Goal: Task Accomplishment & Management: Complete application form

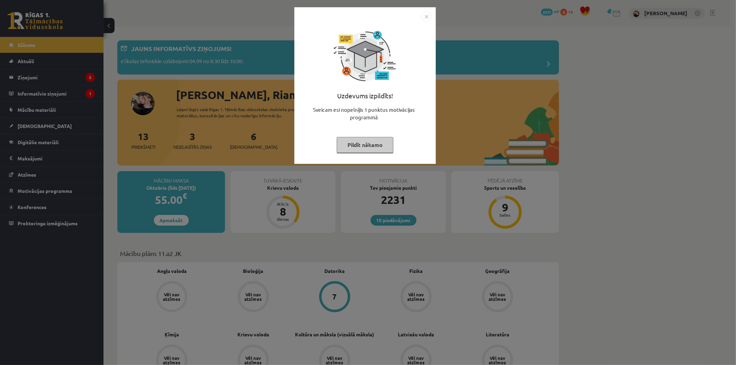
click at [423, 15] on img "Close" at bounding box center [426, 16] width 10 height 10
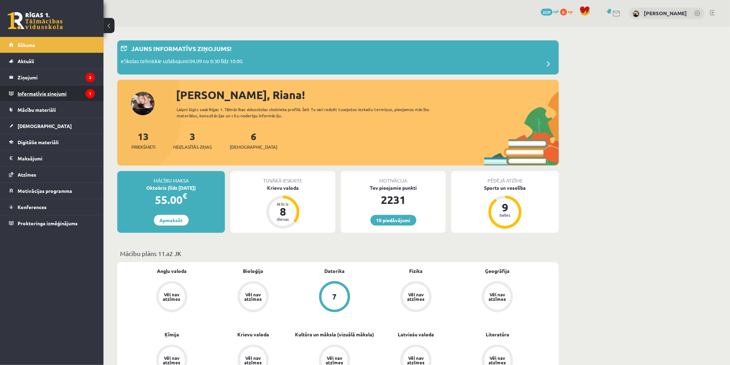
click at [93, 94] on icon "1" at bounding box center [90, 93] width 9 height 9
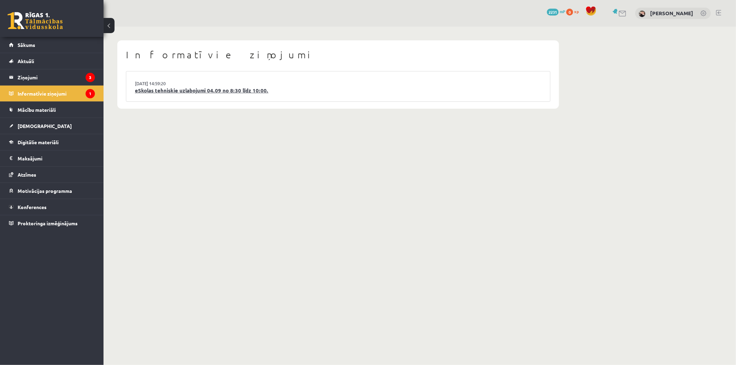
click at [159, 90] on link "eSkolas tehniskie uzlabojumi 04.09 no 8:30 līdz 10:00." at bounding box center [338, 91] width 407 height 8
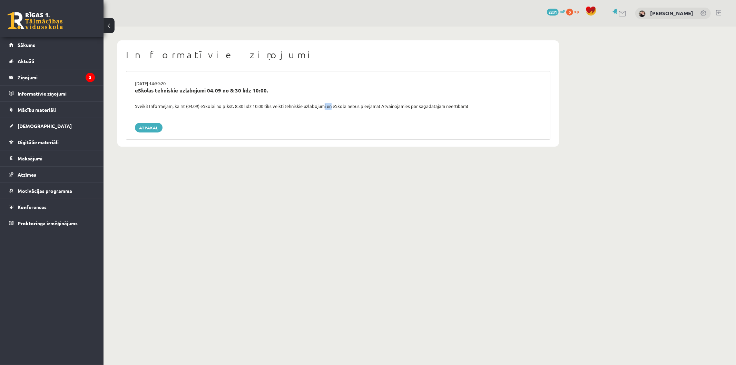
click at [330, 108] on div "Sveiki! Informējam, ka rīt (04.09) eSkolai no plkst. 8:30 līdz 10:00 tiks veikt…" at bounding box center [338, 106] width 417 height 7
drag, startPoint x: 364, startPoint y: 108, endPoint x: 398, endPoint y: 108, distance: 34.2
click at [398, 108] on div "Sveiki! Informējam, ka rīt (04.09) eSkolai no plkst. 8:30 līdz 10:00 tiks veikt…" at bounding box center [338, 106] width 417 height 7
drag, startPoint x: 425, startPoint y: 111, endPoint x: 451, endPoint y: 113, distance: 26.7
click at [447, 113] on div "03.09.2025 14:59:20 eSkolas tehniskie uzlabojumi 04.09 no 8:30 līdz 10:00. Svei…" at bounding box center [338, 105] width 425 height 69
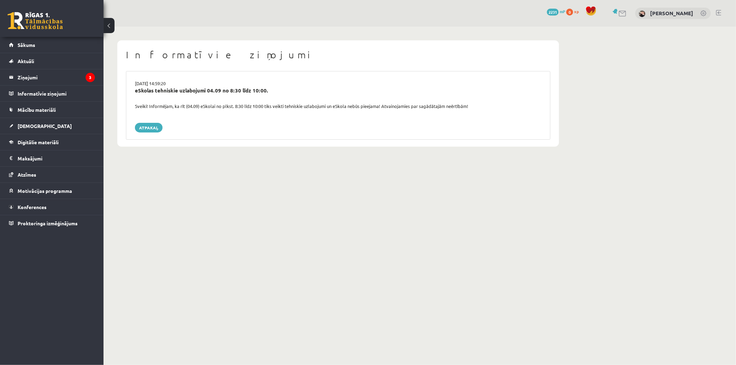
drag, startPoint x: 477, startPoint y: 116, endPoint x: 467, endPoint y: 129, distance: 16.0
click at [475, 122] on div "03.09.2025 14:59:20 eSkolas tehniskie uzlabojumi 04.09 no 8:30 līdz 10:00. Svei…" at bounding box center [338, 105] width 425 height 69
drag, startPoint x: 384, startPoint y: 136, endPoint x: 111, endPoint y: 96, distance: 275.3
click at [215, 119] on div "03.09.2025 14:59:20 eSkolas tehniskie uzlabojumi 04.09 no 8:30 līdz 10:00. Svei…" at bounding box center [338, 105] width 425 height 69
click at [46, 74] on legend "Ziņojumi 3" at bounding box center [56, 77] width 77 height 16
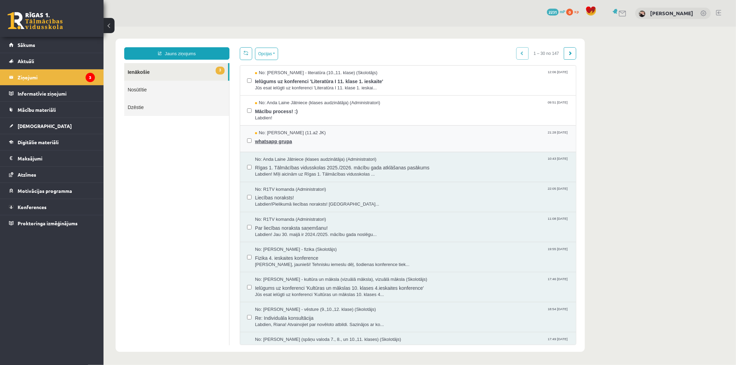
click at [276, 137] on span "whatsapp grupa" at bounding box center [412, 140] width 314 height 9
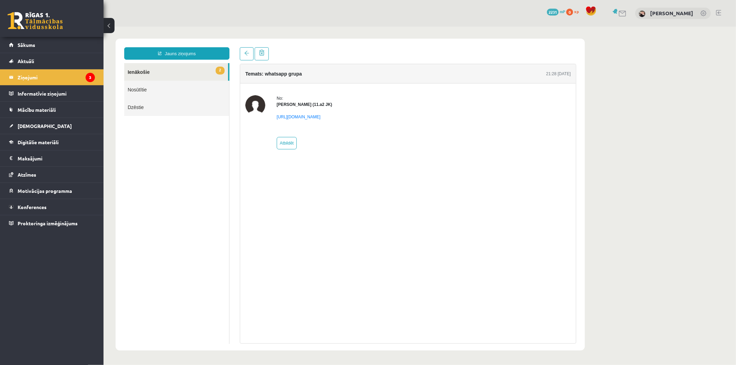
click at [294, 120] on div "https://chat.whatsapp.com/KAY0sqT9TRvC9DfM9xUcTE?mode=ems_copy_c" at bounding box center [304, 119] width 56 height 24
click at [294, 117] on link "https://chat.whatsapp.com/KAY0sqT9TRvC9DfM9xUcTE?mode=ems_copy_c" at bounding box center [298, 116] width 44 height 5
click at [49, 78] on legend "Ziņojumi 3" at bounding box center [56, 77] width 77 height 16
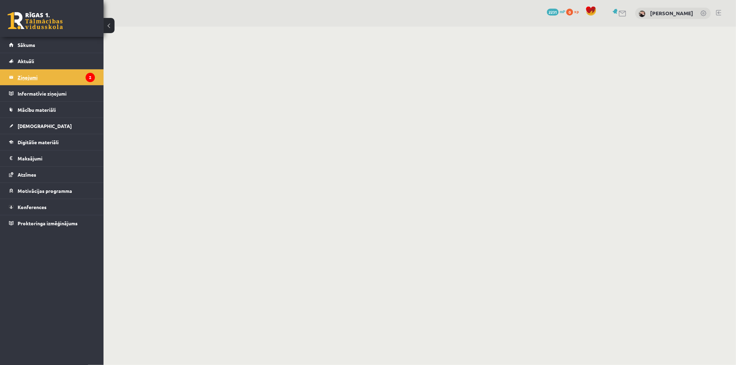
click at [49, 78] on legend "Ziņojumi 2" at bounding box center [56, 77] width 77 height 16
click at [33, 80] on legend "Ziņojumi 2" at bounding box center [56, 77] width 77 height 16
click at [37, 60] on link "Aktuāli" at bounding box center [52, 61] width 86 height 16
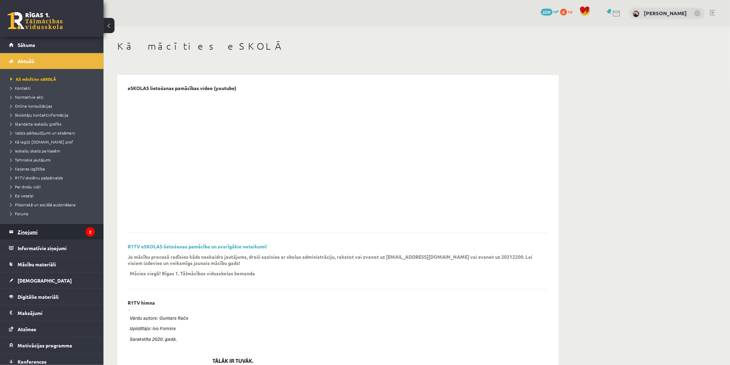
click at [30, 228] on legend "Ziņojumi 2" at bounding box center [56, 232] width 77 height 16
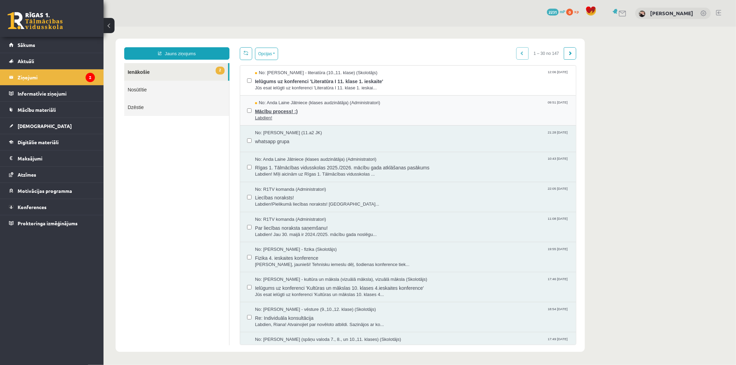
click at [269, 113] on span "Mācību process! :)" at bounding box center [412, 110] width 314 height 9
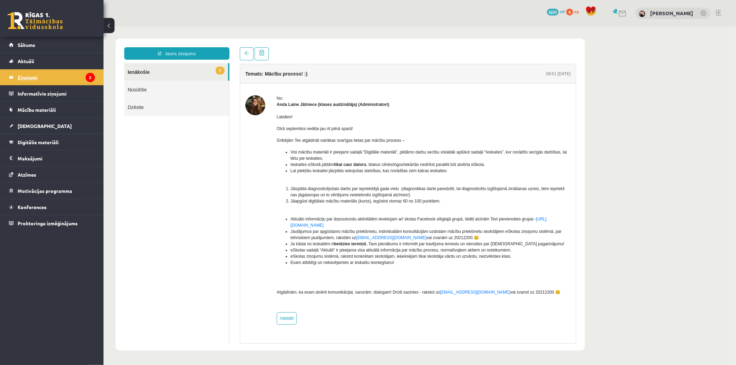
click at [33, 76] on legend "Ziņojumi 2" at bounding box center [56, 77] width 77 height 16
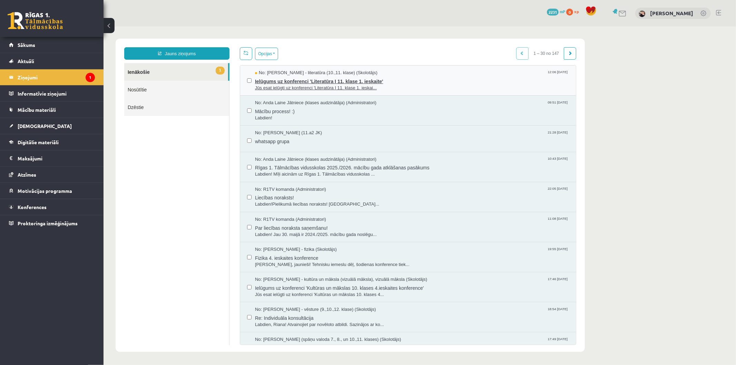
click at [312, 80] on span "Ielūgums uz konferenci 'Literatūra I 11. klase 1. ieskaite'" at bounding box center [412, 80] width 314 height 9
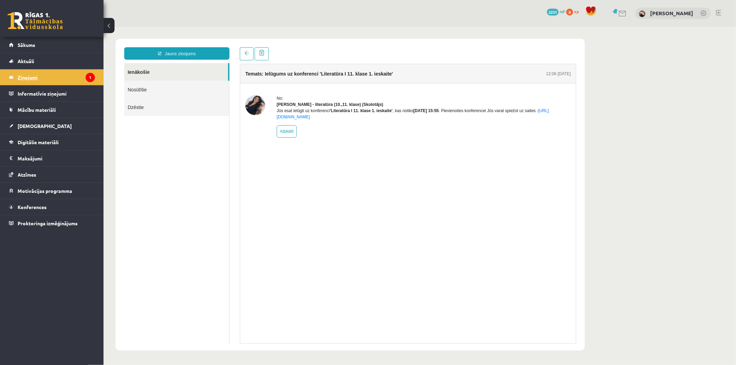
click at [35, 76] on legend "Ziņojumi 1" at bounding box center [56, 77] width 77 height 16
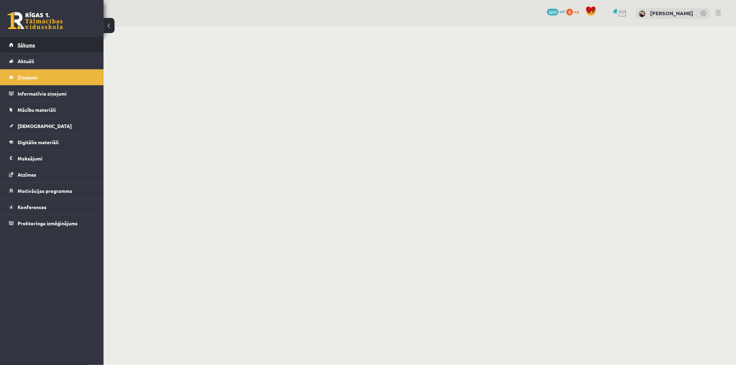
click at [30, 42] on span "Sākums" at bounding box center [27, 45] width 18 height 6
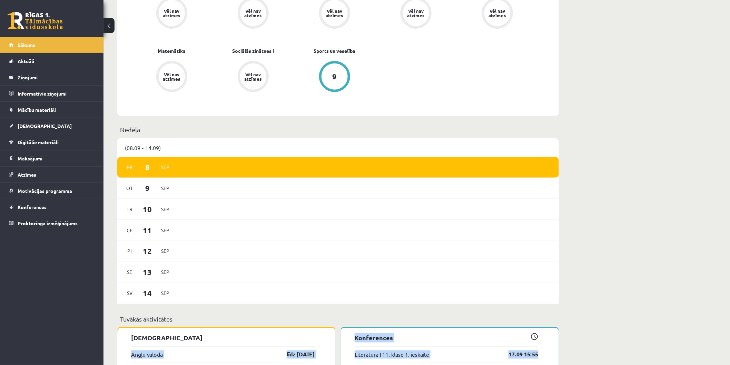
scroll to position [328, 0]
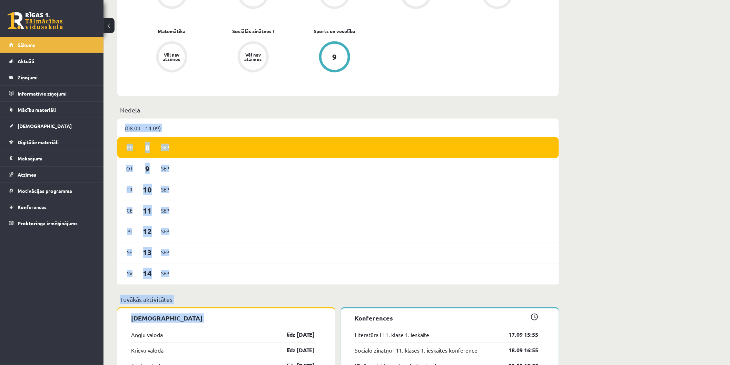
drag, startPoint x: 128, startPoint y: 38, endPoint x: 578, endPoint y: 114, distance: 456.1
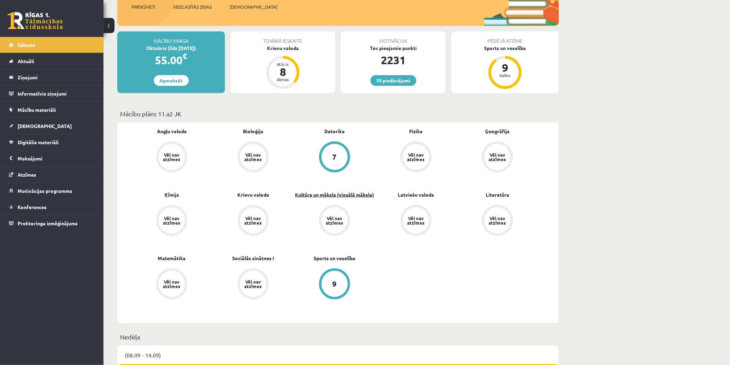
scroll to position [98, 0]
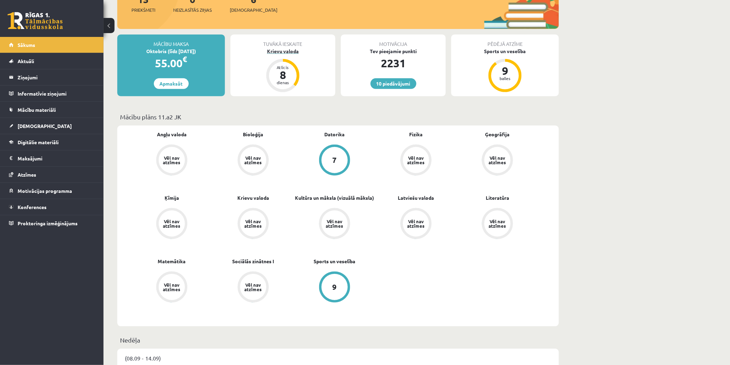
click at [297, 52] on div "Krievu valoda" at bounding box center [283, 51] width 105 height 7
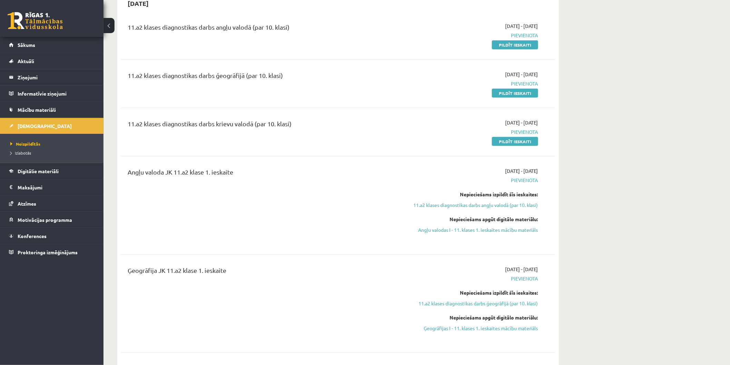
scroll to position [77, 0]
click at [519, 140] on link "Pildīt ieskaiti" at bounding box center [515, 141] width 46 height 9
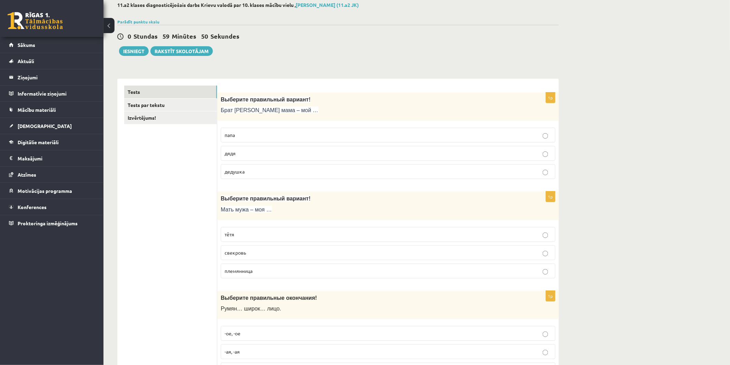
scroll to position [115, 0]
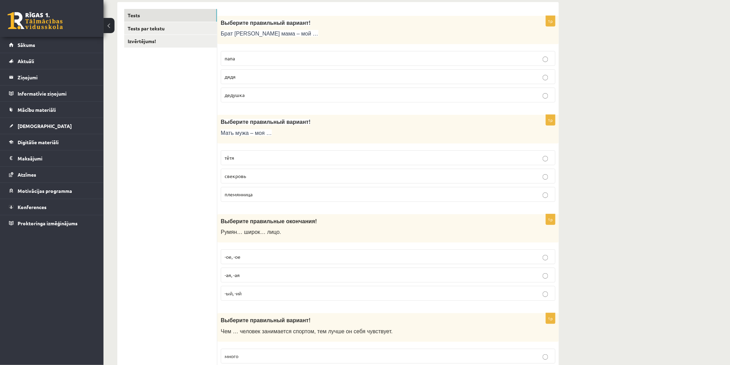
click at [254, 79] on p "дядя" at bounding box center [388, 76] width 327 height 7
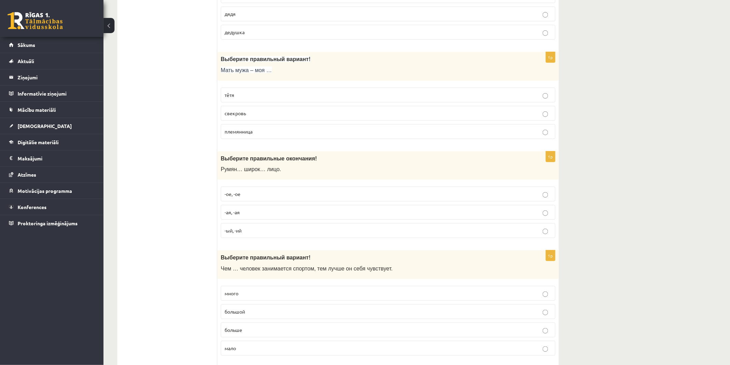
scroll to position [192, 0]
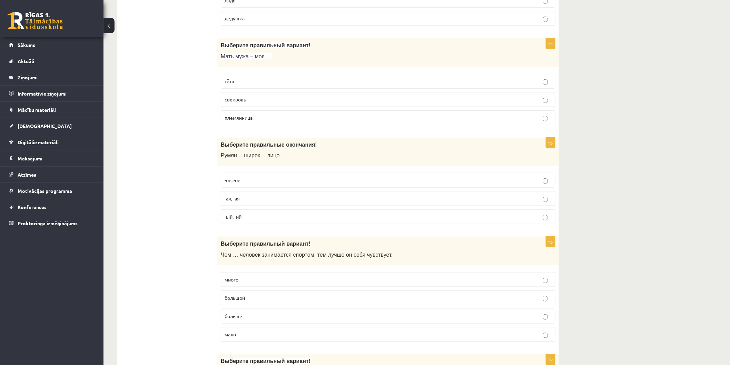
click at [251, 104] on label "свекровь" at bounding box center [388, 99] width 335 height 15
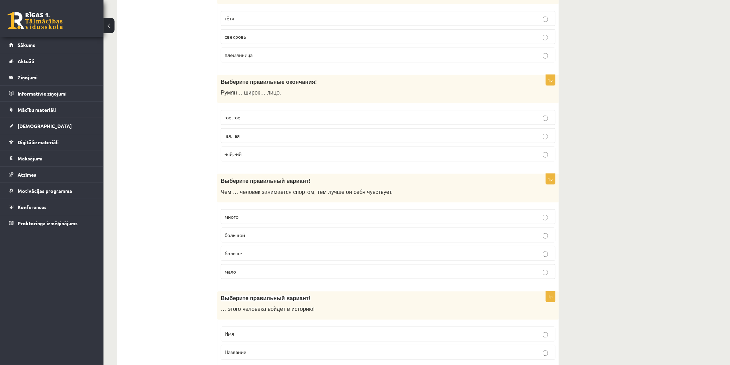
scroll to position [268, 0]
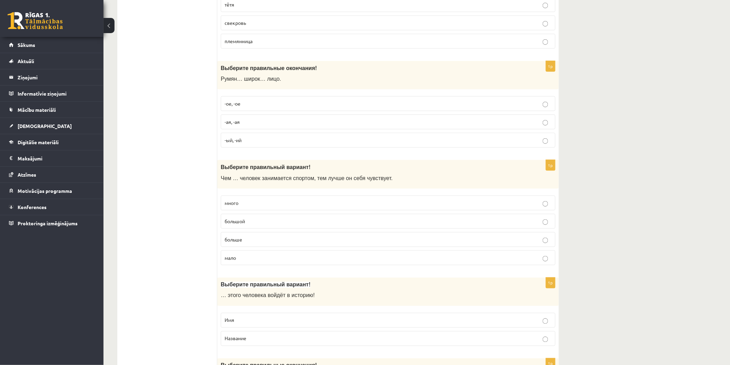
click at [247, 104] on p "-ое, -ое" at bounding box center [388, 103] width 327 height 7
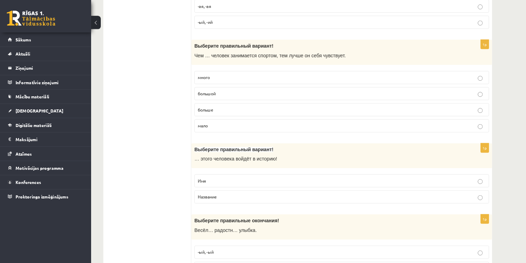
scroll to position [383, 0]
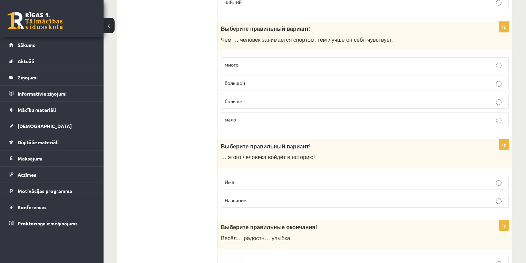
scroll to position [411, 0]
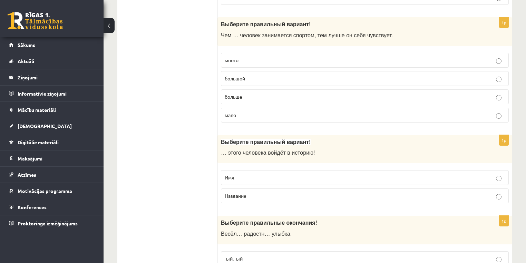
click at [247, 95] on p "больше" at bounding box center [365, 96] width 280 height 7
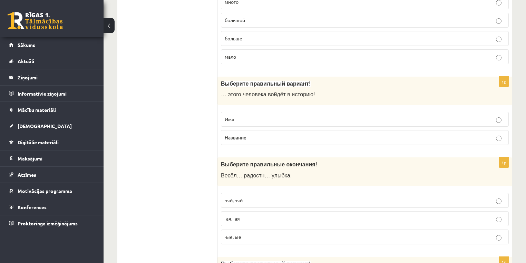
scroll to position [522, 0]
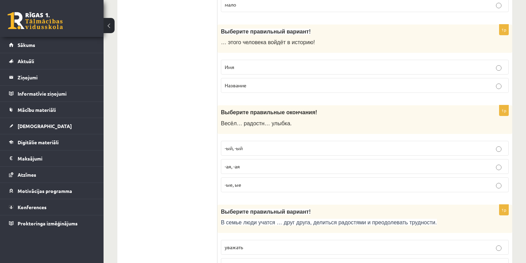
click at [257, 64] on p "Имя" at bounding box center [365, 67] width 280 height 7
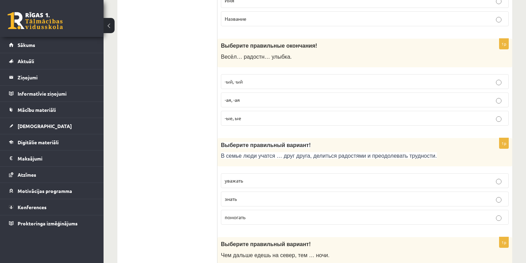
scroll to position [604, 0]
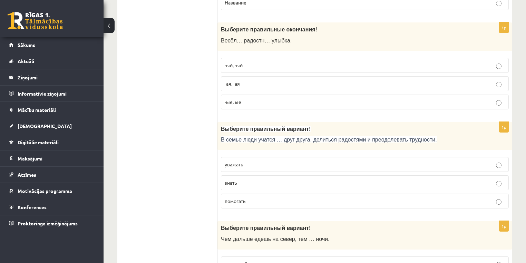
click at [252, 83] on p "-ая, -ая" at bounding box center [365, 83] width 280 height 7
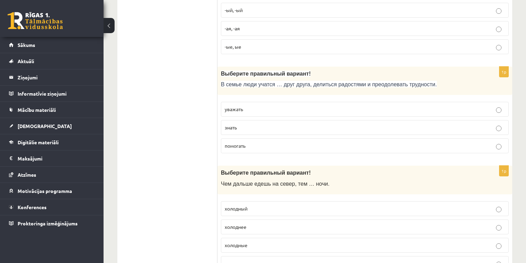
scroll to position [687, 0]
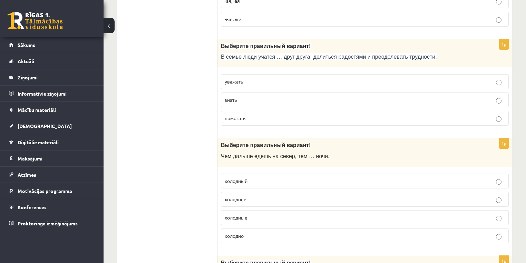
click at [249, 81] on p "уважать" at bounding box center [365, 81] width 280 height 7
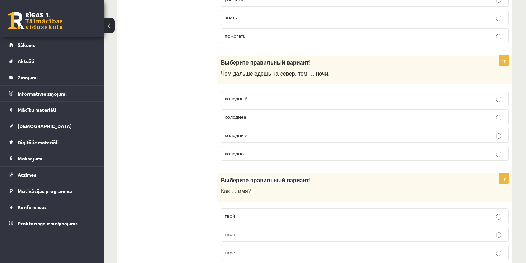
scroll to position [770, 0]
click at [251, 115] on p "холоднее" at bounding box center [365, 116] width 280 height 7
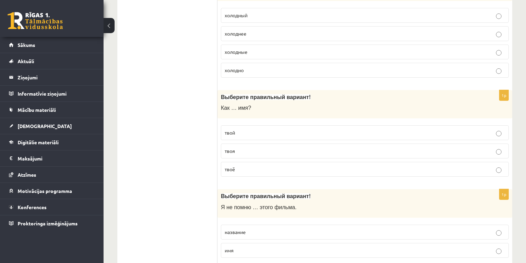
scroll to position [880, 0]
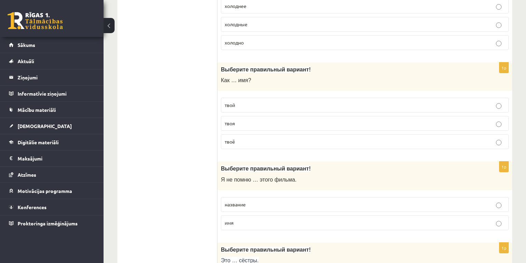
click at [259, 138] on p "твоё" at bounding box center [365, 141] width 280 height 7
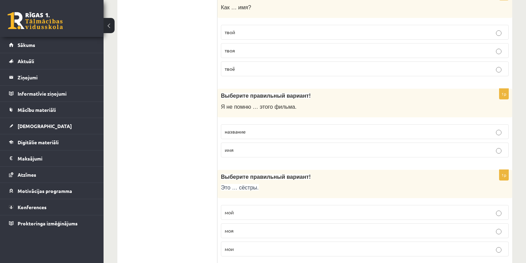
scroll to position [963, 0]
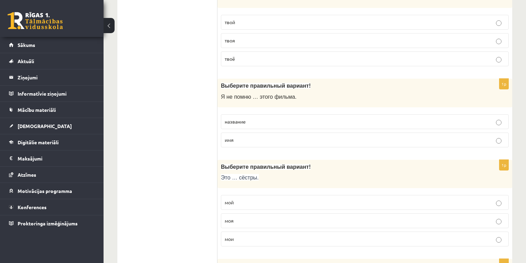
click at [243, 118] on span "название" at bounding box center [235, 121] width 21 height 6
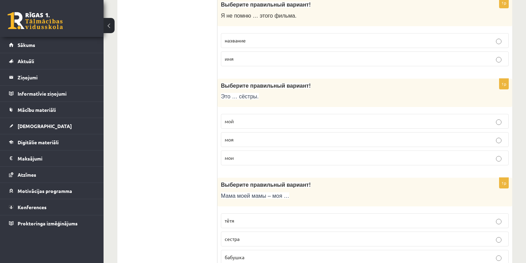
scroll to position [1046, 0]
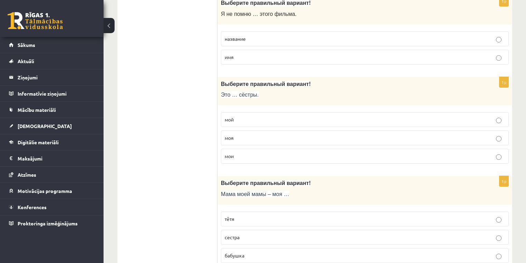
click at [242, 153] on p "мои" at bounding box center [365, 156] width 280 height 7
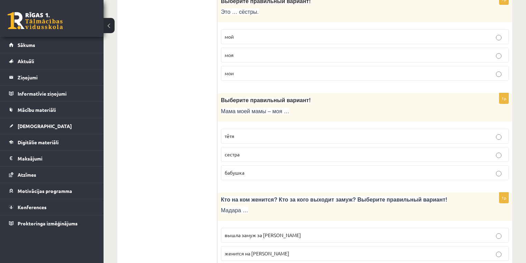
scroll to position [1157, 0]
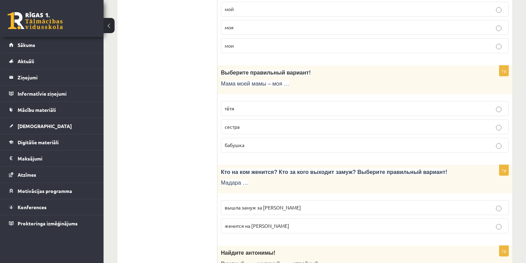
click at [251, 143] on p "бабушка" at bounding box center [365, 145] width 280 height 7
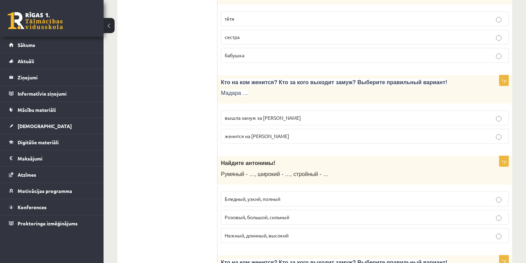
scroll to position [1267, 0]
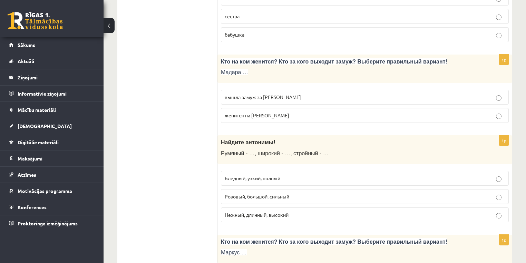
click at [258, 94] on span "вышла замуж за Марка" at bounding box center [263, 97] width 76 height 6
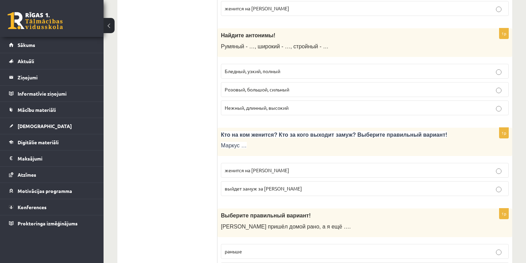
scroll to position [1377, 0]
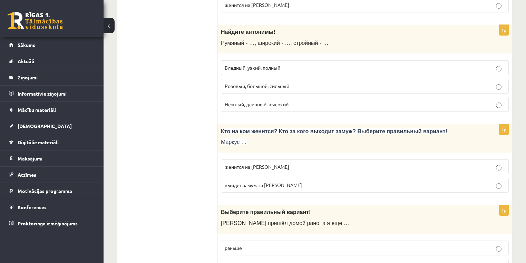
click at [242, 82] on p "Розовый, большой, сильный" at bounding box center [365, 85] width 280 height 7
click at [238, 65] on span "Бледный, узкий, полный" at bounding box center [253, 68] width 56 height 6
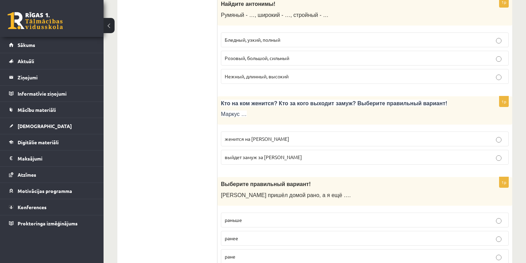
scroll to position [1433, 0]
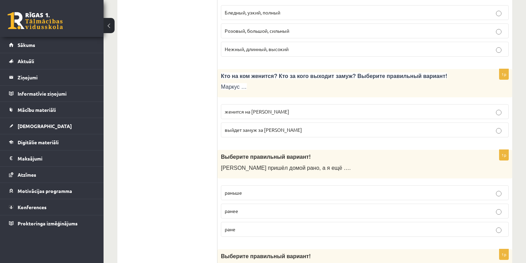
click at [243, 109] on label "женится на Агнии" at bounding box center [365, 111] width 288 height 15
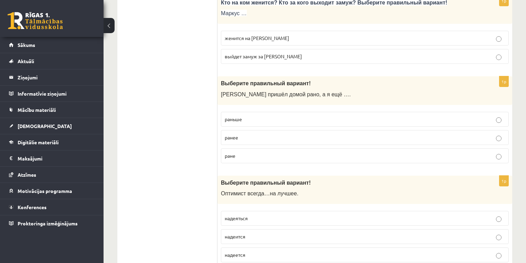
scroll to position [1516, 0]
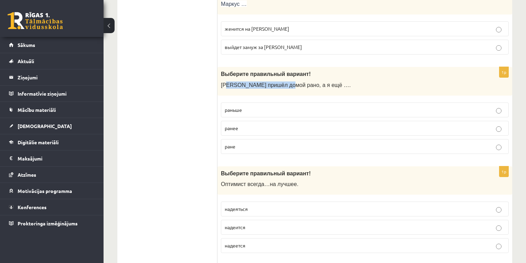
drag, startPoint x: 227, startPoint y: 79, endPoint x: 310, endPoint y: 88, distance: 84.0
click at [285, 82] on span "Андрей пришёл домой рано, а я ещё …." at bounding box center [286, 85] width 130 height 6
click at [311, 88] on div "Выберите правильный вариант! Андрей пришёл домой рано, а я ещё …." at bounding box center [364, 81] width 295 height 29
click at [249, 106] on p "раньше" at bounding box center [365, 109] width 280 height 7
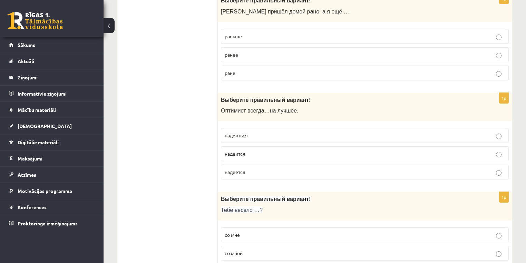
scroll to position [1598, 0]
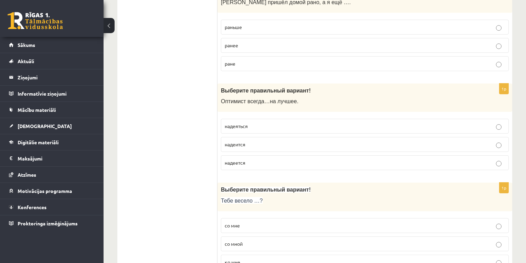
click at [254, 123] on p "надеяться" at bounding box center [365, 126] width 280 height 7
click at [239, 159] on span "надеется" at bounding box center [235, 162] width 21 height 6
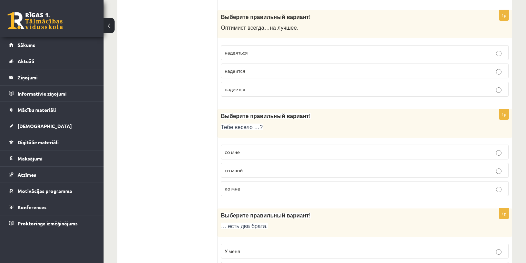
scroll to position [1681, 0]
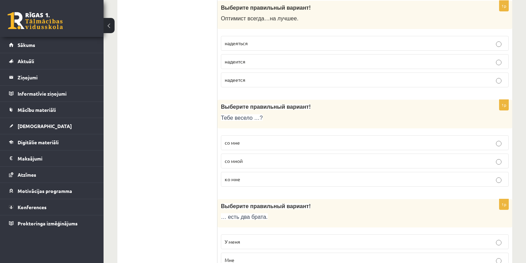
click at [246, 157] on p "со мной" at bounding box center [365, 160] width 280 height 7
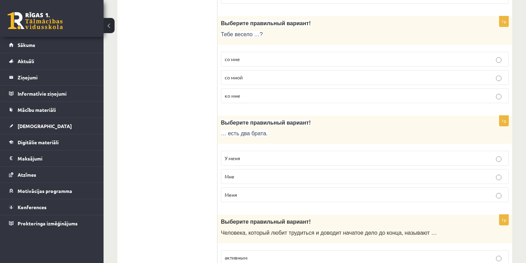
scroll to position [1792, 0]
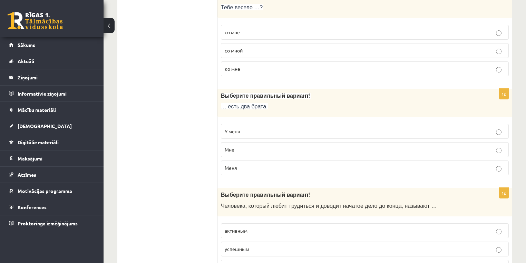
click at [245, 128] on p "У меня" at bounding box center [365, 131] width 280 height 7
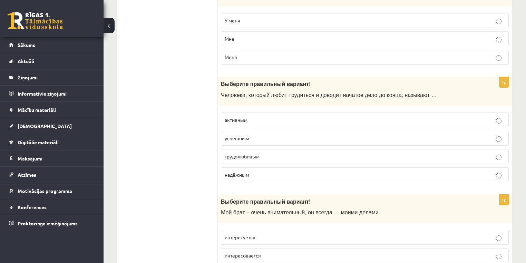
scroll to position [1930, 0]
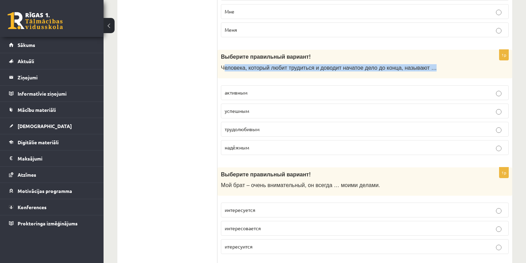
drag, startPoint x: 223, startPoint y: 60, endPoint x: 426, endPoint y: 54, distance: 202.7
click at [426, 54] on div "Выберите правильный вариант! Человека, который любит трудиться и доводит начато…" at bounding box center [364, 64] width 295 height 29
click at [427, 64] on p "Человека, который любит трудиться и доводит начатое дело до конца, называют …" at bounding box center [347, 67] width 253 height 7
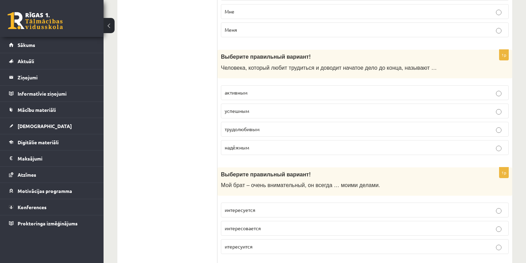
click at [262, 126] on p "трудолюбивым" at bounding box center [365, 129] width 280 height 7
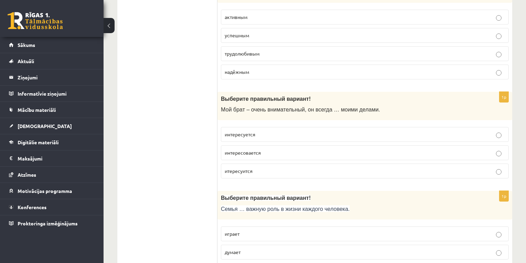
scroll to position [2040, 0]
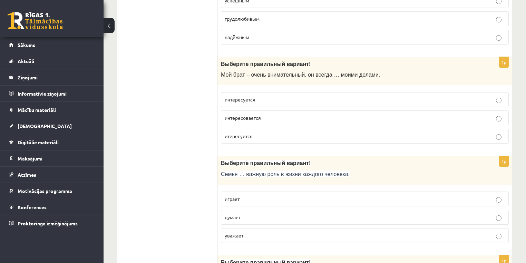
click at [245, 96] on p "интересуется" at bounding box center [365, 99] width 280 height 7
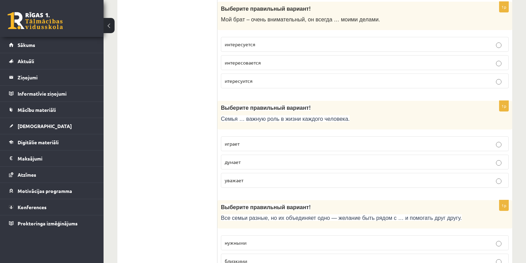
scroll to position [2123, 0]
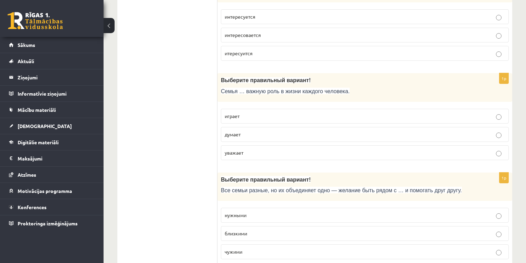
click at [246, 113] on p "играет" at bounding box center [365, 116] width 280 height 7
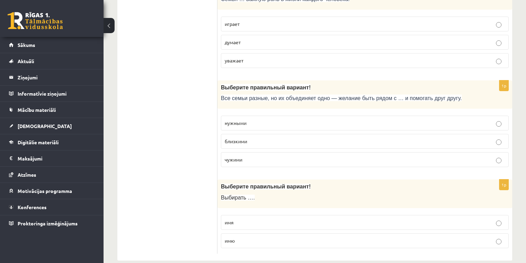
scroll to position [2216, 0]
click at [242, 137] on span "близкими" at bounding box center [236, 140] width 22 height 6
click at [239, 217] on label "имя" at bounding box center [365, 221] width 288 height 15
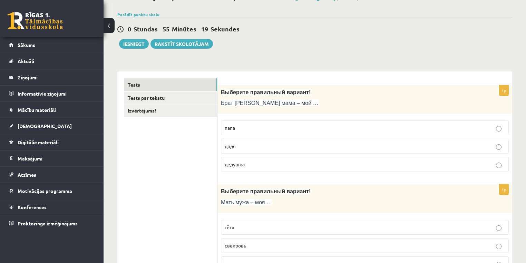
scroll to position [21, 0]
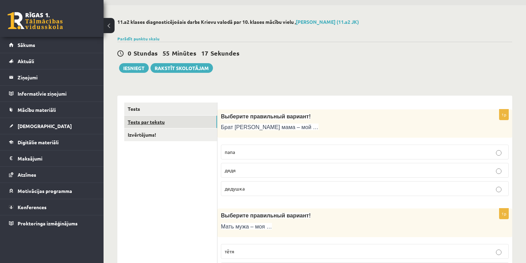
click at [171, 125] on link "Tests par tekstu" at bounding box center [170, 122] width 93 height 13
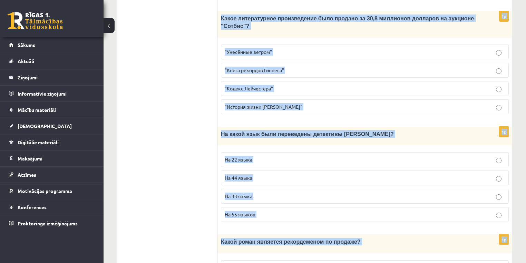
scroll to position [667, 0]
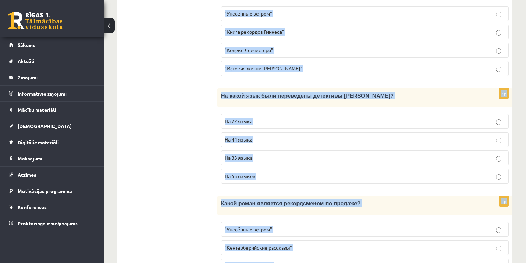
copy form "Прочитайте текст «Интересные факты о книгах», выберите правильный вариант! Инте…"
drag, startPoint x: 224, startPoint y: 105, endPoint x: 447, endPoint y: 274, distance: 280.4
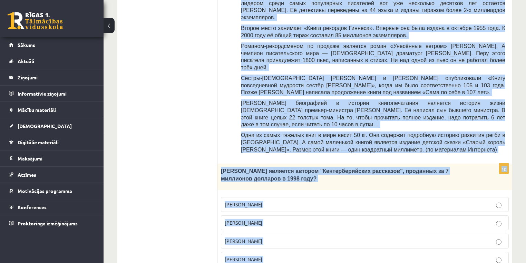
scroll to position [308, 0]
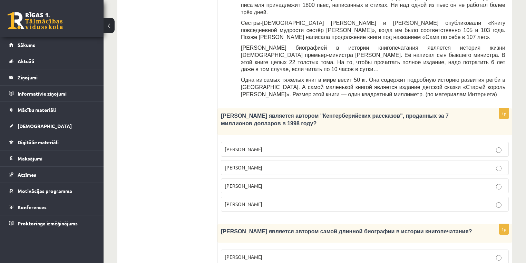
click at [186, 140] on ul "Tests Tests par tekstu Izvērtējums!" at bounding box center [170, 236] width 93 height 840
click at [283, 182] on p "Джефри Чосер" at bounding box center [365, 185] width 280 height 7
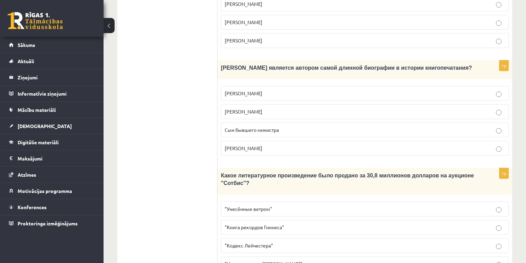
scroll to position [474, 0]
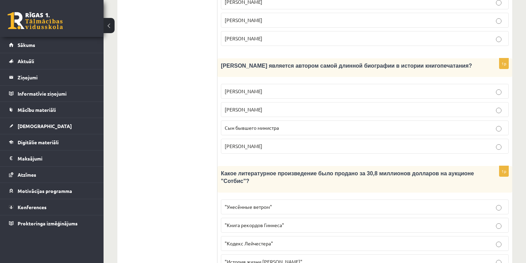
click at [247, 125] on span "Сын бывшего министра" at bounding box center [252, 128] width 54 height 6
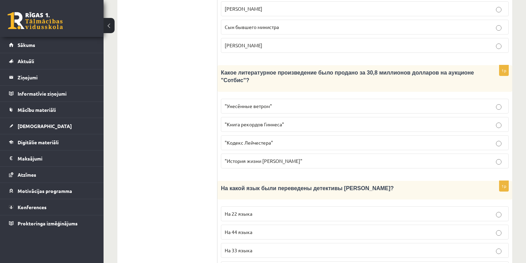
scroll to position [584, 0]
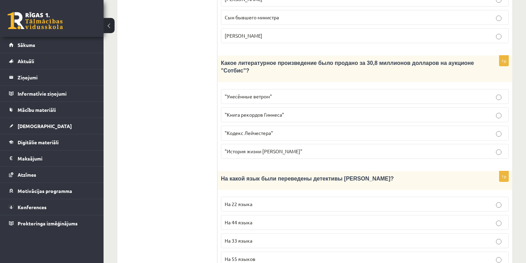
click at [255, 130] on span ""Кодекс Лейчестера"" at bounding box center [249, 133] width 48 height 6
click at [254, 219] on p "На 44 языка" at bounding box center [365, 222] width 280 height 7
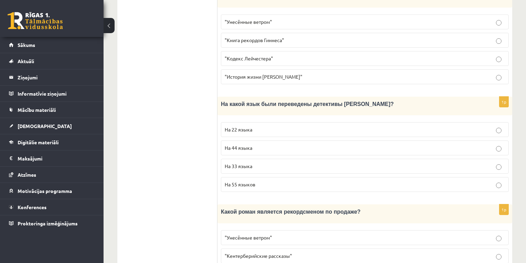
scroll to position [667, 0]
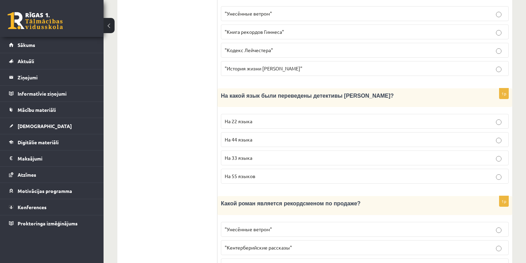
click at [233, 226] on span ""Унесённые ветром"" at bounding box center [248, 229] width 47 height 6
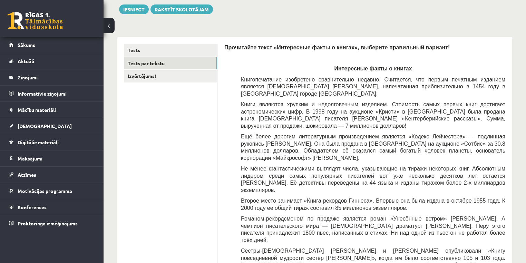
scroll to position [32, 0]
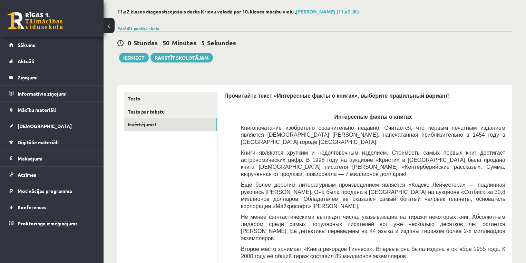
click at [139, 128] on link "Izvērtējums!" at bounding box center [170, 124] width 93 height 13
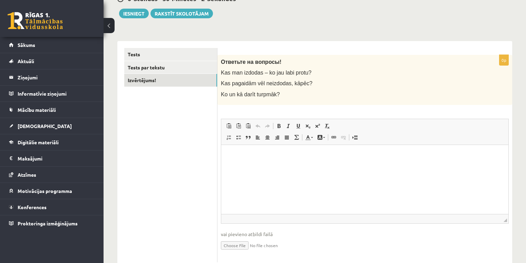
scroll to position [95, 0]
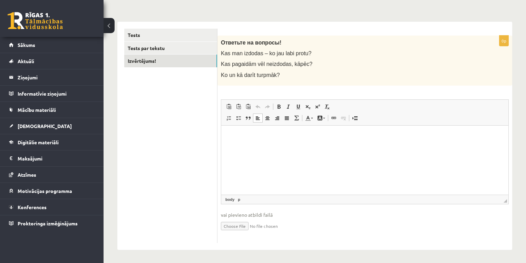
click at [237, 146] on html at bounding box center [364, 135] width 287 height 21
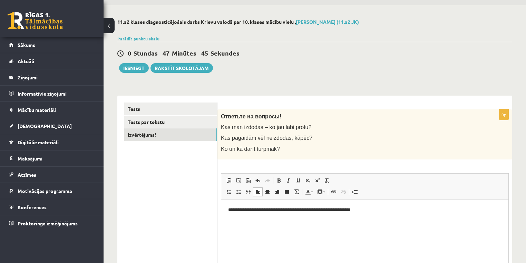
scroll to position [0, 0]
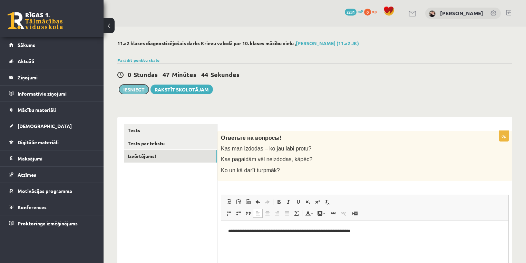
click at [137, 92] on button "Iesniegt" at bounding box center [134, 90] width 30 height 10
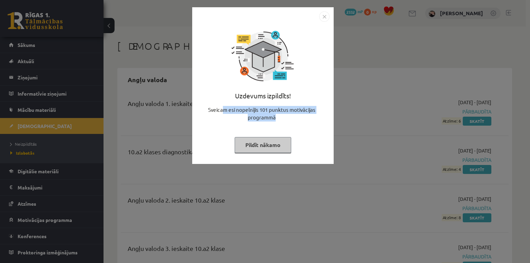
drag, startPoint x: 223, startPoint y: 113, endPoint x: 288, endPoint y: 117, distance: 65.0
click at [288, 117] on div "Sveicam esi nopelnījis 101 punktus motivācijas programmā" at bounding box center [262, 116] width 133 height 21
click at [284, 149] on button "Pildīt nākamo" at bounding box center [263, 145] width 57 height 16
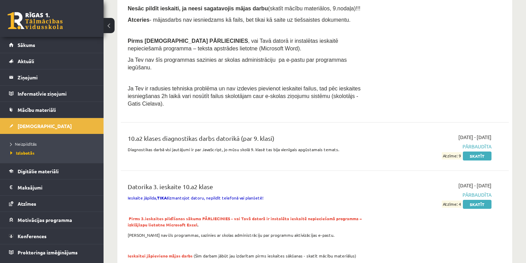
scroll to position [359, 0]
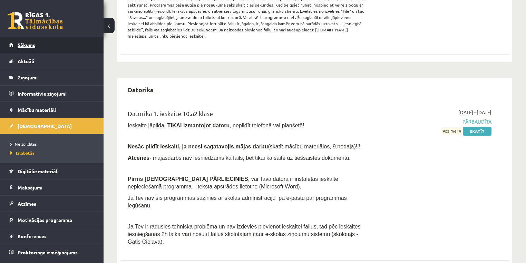
click at [12, 43] on link "Sākums" at bounding box center [52, 45] width 86 height 16
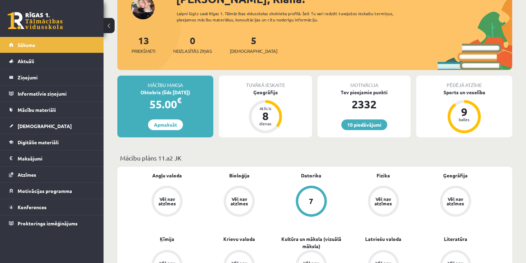
scroll to position [55, 0]
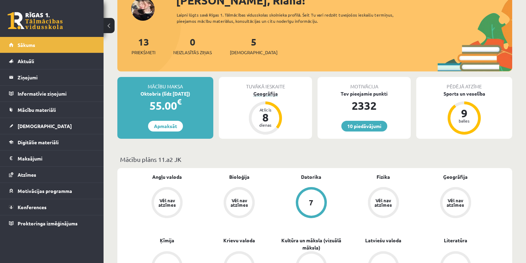
click at [264, 93] on div "Ģeogrāfija" at bounding box center [265, 93] width 93 height 7
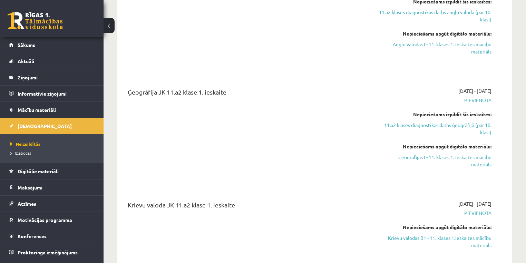
scroll to position [304, 0]
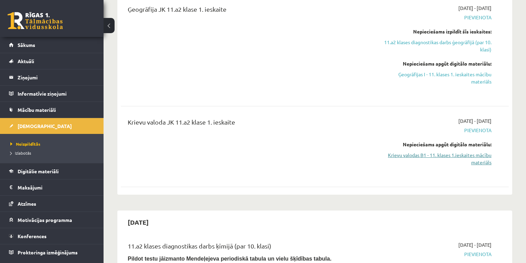
click at [439, 156] on link "Krievu valodas B1 - 11. klases 1.ieskaites mācību materiāls" at bounding box center [434, 159] width 114 height 14
click at [396, 157] on link "Krievu valodas B1 - 11. klases 1.ieskaites mācību materiāls" at bounding box center [434, 159] width 114 height 14
click at [482, 165] on link "Krievu valodas B1 - 11. klases 1.ieskaites mācību materiāls" at bounding box center [434, 159] width 114 height 14
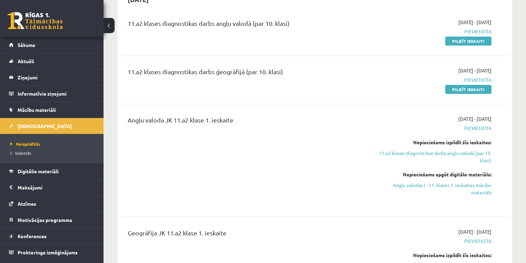
scroll to position [28, 0]
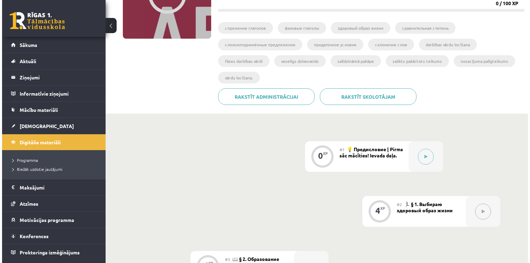
scroll to position [117, 0]
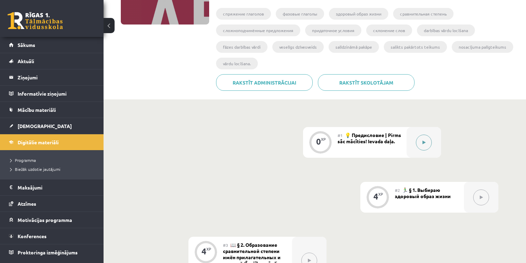
click at [427, 147] on button at bounding box center [424, 143] width 16 height 16
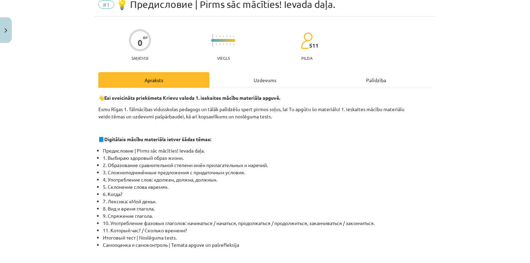
scroll to position [83, 0]
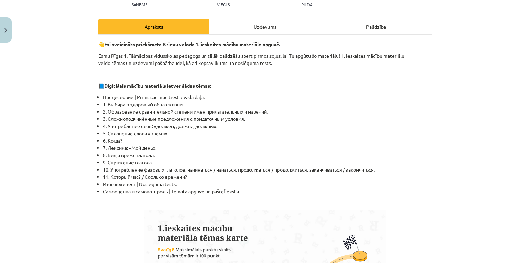
click at [242, 23] on div "Uzdevums" at bounding box center [265, 27] width 111 height 16
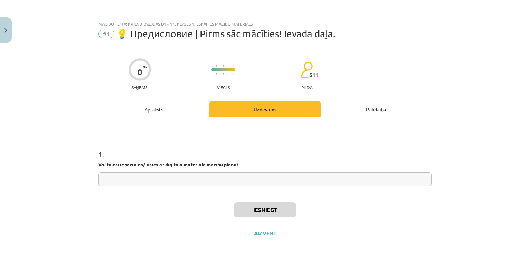
scroll to position [0, 0]
click at [141, 172] on input "text" at bounding box center [264, 179] width 333 height 14
type input "**"
drag, startPoint x: 256, startPoint y: 208, endPoint x: 260, endPoint y: 211, distance: 4.6
click at [256, 208] on button "Iesniegt" at bounding box center [265, 209] width 63 height 15
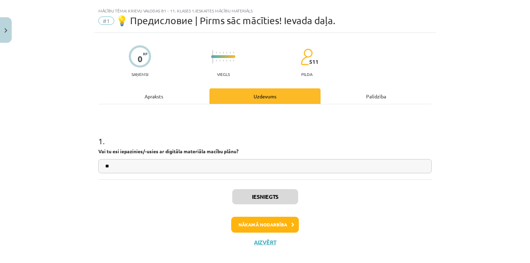
scroll to position [21, 0]
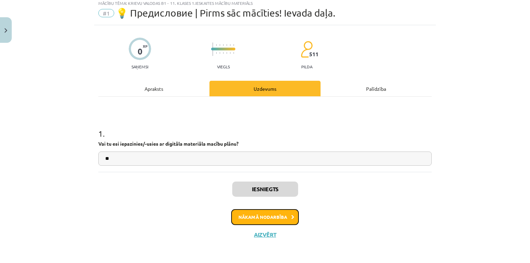
click at [273, 222] on button "Nākamā nodarbība" at bounding box center [265, 217] width 68 height 16
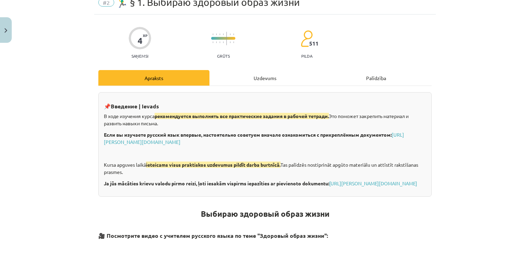
scroll to position [45, 0]
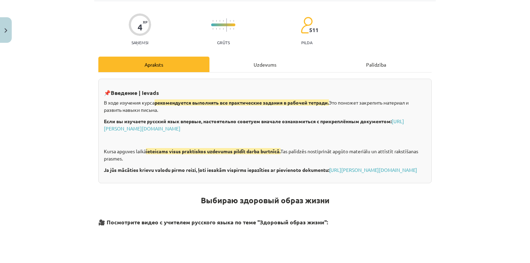
click at [238, 61] on div "Uzdevums" at bounding box center [265, 65] width 111 height 16
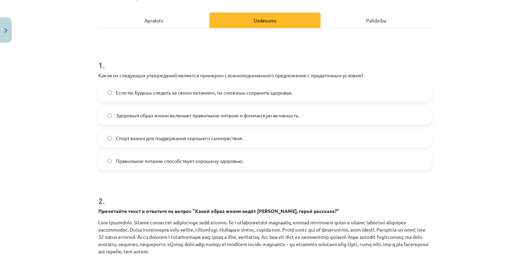
scroll to position [86, 0]
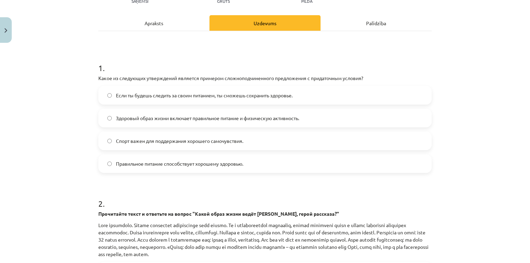
click at [146, 22] on div "Apraksts" at bounding box center [153, 23] width 111 height 16
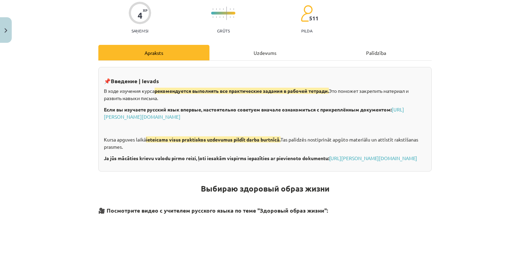
scroll to position [0, 0]
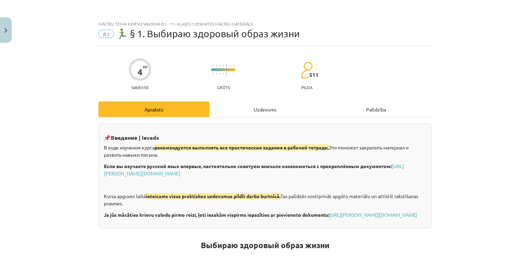
click at [244, 105] on div "Uzdevums" at bounding box center [265, 109] width 111 height 16
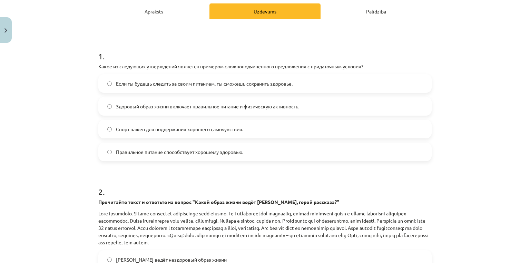
scroll to position [100, 0]
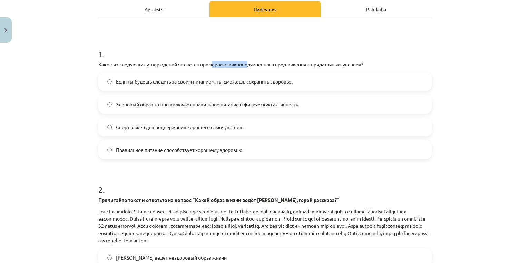
drag, startPoint x: 211, startPoint y: 66, endPoint x: 258, endPoint y: 70, distance: 46.8
click at [247, 64] on p "Какое из следующих утверждений является примером сложноподчиненного предложения…" at bounding box center [264, 64] width 333 height 7
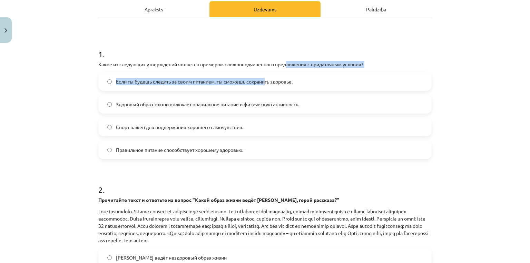
drag, startPoint x: 264, startPoint y: 71, endPoint x: 290, endPoint y: 62, distance: 26.9
click at [289, 62] on div "1 . Какое из следующих утверждений является примером сложноподчиненного предлож…" at bounding box center [264, 98] width 333 height 122
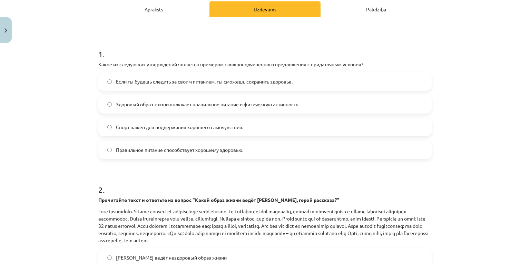
drag, startPoint x: 310, startPoint y: 70, endPoint x: 301, endPoint y: 80, distance: 13.7
click at [313, 73] on div "1 . Какое из следующих утверждений является примером сложноподчиненного предлож…" at bounding box center [264, 98] width 333 height 122
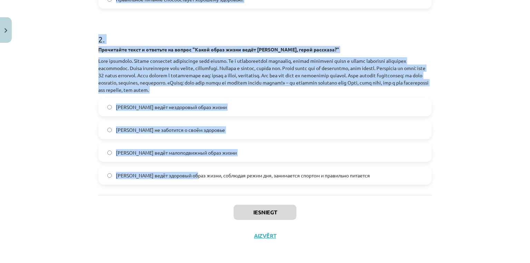
scroll to position [252, 0]
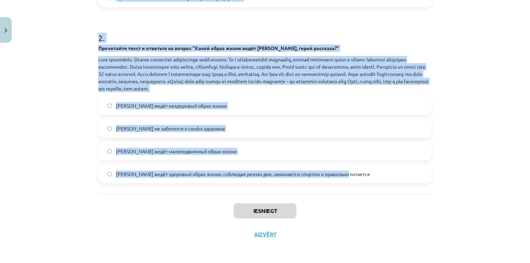
copy form "4 . Lorem ip dolorsita consectetur adipisci elitsedd eiusmodtemporincid utlabor…"
drag, startPoint x: 96, startPoint y: 55, endPoint x: 417, endPoint y: 177, distance: 343.3
click at [417, 177] on form "1 . Какое из следующих утверждений является примером сложноподчиненного предлож…" at bounding box center [264, 34] width 333 height 298
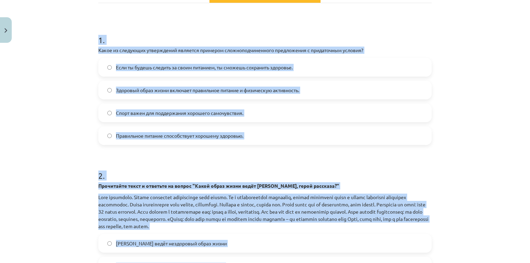
scroll to position [114, 0]
click at [91, 75] on div "Mācību tēma: Krievu valodas b1 - 11. klases 1.ieskaites mācību materiāls #2 🏃‍♂…" at bounding box center [265, 131] width 530 height 263
click at [113, 71] on label "Если ты будешь следить за своим питанием, ты сможешь сохранить здоровье." at bounding box center [265, 67] width 332 height 17
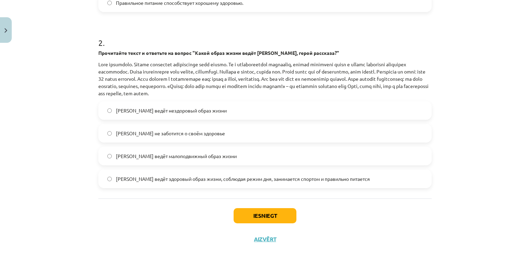
scroll to position [252, 0]
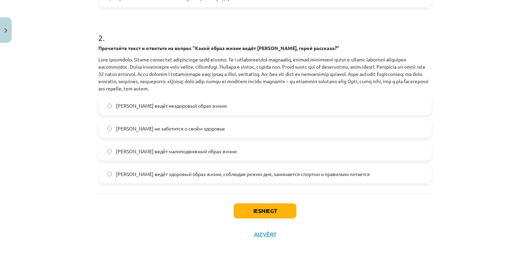
click at [165, 177] on span "[PERSON_NAME] ведёт здоровый образ жизни, соблюдая режим дня, занимается спорто…" at bounding box center [243, 174] width 254 height 7
click at [263, 211] on button "Iesniegt" at bounding box center [265, 210] width 63 height 15
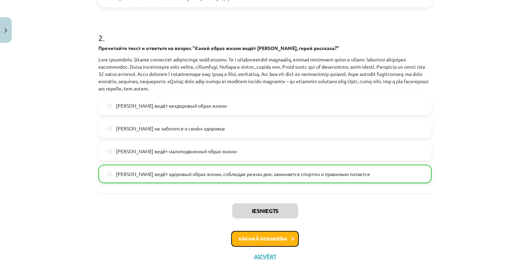
click at [276, 239] on button "Nākamā nodarbība" at bounding box center [265, 239] width 68 height 16
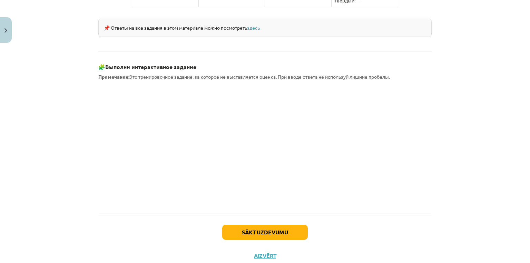
scroll to position [611, 0]
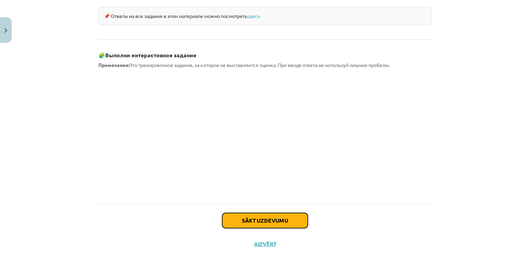
click at [249, 213] on button "Sākt uzdevumu" at bounding box center [265, 220] width 86 height 15
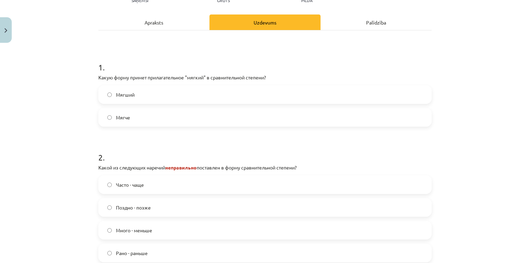
scroll to position [100, 0]
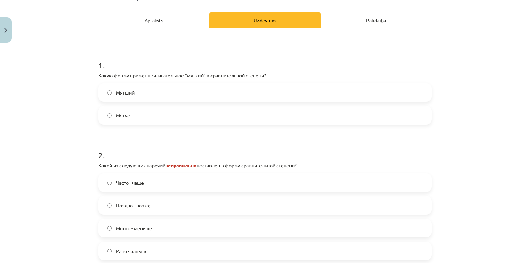
click at [128, 92] on span "Мягший" at bounding box center [125, 92] width 19 height 7
click at [144, 116] on label "Мягче" at bounding box center [265, 115] width 332 height 17
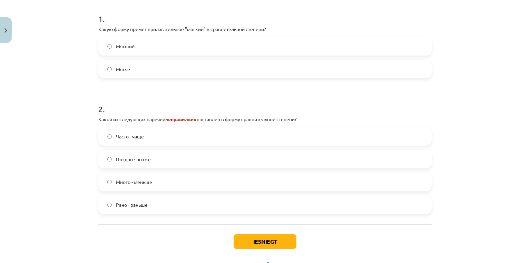
scroll to position [177, 0]
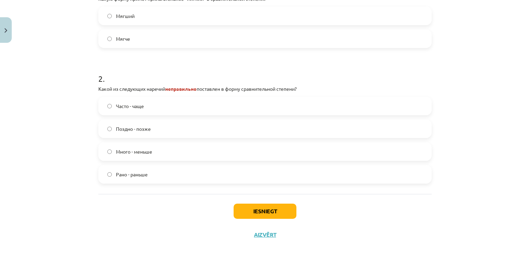
click at [154, 153] on label "Много - меньше" at bounding box center [265, 151] width 332 height 17
click at [237, 212] on button "Iesniegt" at bounding box center [265, 211] width 63 height 15
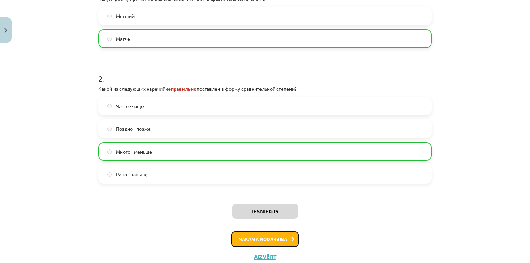
click at [285, 242] on button "Nākamā nodarbība" at bounding box center [265, 239] width 68 height 16
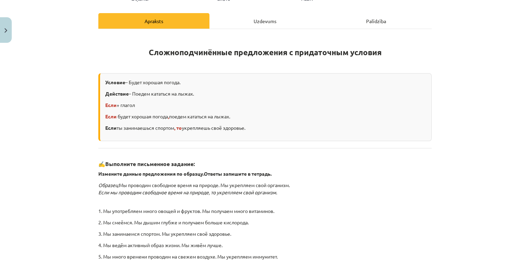
scroll to position [17, 0]
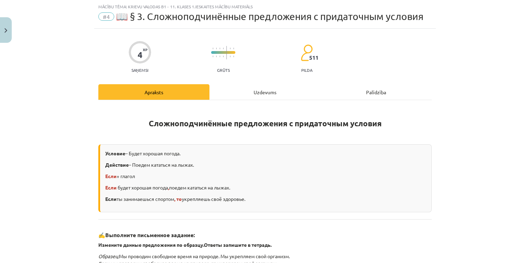
click at [277, 85] on div "Uzdevums" at bounding box center [265, 92] width 111 height 16
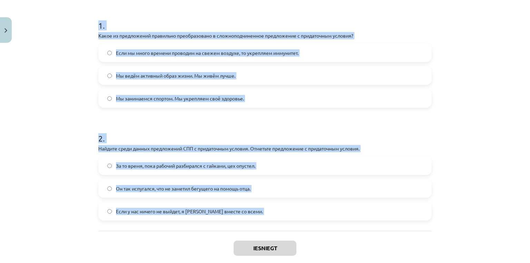
scroll to position [166, 0]
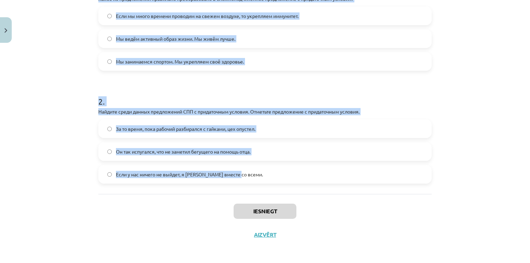
copy form "1 . Какое из предложений правильно преобразовано в сложноподчиненное предложени…"
drag, startPoint x: 94, startPoint y: 81, endPoint x: 133, endPoint y: 92, distance: 41.1
click at [250, 173] on div "4 XP Saņemsi Grūts 511 pilda Apraksts Uzdevums Palīdzība 1 . Какое из предложен…" at bounding box center [265, 63] width 342 height 366
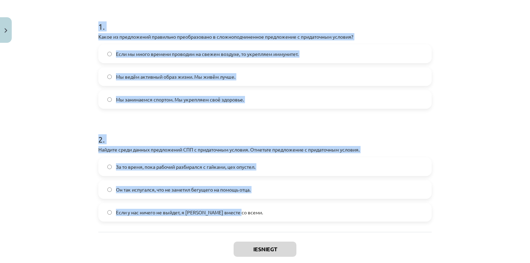
scroll to position [55, 0]
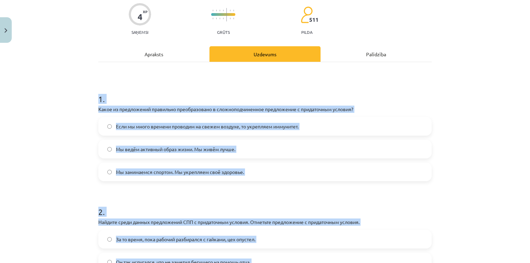
drag, startPoint x: 428, startPoint y: 182, endPoint x: 400, endPoint y: 173, distance: 29.8
click at [428, 182] on form "1 . Какое из предложений правильно преобразовано в сложноподчиненное предложени…" at bounding box center [264, 188] width 333 height 212
click at [309, 128] on label "Если мы много времени проводим на свежем воздухе, то укрепляем иммунитет." at bounding box center [265, 126] width 332 height 17
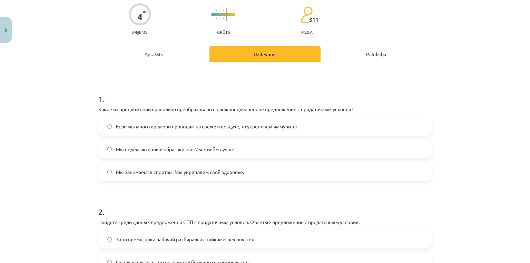
scroll to position [166, 0]
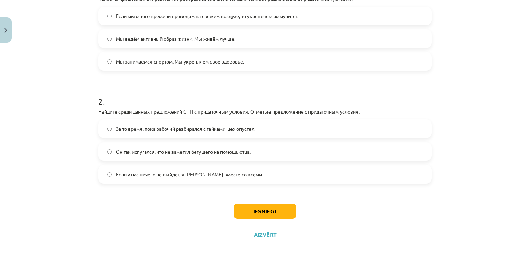
click at [142, 174] on span "Если у нас ничего не выйдет, я уеду вместе со всеми." at bounding box center [189, 174] width 147 height 7
click at [255, 209] on button "Iesniegt" at bounding box center [265, 211] width 63 height 15
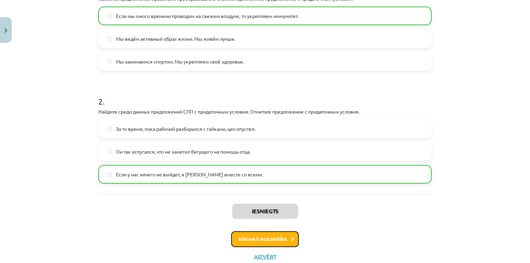
click at [265, 242] on button "Nākamā nodarbība" at bounding box center [265, 239] width 68 height 16
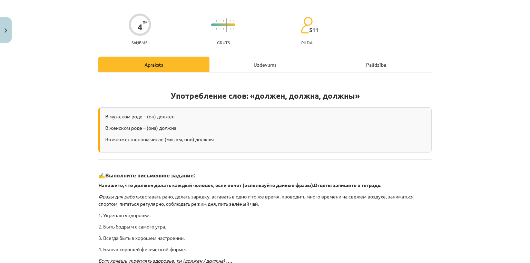
click at [252, 62] on div "Uzdevums" at bounding box center [265, 65] width 111 height 16
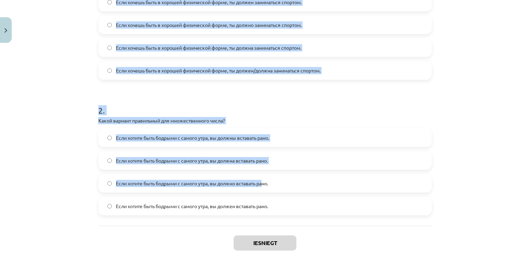
scroll to position [211, 0]
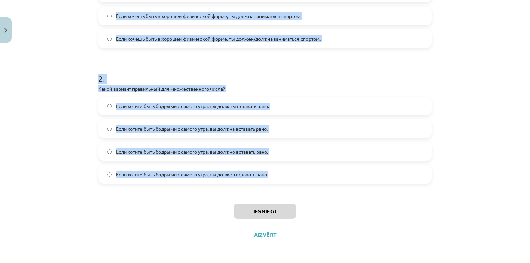
drag, startPoint x: 105, startPoint y: 39, endPoint x: 294, endPoint y: 174, distance: 232.8
click at [294, 175] on div "Mācību tēma: Krievu valodas b1 - 11. klases 1.ieskaites mācību materiāls #5 📖 §…" at bounding box center [265, 131] width 530 height 263
copy form "1 . Какое из предложений правильно использует форму глагола "должен" или "должн…"
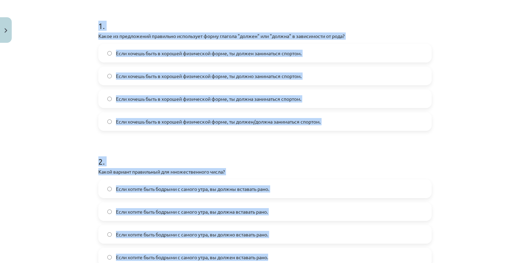
scroll to position [101, 0]
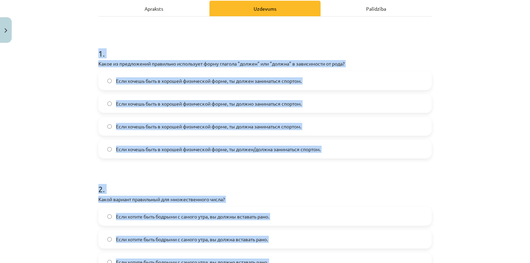
click at [109, 86] on label "Если хочешь быть в хорошей физической форме, ты должен заниматься спортом." at bounding box center [265, 80] width 332 height 17
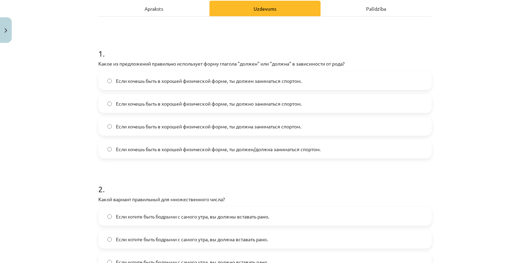
click at [272, 130] on label "Если хочешь быть в хорошей физической форме, ты должна заниматься спортом." at bounding box center [265, 126] width 332 height 17
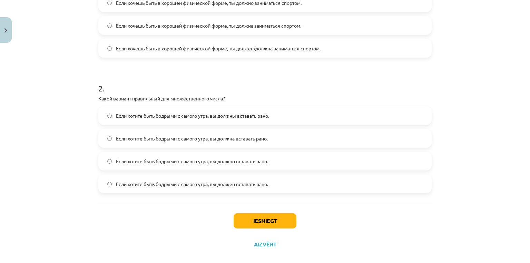
scroll to position [211, 0]
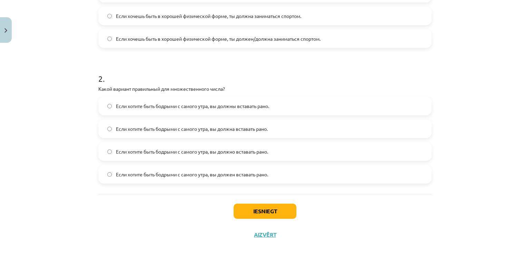
click at [215, 109] on span "Если хотите быть бодрыми с самого утра, вы должны вставать рано." at bounding box center [192, 106] width 153 height 7
click at [211, 131] on span "Если хотите быть бодрыми с самого утра, вы должна вставать рано." at bounding box center [192, 128] width 152 height 7
click at [199, 151] on span "Если хотите быть бодрыми с самого утра, вы должно вставать рано." at bounding box center [192, 151] width 152 height 7
click at [222, 103] on span "Если хотите быть бодрыми с самого утра, вы должны вставать рано." at bounding box center [192, 106] width 153 height 7
click at [267, 205] on button "Iesniegt" at bounding box center [265, 211] width 63 height 15
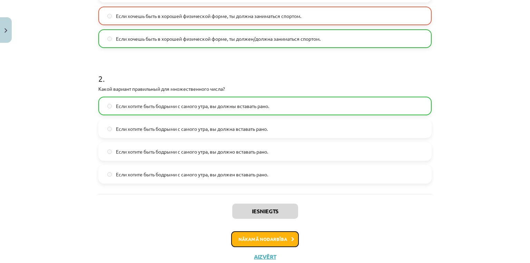
click at [250, 242] on button "Nākamā nodarbība" at bounding box center [265, 239] width 68 height 16
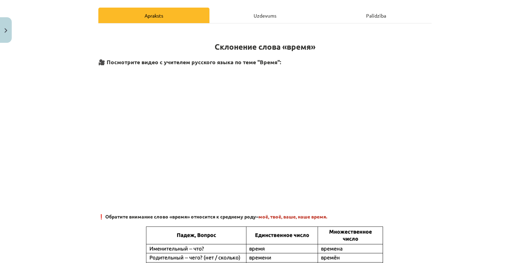
scroll to position [17, 0]
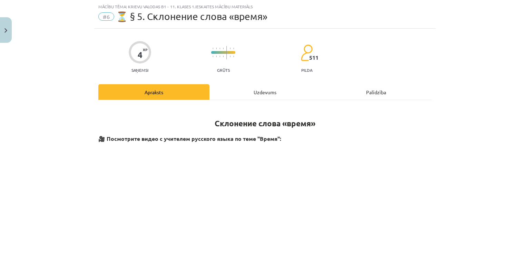
click at [255, 93] on div "Uzdevums" at bounding box center [265, 92] width 111 height 16
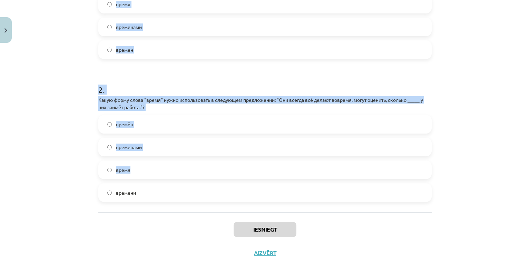
scroll to position [219, 0]
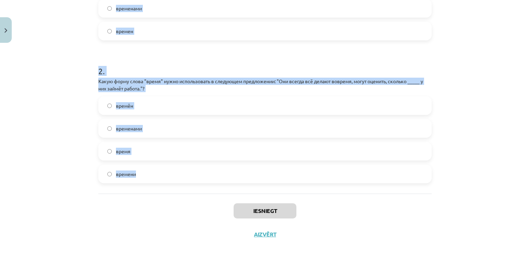
copy form "1 . Какую форму слова "время" нужно использовать в предложении: "Нужно заранее …"
drag, startPoint x: 94, startPoint y: 50, endPoint x: 188, endPoint y: 177, distance: 157.9
click at [188, 177] on div "4 XP Saņemsi Grūts 511 pilda Apraksts Uzdevums Palīdzība 1 . Какую форму слова …" at bounding box center [265, 36] width 342 height 419
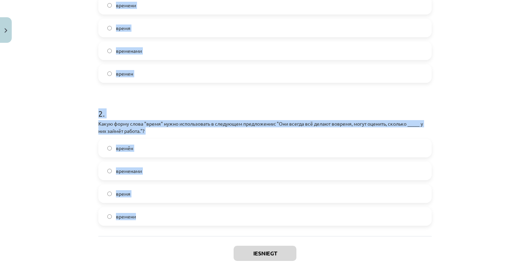
scroll to position [136, 0]
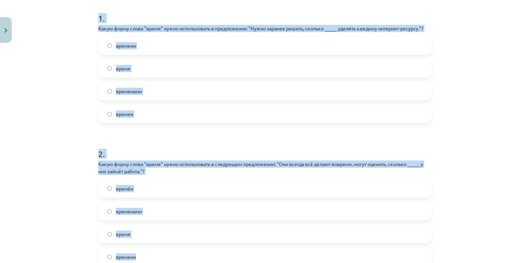
click at [136, 47] on label "времени" at bounding box center [265, 45] width 332 height 17
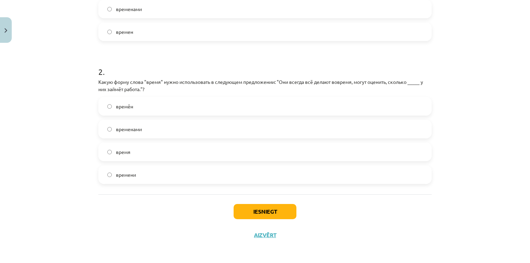
scroll to position [219, 0]
click at [169, 175] on label "времени" at bounding box center [265, 173] width 332 height 17
click at [251, 206] on button "Iesniegt" at bounding box center [265, 210] width 63 height 15
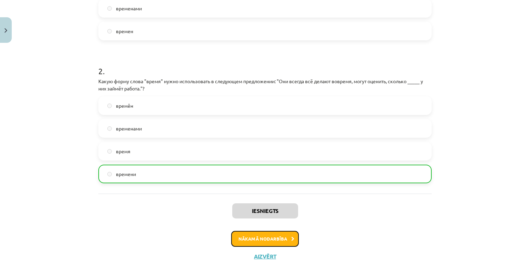
click at [275, 241] on button "Nākamā nodarbība" at bounding box center [265, 239] width 68 height 16
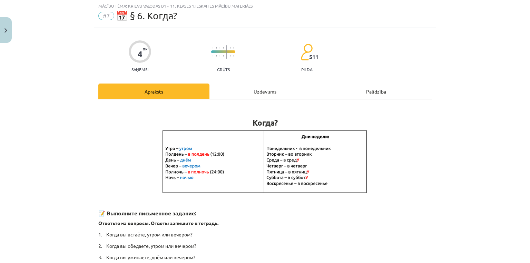
scroll to position [17, 0]
click at [248, 98] on div "Uzdevums" at bounding box center [265, 92] width 111 height 16
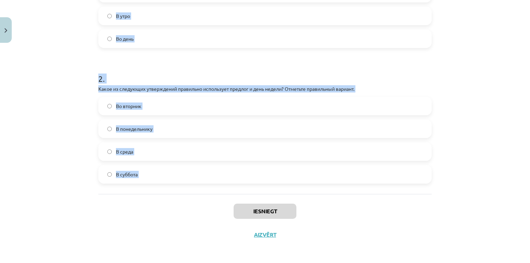
scroll to position [211, 0]
drag, startPoint x: 80, startPoint y: 101, endPoint x: 181, endPoint y: 189, distance: 133.8
click at [181, 189] on div "Mācību tēma: Krievu valodas b1 - 11. klases 1.ieskaites mācību materiāls #7 📅 §…" at bounding box center [265, 131] width 530 height 263
copy form "1 . Какое из следующих словосочетаний правильно использует предлог и время суто…"
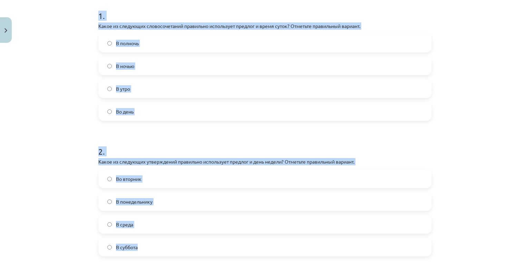
scroll to position [128, 0]
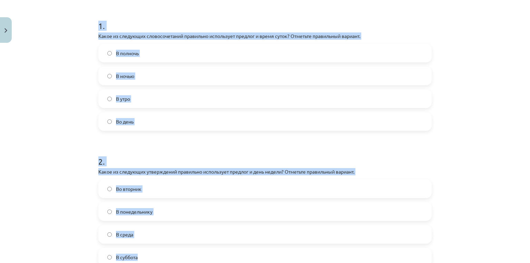
click at [140, 48] on label "В полночь" at bounding box center [265, 53] width 332 height 17
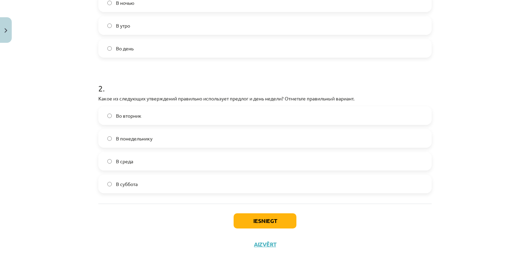
scroll to position [211, 0]
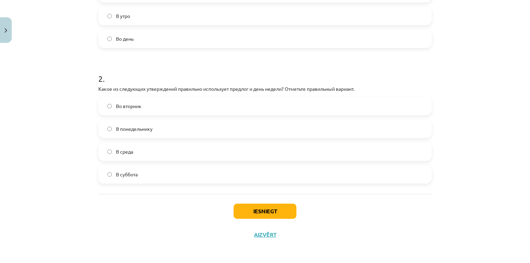
click at [161, 105] on label "Во вторник" at bounding box center [265, 105] width 332 height 17
click at [247, 215] on button "Iesniegt" at bounding box center [265, 211] width 63 height 15
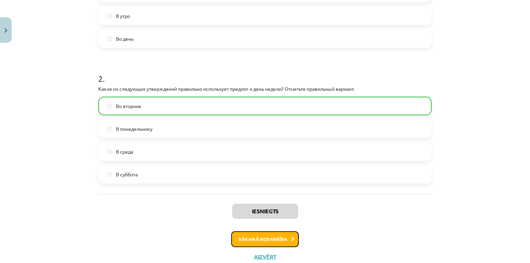
click at [264, 239] on button "Nākamā nodarbība" at bounding box center [265, 239] width 68 height 16
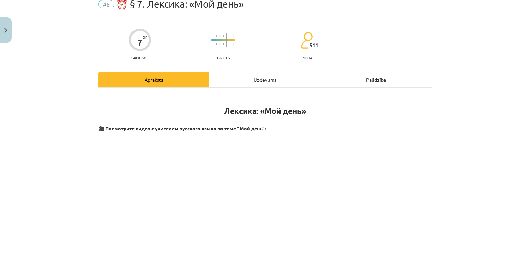
scroll to position [17, 0]
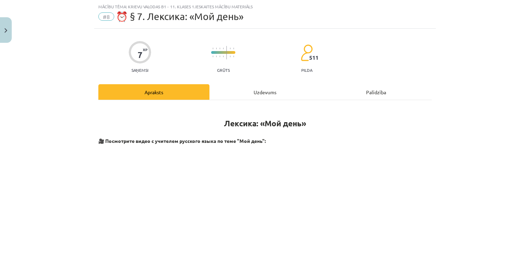
click at [260, 90] on div "Uzdevums" at bounding box center [265, 92] width 111 height 16
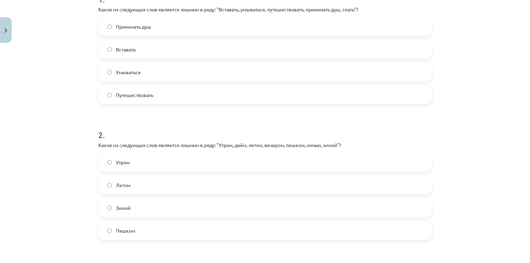
scroll to position [155, 0]
click at [143, 94] on span "Путешествовать" at bounding box center [134, 94] width 37 height 7
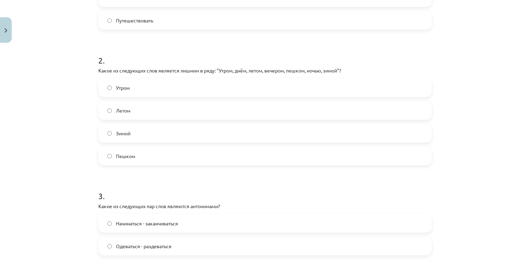
scroll to position [238, 0]
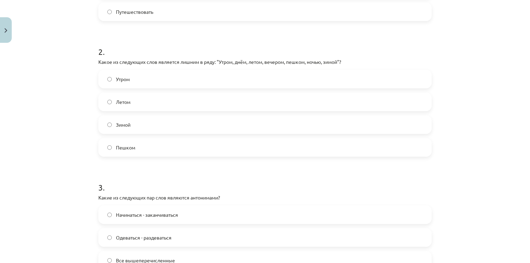
click at [165, 146] on label "Пешком" at bounding box center [265, 147] width 332 height 17
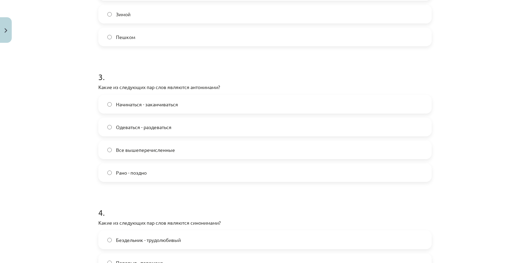
scroll to position [404, 0]
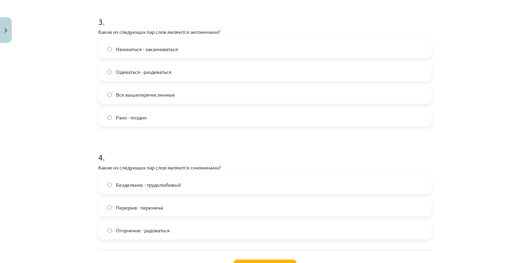
click at [146, 54] on label "Начинаться - заканчиваться" at bounding box center [265, 48] width 332 height 17
click at [156, 97] on span "Все вышеперечисленные" at bounding box center [145, 94] width 59 height 7
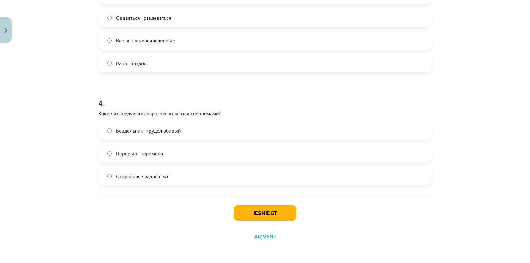
scroll to position [460, 0]
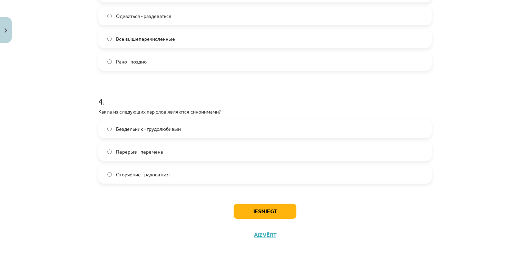
click at [140, 65] on span "Рано - поздно" at bounding box center [131, 61] width 31 height 7
click at [143, 33] on label "Все вышеперечисленные" at bounding box center [265, 38] width 332 height 17
click at [157, 157] on label "Перерыв - перемена" at bounding box center [265, 151] width 332 height 17
click at [239, 211] on button "Iesniegt" at bounding box center [265, 211] width 63 height 15
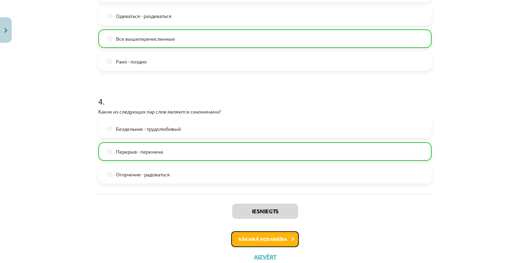
click at [273, 242] on button "Nākamā nodarbība" at bounding box center [265, 239] width 68 height 16
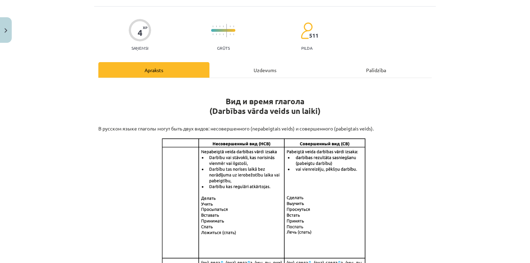
scroll to position [17, 0]
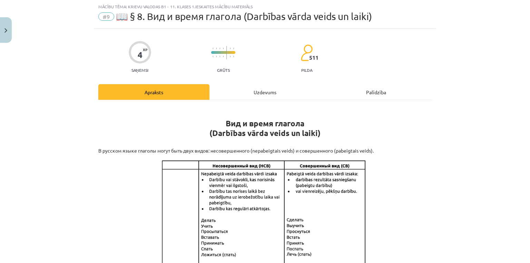
click at [263, 90] on div "Uzdevums" at bounding box center [265, 92] width 111 height 16
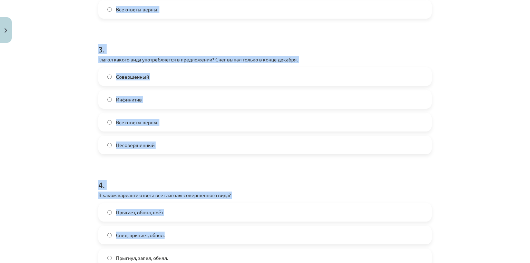
scroll to position [483, 0]
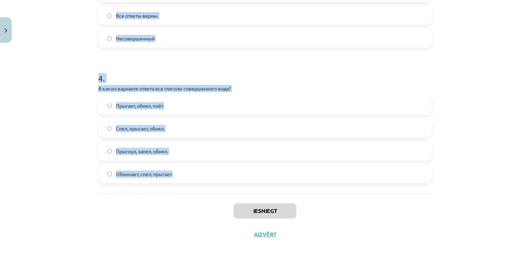
copy form "1 . В каком варианте ответа все глаголы несовершенного вида? Бежит, читает, выш…"
drag, startPoint x: 93, startPoint y: 108, endPoint x: 271, endPoint y: 182, distance: 193.1
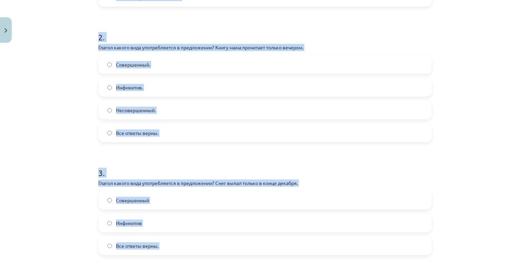
scroll to position [25, 0]
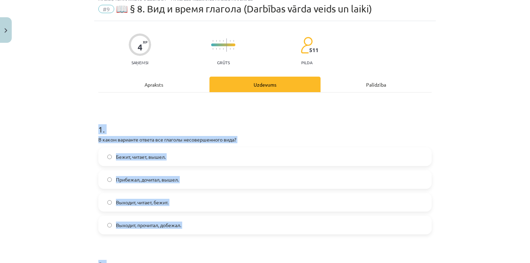
click at [434, 121] on div "Mācību tēma: Krievu valodas b1 - 11. klases 1.ieskaites mācību materiāls #9 📖 §…" at bounding box center [265, 131] width 530 height 263
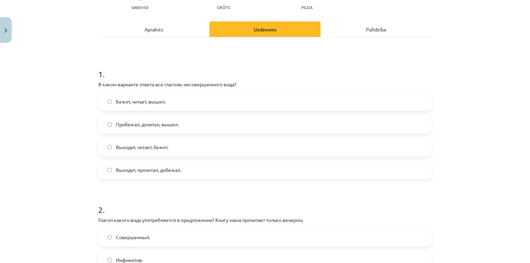
click at [171, 150] on label "Выходит, читает, бежит." at bounding box center [265, 146] width 332 height 17
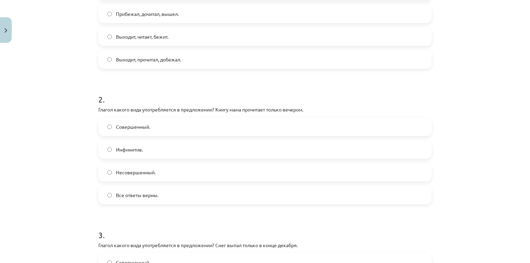
scroll to position [218, 0]
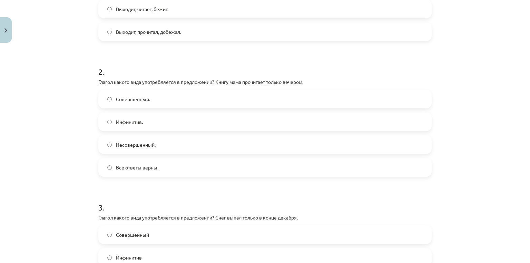
click at [135, 100] on span "Совершенный." at bounding box center [133, 99] width 34 height 7
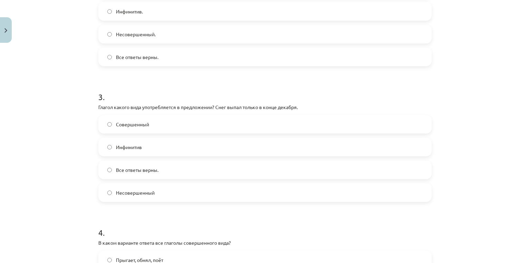
scroll to position [384, 0]
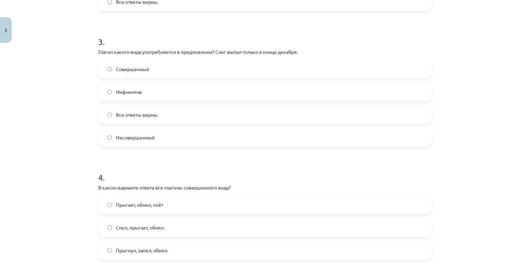
click at [155, 67] on label "Совершенный" at bounding box center [265, 68] width 332 height 17
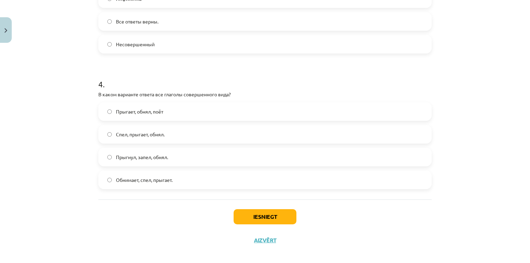
scroll to position [483, 0]
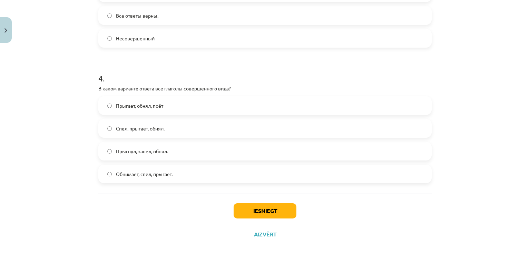
click at [137, 150] on span "Прыгнул, запел, обнял." at bounding box center [142, 151] width 52 height 7
click at [263, 212] on button "Iesniegt" at bounding box center [265, 210] width 63 height 15
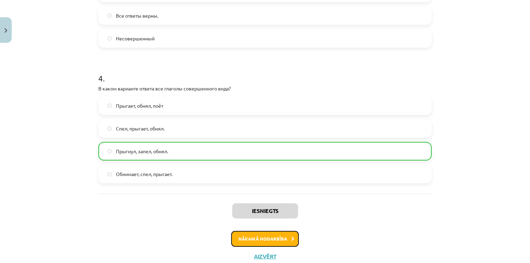
click at [273, 239] on button "Nākamā nodarbība" at bounding box center [265, 239] width 68 height 16
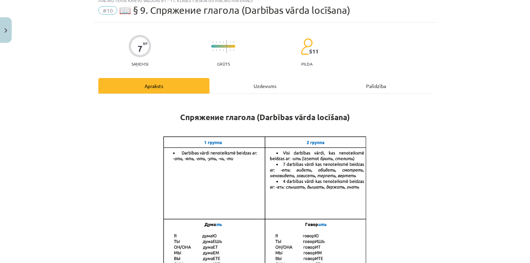
scroll to position [17, 0]
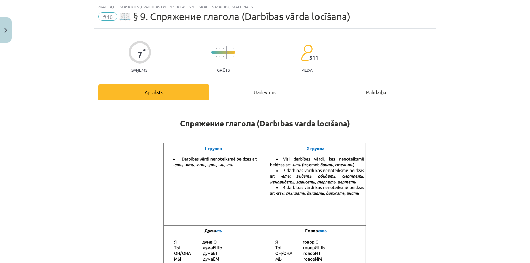
click at [260, 90] on div "Uzdevums" at bounding box center [265, 92] width 111 height 16
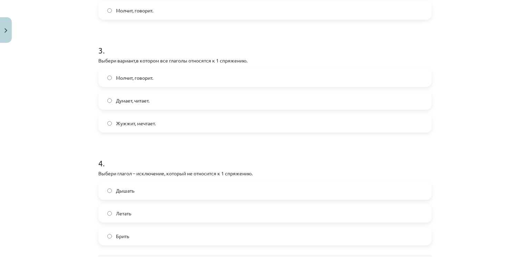
scroll to position [392, 0]
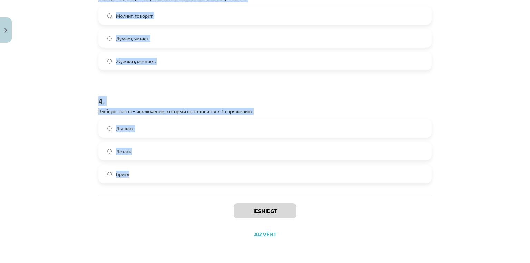
copy form "1 . Выбери глагол – исключение, который не относится ко 2 спряжению. Стелить. Ч…"
drag, startPoint x: 89, startPoint y: 53, endPoint x: 232, endPoint y: 162, distance: 179.1
click at [232, 162] on div "Mācību tēma: Krievu valodas b1 - 11. klases 1.ieskaites mācību materiāls #10 📖 …" at bounding box center [265, 131] width 530 height 263
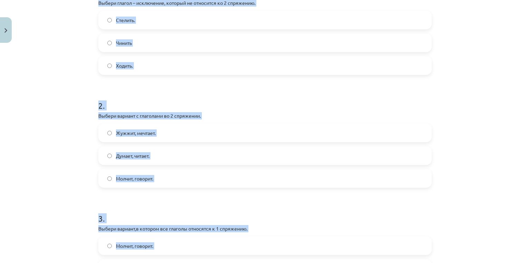
scroll to position [0, 0]
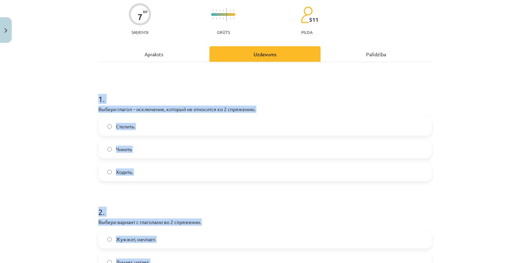
click at [158, 126] on label "Стелить." at bounding box center [265, 126] width 332 height 17
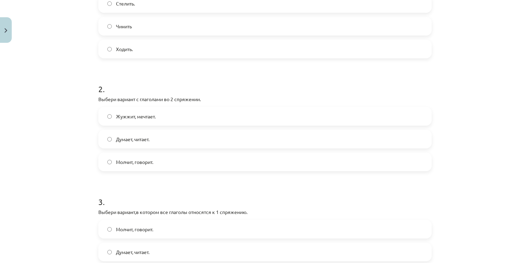
scroll to position [249, 0]
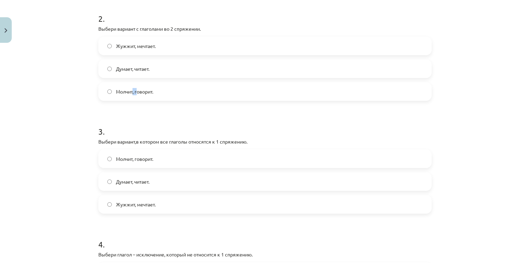
drag, startPoint x: 135, startPoint y: 96, endPoint x: 130, endPoint y: 96, distance: 5.2
click at [130, 96] on label "Молчит, говорит." at bounding box center [265, 91] width 332 height 17
click at [165, 99] on label "Молчит, говорит." at bounding box center [265, 91] width 332 height 17
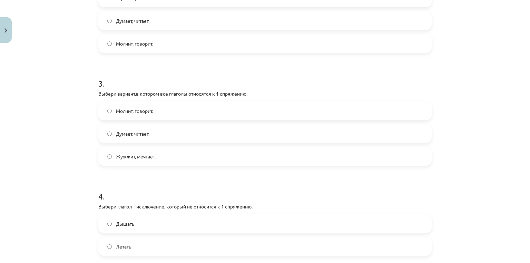
scroll to position [359, 0]
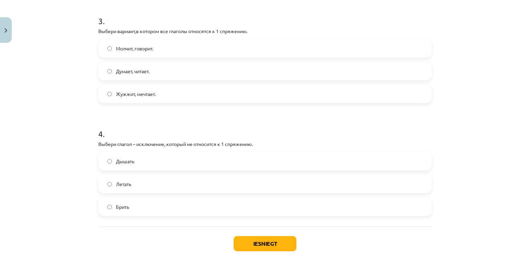
click at [133, 72] on span "Думает, читает." at bounding box center [132, 71] width 33 height 7
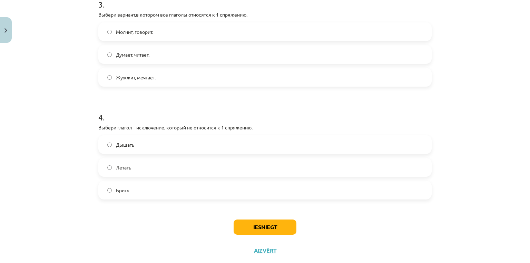
scroll to position [392, 0]
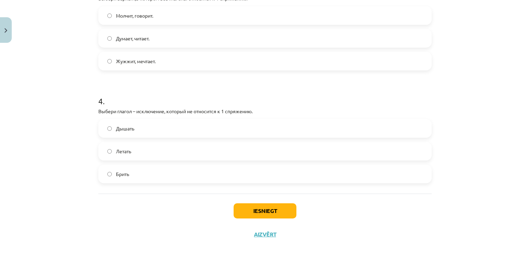
click at [142, 182] on label "Брить" at bounding box center [265, 173] width 332 height 17
click at [279, 213] on button "Iesniegt" at bounding box center [265, 210] width 63 height 15
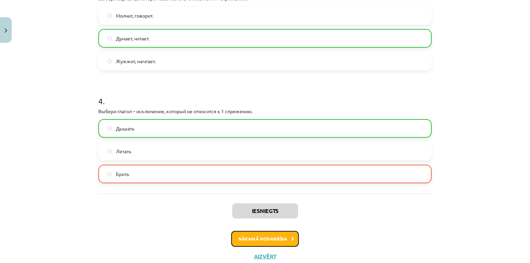
click at [264, 243] on button "Nākamā nodarbība" at bounding box center [265, 239] width 68 height 16
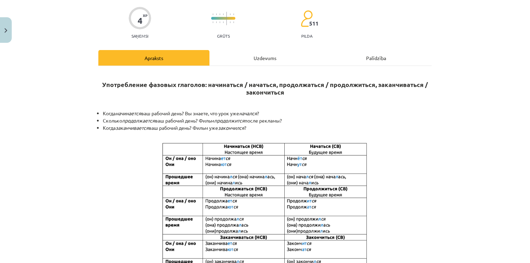
scroll to position [17, 0]
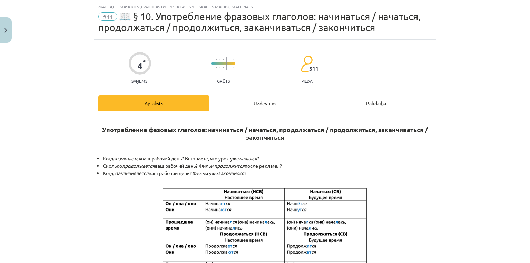
click at [236, 106] on div "Uzdevums" at bounding box center [265, 103] width 111 height 16
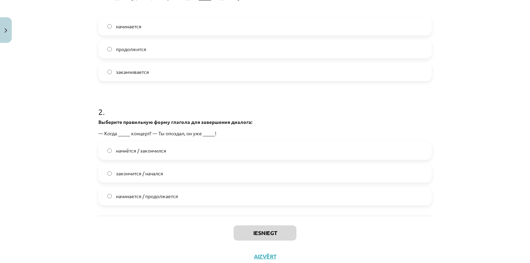
scroll to position [211, 0]
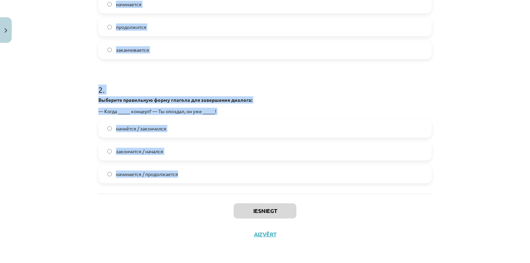
copy form "1 . Выберите правильную форму глагола для завершения предложения: Я свободный х…"
drag, startPoint x: 96, startPoint y: 33, endPoint x: 223, endPoint y: 170, distance: 186.6
click at [223, 170] on div "4 XP Saņemsi Grūts 511 pilda Apraksts Uzdevums Palīdzība 1 . Выберите правильну…" at bounding box center [265, 46] width 342 height 400
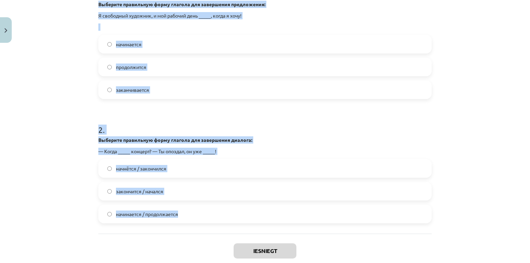
scroll to position [128, 0]
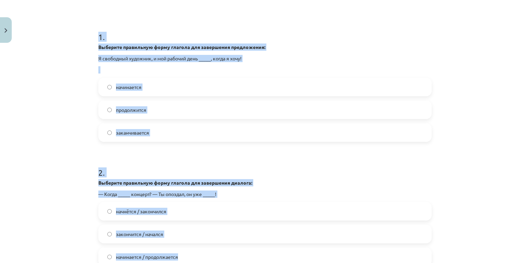
click at [150, 89] on label "начинается" at bounding box center [265, 86] width 332 height 17
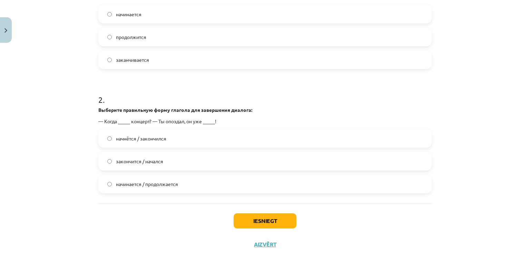
scroll to position [211, 0]
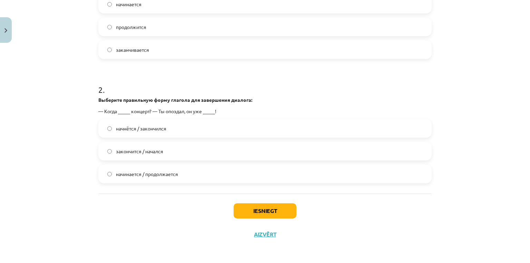
click at [153, 129] on span "начнётся / закончился" at bounding box center [141, 128] width 50 height 7
click at [244, 215] on button "Iesniegt" at bounding box center [265, 210] width 63 height 15
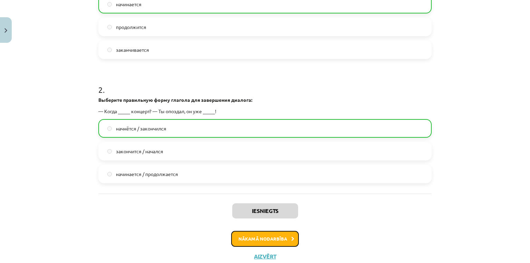
click at [246, 242] on button "Nākamā nodarbība" at bounding box center [265, 239] width 68 height 16
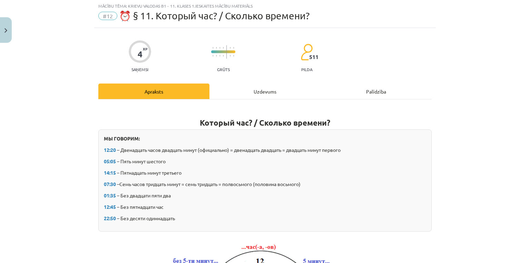
scroll to position [17, 0]
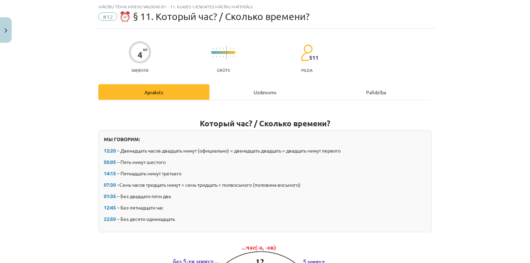
click at [236, 86] on div "Uzdevums" at bounding box center [265, 92] width 111 height 16
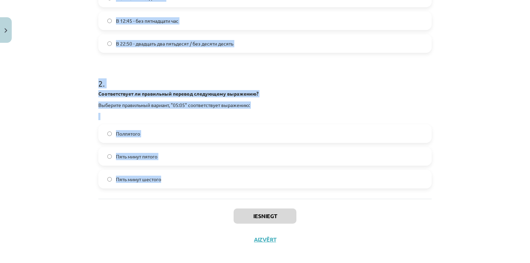
scroll to position [211, 0]
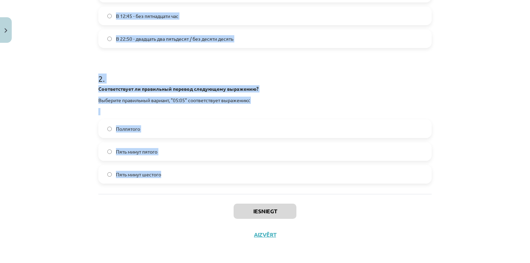
copy form "1 . Какое из следующих выражений является правильным указанием времени? В 14:15…"
drag, startPoint x: 94, startPoint y: 50, endPoint x: 137, endPoint y: 59, distance: 43.8
click at [178, 163] on div "4 XP Saņemsi Grūts 511 pilda Apraksts Uzdevums Palīdzība 1 . Какое из следующих…" at bounding box center [265, 41] width 342 height 412
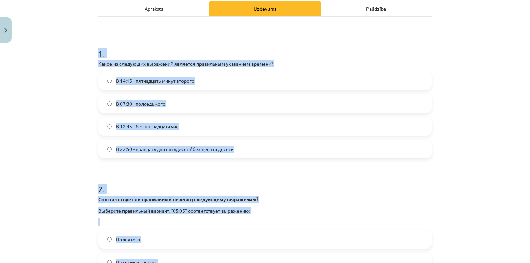
click at [252, 146] on label "В 22:50 - двадцать два пятьдесят / без десяти десять" at bounding box center [265, 148] width 332 height 17
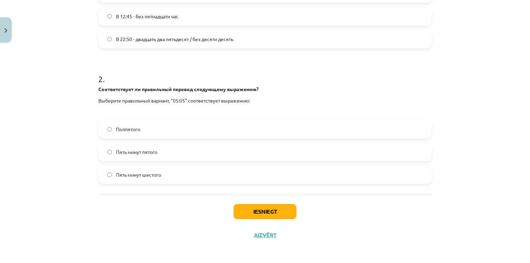
scroll to position [211, 0]
click at [168, 151] on label "Пять минут пятого" at bounding box center [265, 151] width 332 height 17
click at [226, 182] on label "Пять минут шестого" at bounding box center [265, 174] width 332 height 17
click at [258, 208] on button "Iesniegt" at bounding box center [265, 211] width 63 height 15
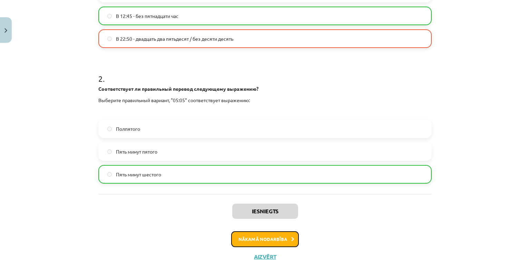
click at [266, 243] on button "Nākamā nodarbība" at bounding box center [265, 239] width 68 height 16
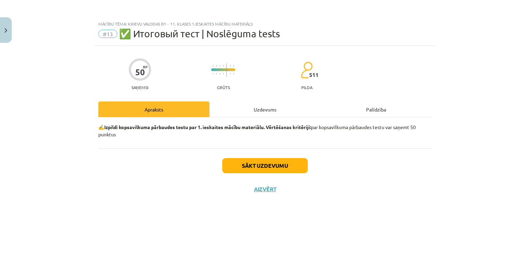
scroll to position [0, 0]
click at [284, 167] on button "Sākt uzdevumu" at bounding box center [265, 165] width 86 height 15
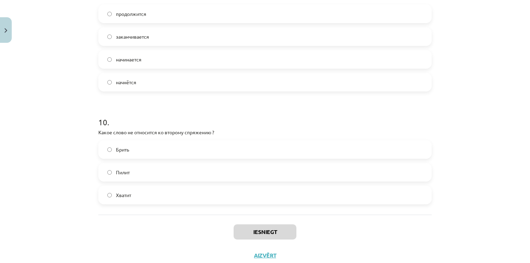
scroll to position [1296, 0]
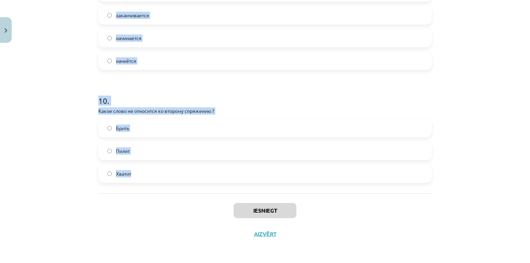
copy form "1 . Что обозначает глагол совершенного вида? Действие уже закончилось. Все отве…"
drag, startPoint x: 92, startPoint y: 94, endPoint x: 307, endPoint y: 171, distance: 228.4
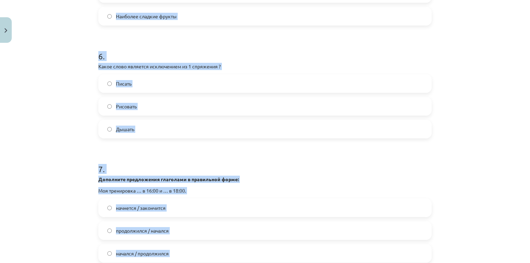
scroll to position [0, 0]
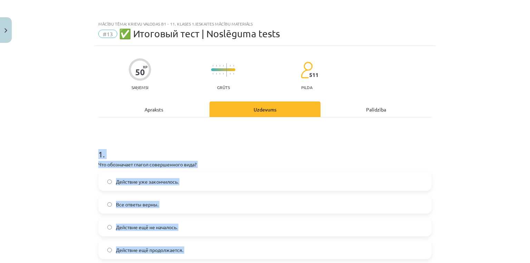
click at [458, 132] on div "Mācību tēma: Krievu valodas b1 - 11. klases 1.ieskaites mācību materiāls #13 ✅ …" at bounding box center [265, 131] width 530 height 263
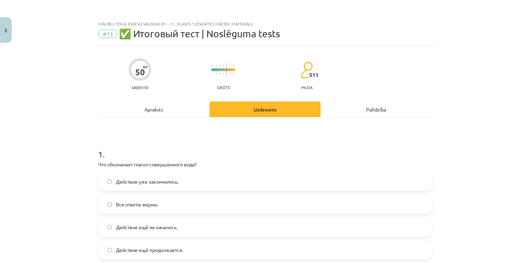
scroll to position [110, 0]
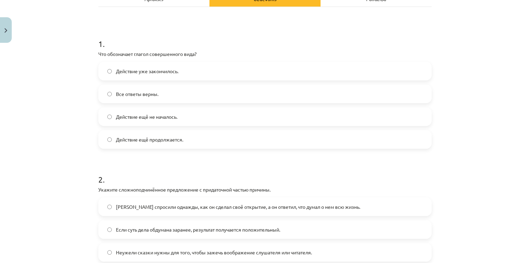
click at [177, 68] on label "Действие уже закончилось." at bounding box center [265, 70] width 332 height 17
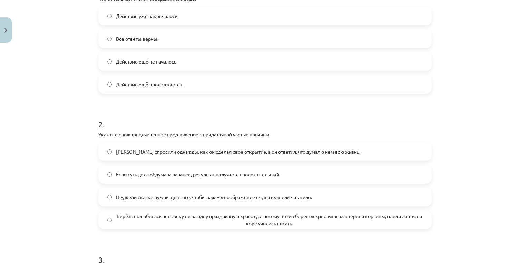
scroll to position [221, 0]
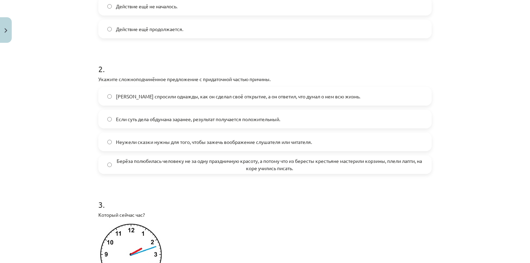
click at [170, 158] on span "Берёза полюбилась человеку не за одну праздничную красоту, а потому что из бере…" at bounding box center [269, 164] width 307 height 14
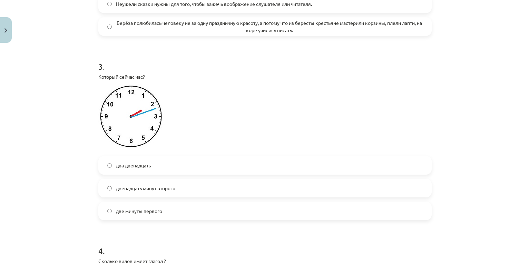
scroll to position [387, 0]
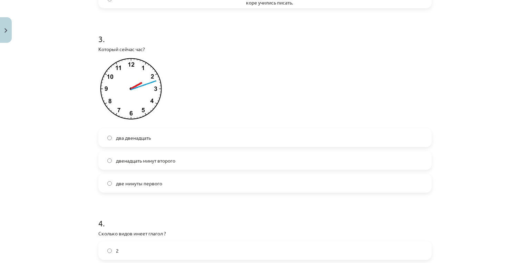
click at [154, 162] on span "двенадцать минут второго" at bounding box center [145, 160] width 59 height 7
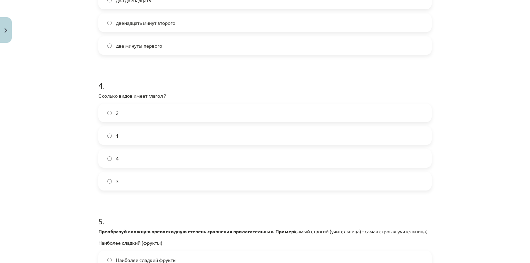
scroll to position [525, 0]
click at [164, 112] on label "2" at bounding box center [265, 112] width 332 height 17
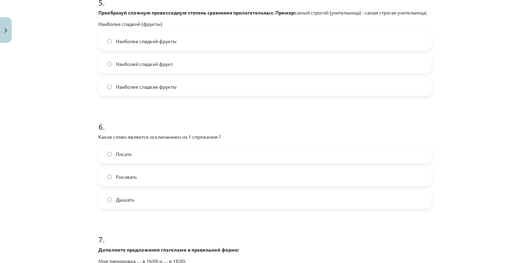
scroll to position [746, 0]
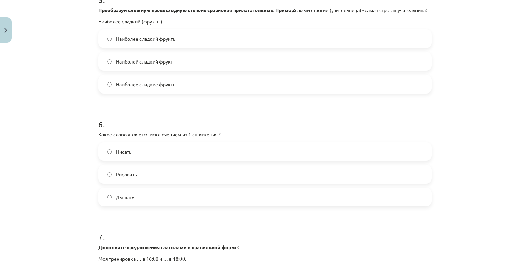
click at [133, 203] on label "Дышать" at bounding box center [265, 196] width 332 height 17
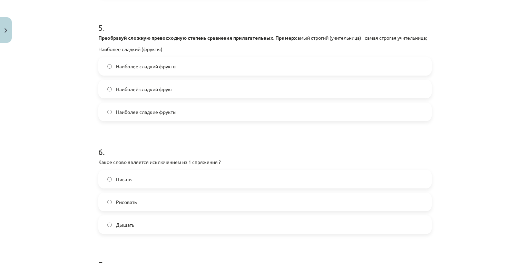
click at [138, 70] on span "Наиболее сладкий фрукты" at bounding box center [146, 66] width 61 height 7
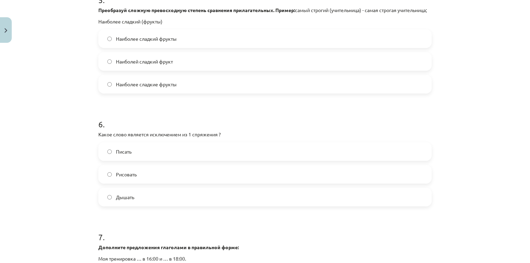
click at [133, 88] on span "Наиболее сладкие фрукты" at bounding box center [146, 84] width 61 height 7
click at [128, 42] on span "Наиболее сладкий фрукты" at bounding box center [146, 38] width 61 height 7
click at [135, 88] on span "Наиболее сладкие фрукты" at bounding box center [146, 84] width 61 height 7
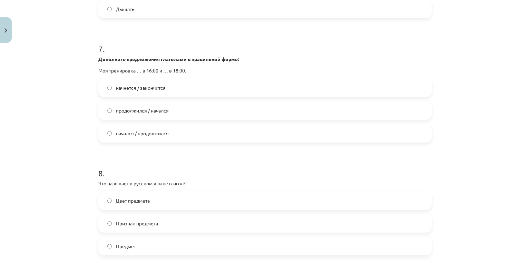
scroll to position [939, 0]
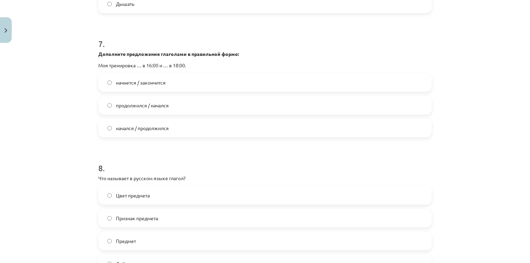
click at [130, 86] on span "начнется / закончится" at bounding box center [141, 82] width 50 height 7
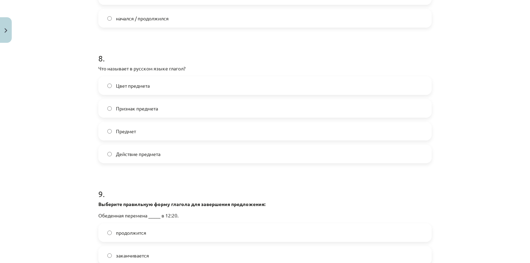
scroll to position [1049, 0]
click at [148, 157] on span "Действие предмета" at bounding box center [138, 153] width 45 height 7
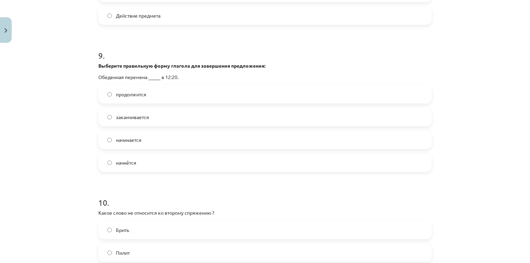
scroll to position [1187, 0]
click at [145, 170] on label "начнётся" at bounding box center [265, 162] width 332 height 17
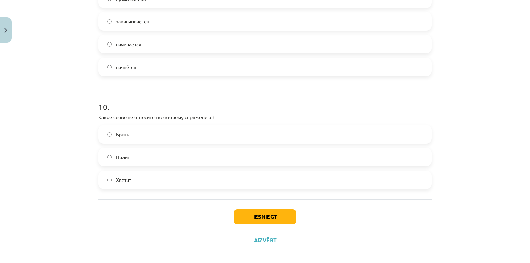
scroll to position [1296, 0]
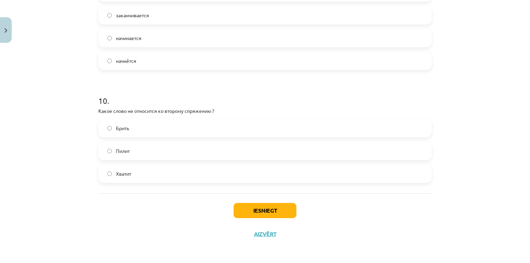
click at [146, 133] on label "Брить" at bounding box center [265, 127] width 332 height 17
click at [239, 207] on button "Iesniegt" at bounding box center [265, 210] width 63 height 15
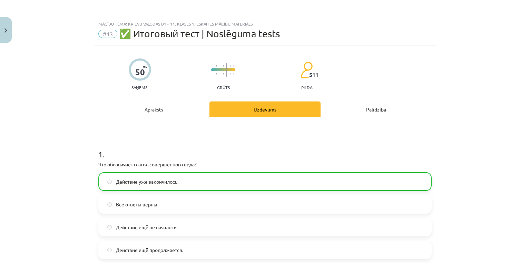
scroll to position [1317, 0]
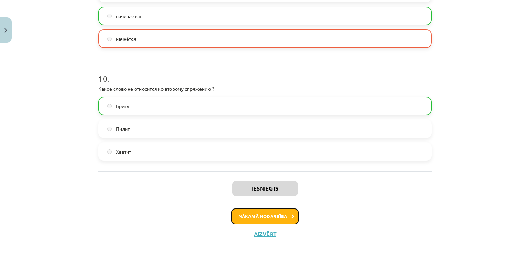
click at [280, 213] on button "Nākamā nodarbība" at bounding box center [265, 216] width 68 height 16
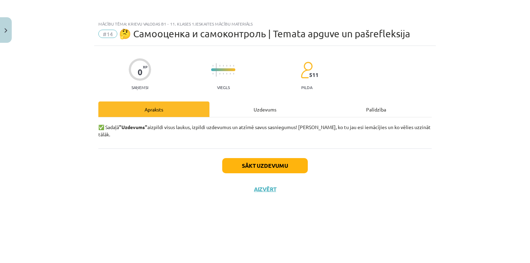
scroll to position [0, 0]
click at [283, 158] on button "Sākt uzdevumu" at bounding box center [265, 165] width 86 height 15
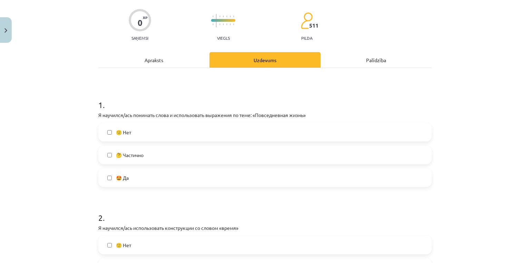
scroll to position [83, 0]
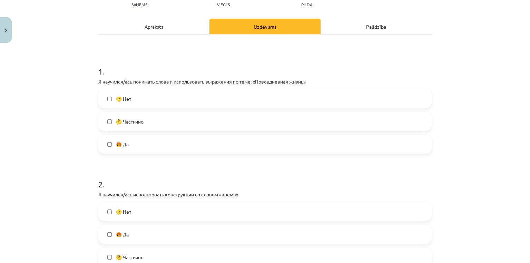
click at [193, 123] on label "🤔 Частично" at bounding box center [265, 121] width 332 height 17
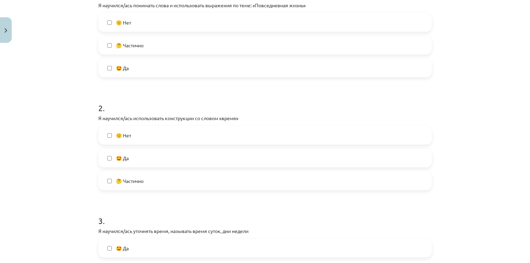
scroll to position [166, 0]
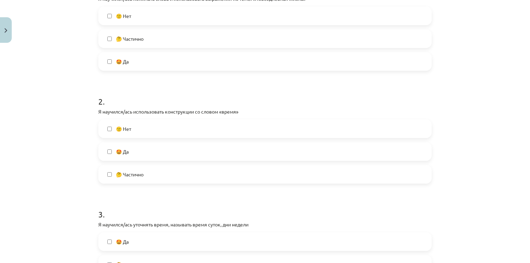
click at [167, 153] on label "🤩 Да" at bounding box center [265, 151] width 332 height 17
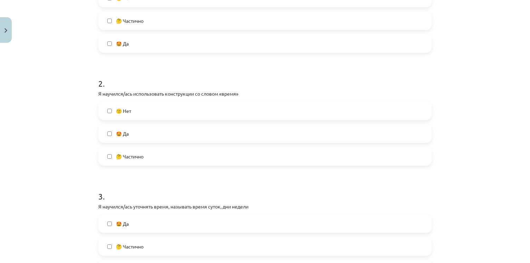
scroll to position [193, 0]
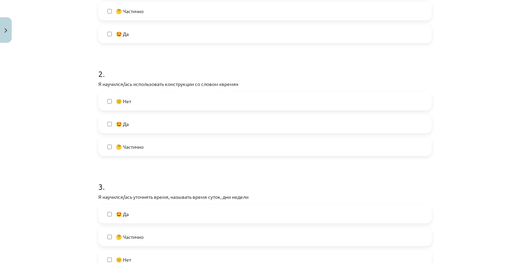
click at [166, 148] on label "🤔 Частично" at bounding box center [265, 146] width 332 height 17
click at [148, 117] on label "🤩 Да" at bounding box center [265, 123] width 332 height 17
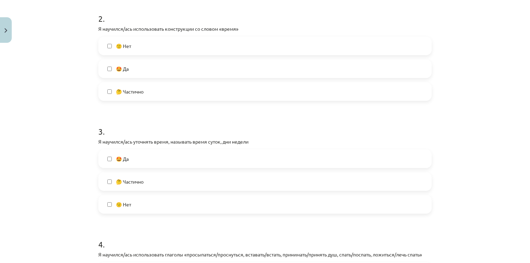
scroll to position [304, 0]
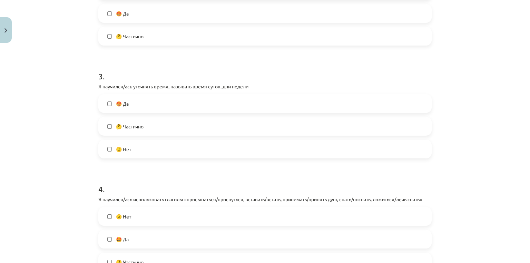
click at [149, 104] on label "🤩 Да" at bounding box center [265, 103] width 332 height 17
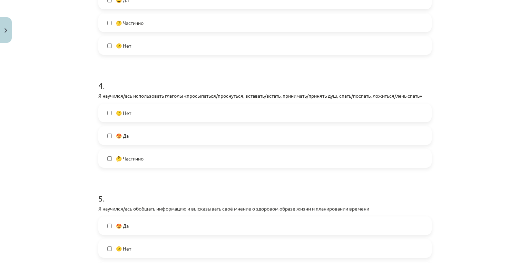
scroll to position [442, 0]
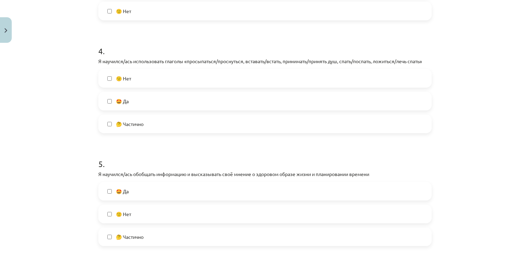
click at [142, 76] on label "🙁 Нет" at bounding box center [265, 78] width 332 height 17
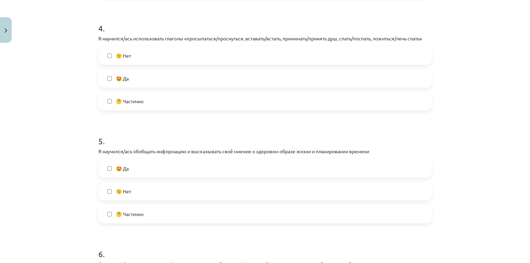
scroll to position [497, 0]
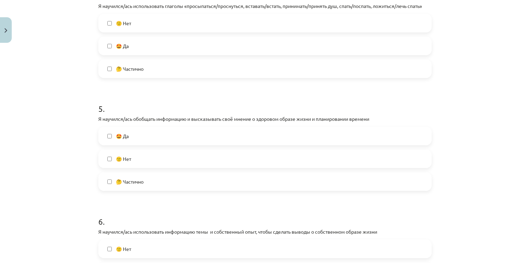
click at [144, 36] on div "🙁 Нет 🤩 Да 🤔 Частично" at bounding box center [264, 46] width 333 height 64
drag, startPoint x: 145, startPoint y: 44, endPoint x: 145, endPoint y: 20, distance: 23.8
click at [145, 40] on label "🤩 Да" at bounding box center [265, 45] width 332 height 17
click at [145, 20] on label "🙁 Нет" at bounding box center [265, 22] width 332 height 17
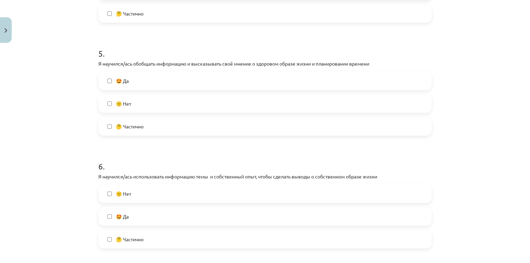
click at [155, 80] on label "🤩 Да" at bounding box center [265, 80] width 332 height 17
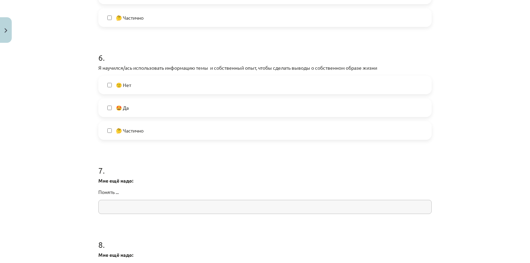
scroll to position [663, 0]
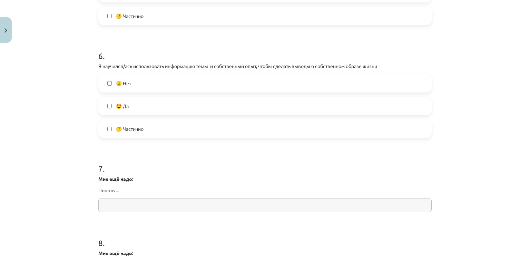
click at [155, 88] on label "🙁 Нет" at bounding box center [265, 83] width 332 height 17
click at [154, 133] on label "🤔 Частично" at bounding box center [265, 128] width 332 height 17
click at [166, 76] on label "🙁 Нет" at bounding box center [265, 83] width 332 height 17
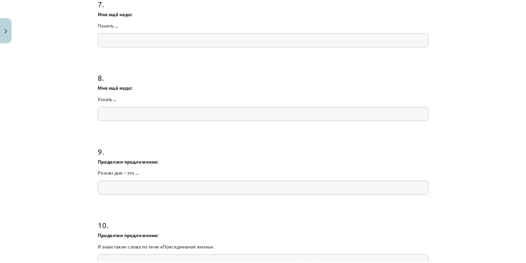
scroll to position [910, 0]
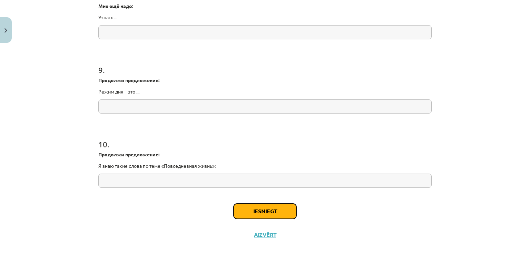
click at [264, 206] on button "Iesniegt" at bounding box center [265, 211] width 63 height 15
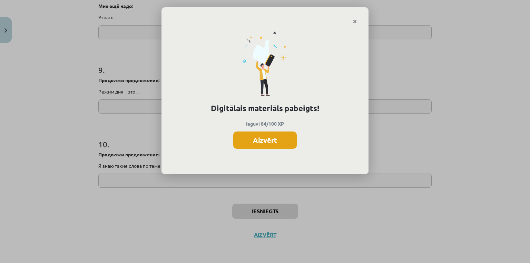
click at [286, 141] on button "Aizvērt" at bounding box center [265, 139] width 64 height 17
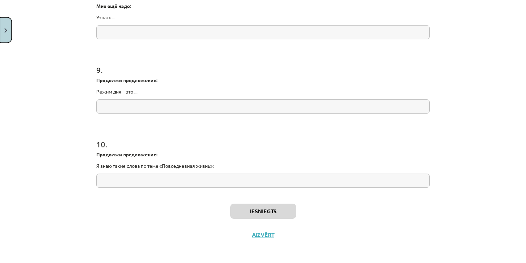
click at [0, 30] on button "Close" at bounding box center [6, 30] width 12 height 26
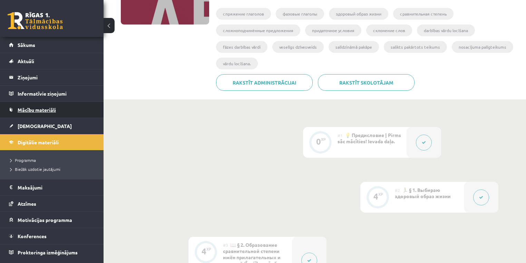
click at [39, 112] on link "Mācību materiāli" at bounding box center [52, 110] width 86 height 16
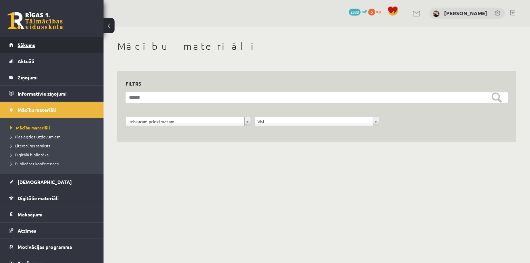
click at [48, 42] on link "Sākums" at bounding box center [52, 45] width 86 height 16
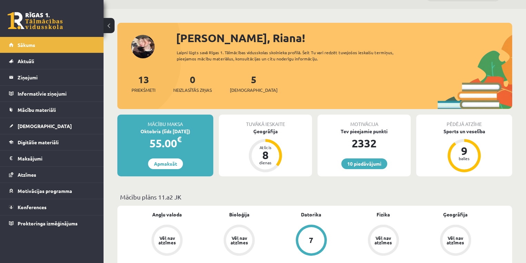
scroll to position [28, 0]
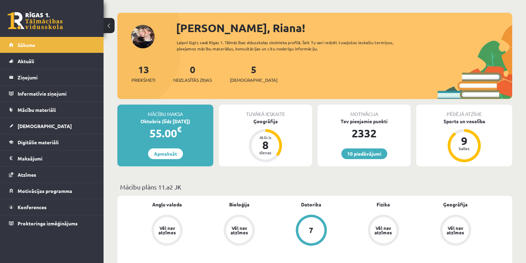
click at [270, 115] on div "Tuvākā ieskaite" at bounding box center [265, 111] width 93 height 13
click at [271, 118] on div "Ģeogrāfija" at bounding box center [265, 121] width 93 height 7
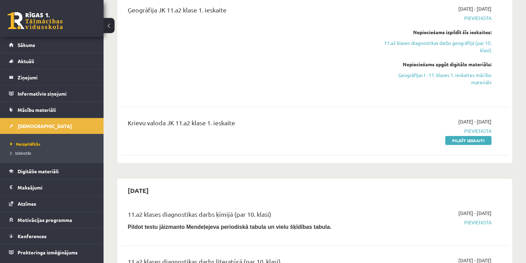
scroll to position [304, 0]
click at [468, 139] on link "Pildīt ieskaiti" at bounding box center [468, 139] width 46 height 9
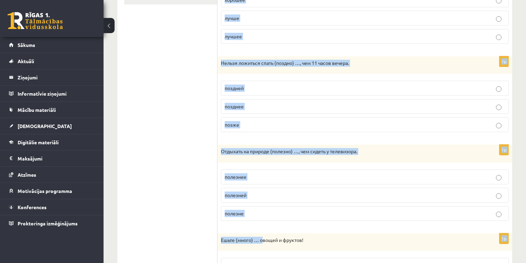
scroll to position [333, 0]
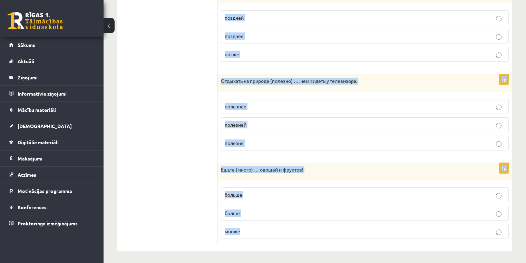
copy form "Loremips dolorsitam conse adipiscingeli seddoei. 5t I utlabo etdo magnaaliqu (e…"
drag, startPoint x: 222, startPoint y: 68, endPoint x: 272, endPoint y: 232, distance: 171.7
click at [272, 232] on div "Выберите правильную форму сравнительной степени. 1p С каждым днём становится (м…" at bounding box center [364, 18] width 295 height 468
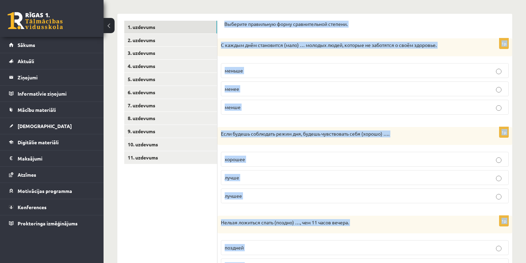
scroll to position [27, 0]
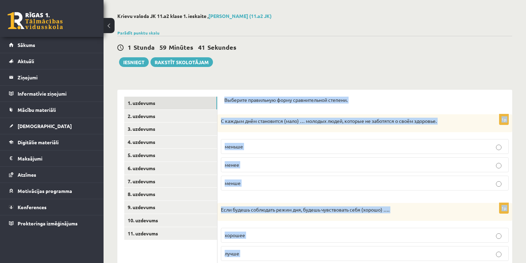
click at [245, 153] on label "меньше" at bounding box center [365, 146] width 288 height 15
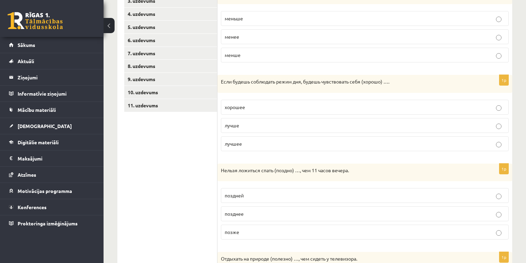
scroll to position [165, 0]
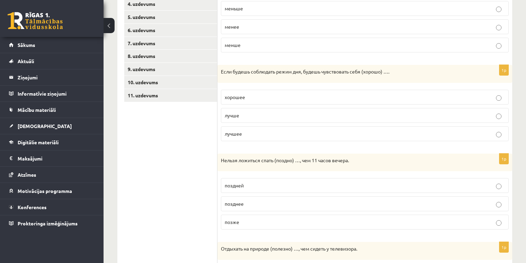
click at [256, 116] on p "лучше" at bounding box center [365, 115] width 280 height 7
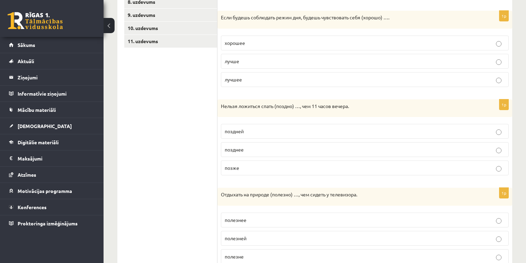
scroll to position [221, 0]
click at [246, 164] on p "позже" at bounding box center [365, 166] width 280 height 7
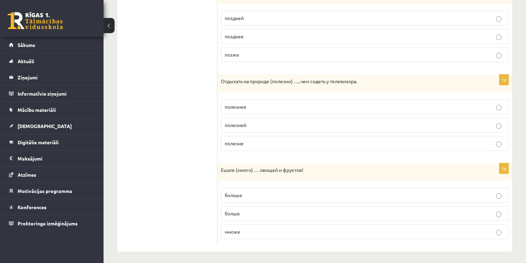
scroll to position [333, 0]
click at [255, 104] on p "полезнее" at bounding box center [365, 106] width 280 height 7
click at [256, 196] on p "больше" at bounding box center [365, 194] width 280 height 7
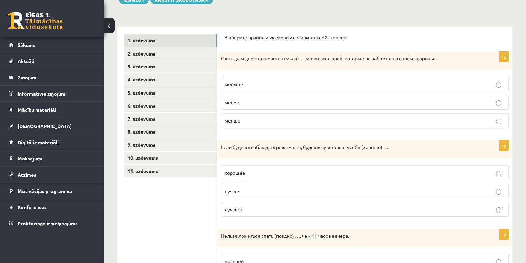
scroll to position [69, 0]
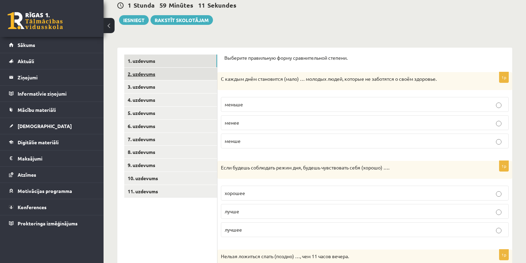
click at [186, 73] on link "2. uzdevums" at bounding box center [170, 74] width 93 height 13
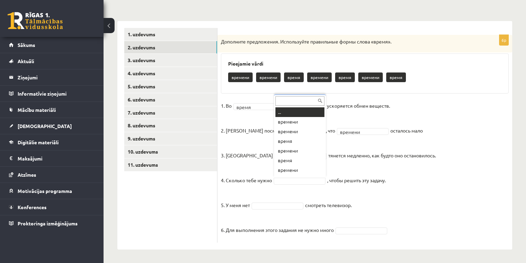
scroll to position [8, 0]
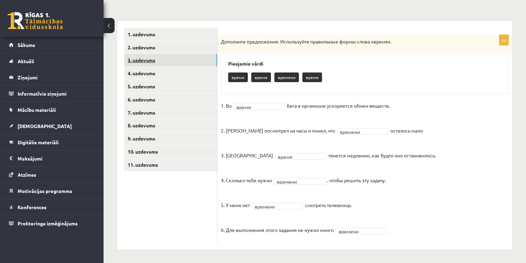
click at [157, 61] on link "3. uzdevums" at bounding box center [170, 60] width 93 height 13
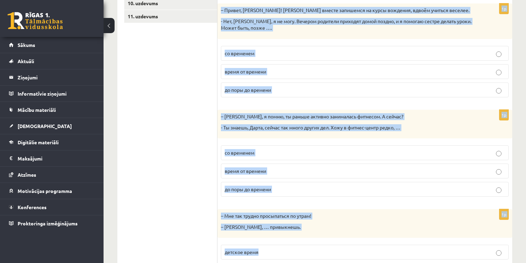
scroll to position [302, 0]
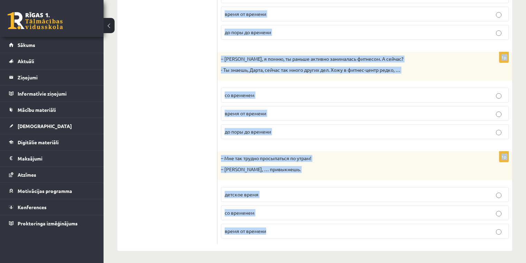
copy form "Дополните мини-диалоги. Выберите верный фразеологизм. 1p - Антон, пора идти спа…"
drag, startPoint x: 223, startPoint y: 27, endPoint x: 314, endPoint y: 242, distance: 233.0
click at [314, 242] on div "Дополните мини-диалоги. Выберите верный фразеологизм. 1p - Антон, пора идти спа…" at bounding box center [364, 33] width 295 height 436
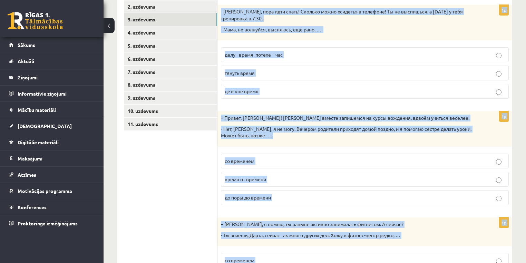
scroll to position [136, 0]
click at [299, 52] on p "делу - время, потехе – час" at bounding box center [365, 54] width 280 height 7
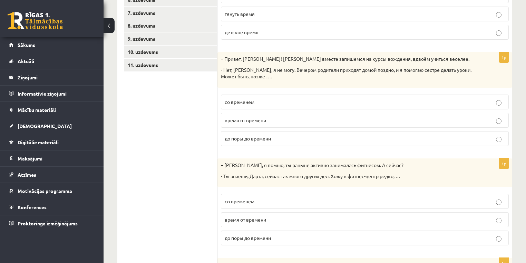
scroll to position [247, 0]
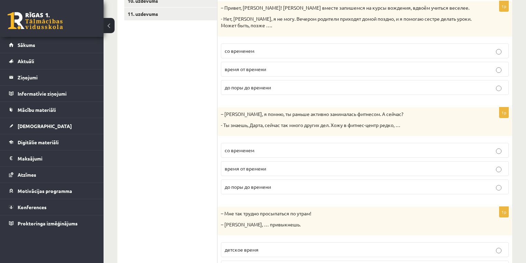
click at [258, 86] on span "до поры до времени" at bounding box center [248, 87] width 46 height 6
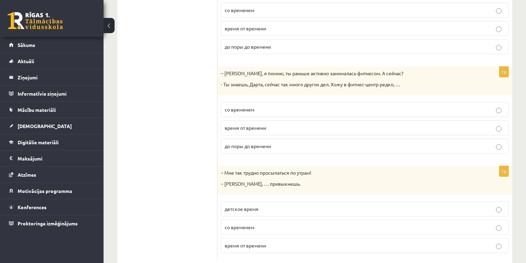
scroll to position [302, 0]
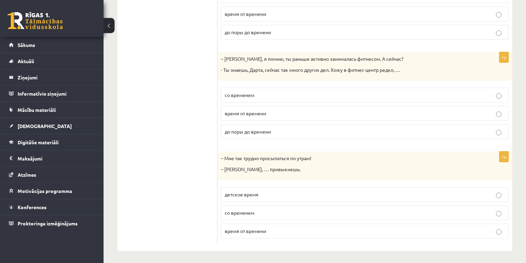
click at [249, 129] on span "до поры до времени" at bounding box center [248, 131] width 46 height 6
click at [250, 103] on fieldset "со временем время от времени до поры до времени" at bounding box center [365, 112] width 288 height 57
click at [251, 115] on p "время от времени" at bounding box center [365, 113] width 280 height 7
click at [249, 211] on span "со временем" at bounding box center [240, 213] width 30 height 6
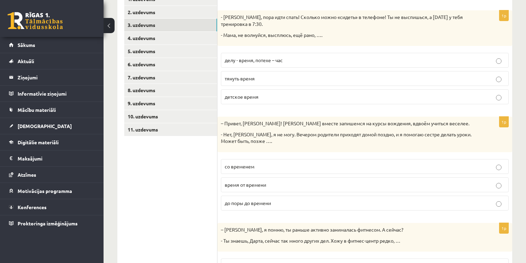
scroll to position [109, 0]
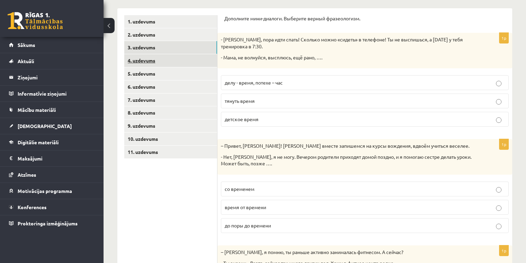
click at [163, 57] on link "4. uzdevums" at bounding box center [170, 60] width 93 height 13
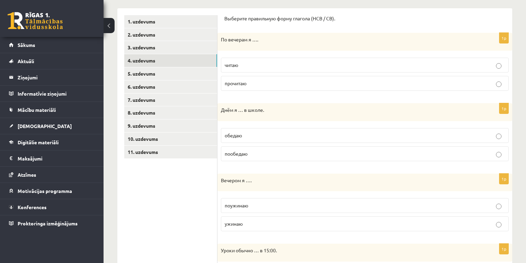
click at [280, 65] on p "читаю" at bounding box center [365, 64] width 280 height 7
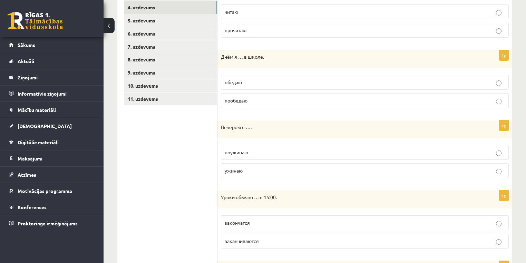
scroll to position [164, 0]
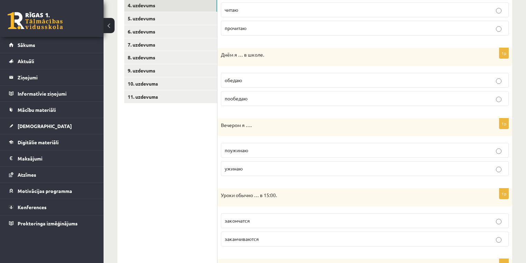
click at [249, 78] on p "обедаю" at bounding box center [365, 80] width 280 height 7
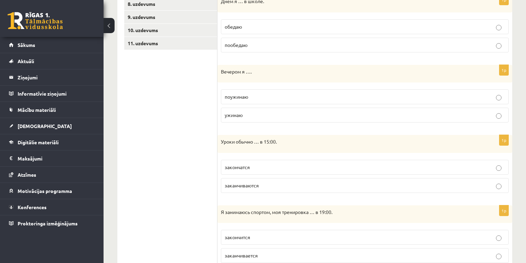
scroll to position [219, 0]
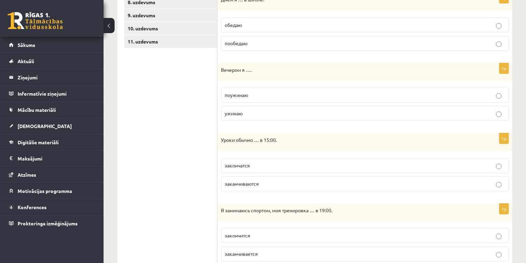
click at [242, 98] on label "поужинаю" at bounding box center [365, 95] width 288 height 15
click at [247, 112] on p "ужинаю" at bounding box center [365, 113] width 280 height 7
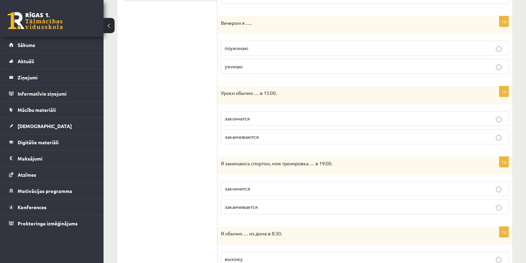
scroll to position [274, 0]
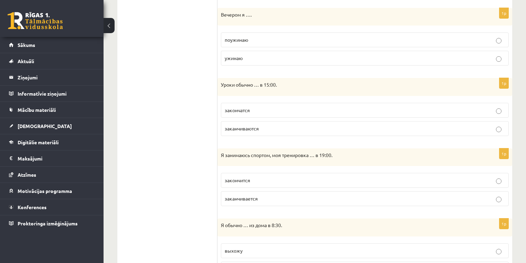
click at [252, 110] on p "закончатся" at bounding box center [365, 110] width 280 height 7
click at [254, 121] on label "заканчиваются" at bounding box center [365, 128] width 288 height 15
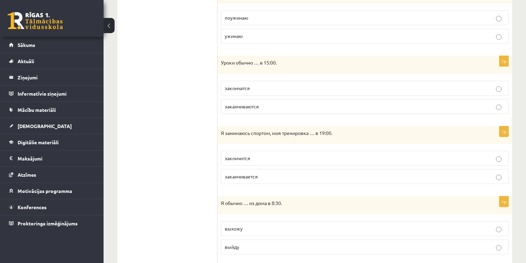
scroll to position [357, 0]
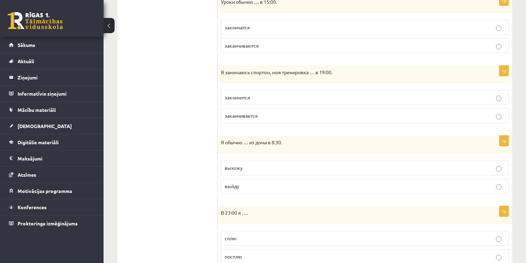
click at [251, 115] on span "заканчивается" at bounding box center [241, 116] width 33 height 6
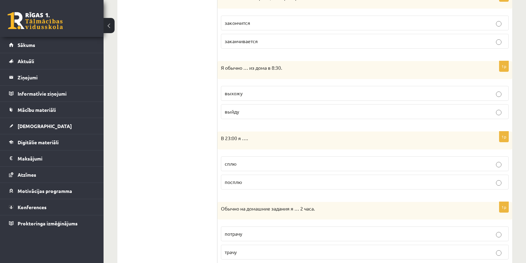
scroll to position [452, 0]
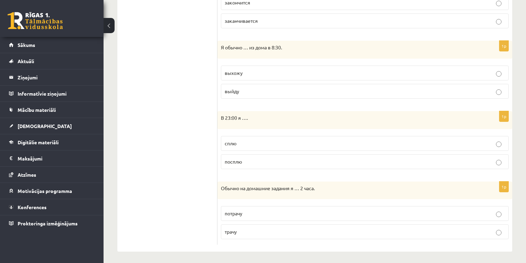
click at [242, 69] on p "выхожу" at bounding box center [365, 72] width 280 height 7
click at [242, 146] on label "сплю" at bounding box center [365, 143] width 288 height 15
click at [257, 231] on p "трачу" at bounding box center [365, 231] width 280 height 7
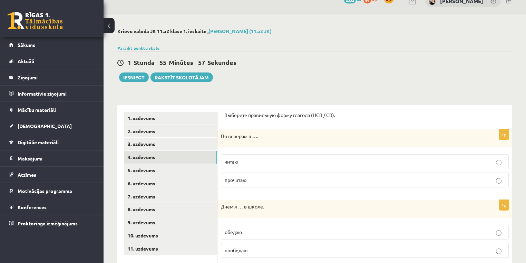
scroll to position [10, 0]
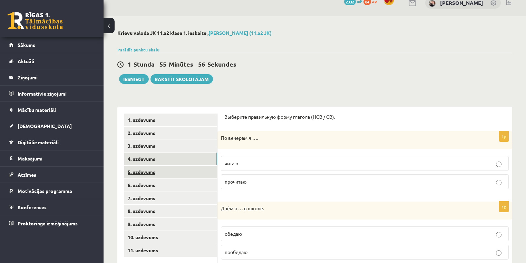
click at [168, 174] on link "5. uzdevums" at bounding box center [170, 172] width 93 height 13
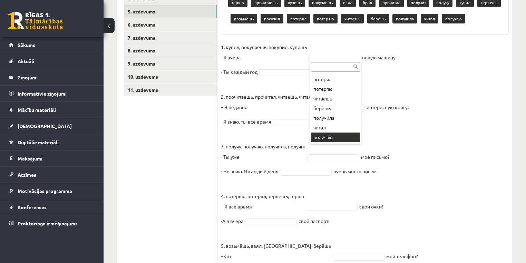
scroll to position [212, 0]
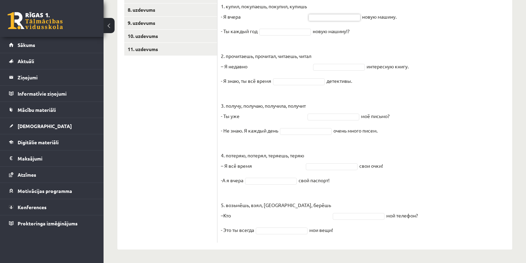
drag, startPoint x: 423, startPoint y: 156, endPoint x: 414, endPoint y: 164, distance: 11.8
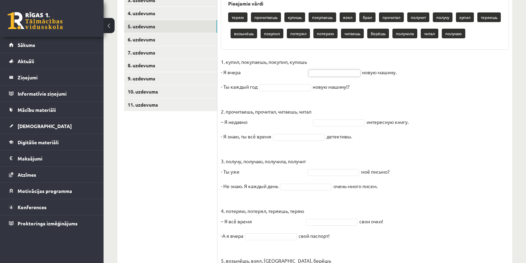
scroll to position [156, 0]
click at [331, 64] on fieldset "1. купил, покупаешь, покупил, купишь - Я вчера новую машину. - Ты каждый год но…" at bounding box center [365, 175] width 288 height 238
click at [366, 73] on fieldset "1. купил, покупаешь, покупил, купишь - Я вчера новую машину. - Ты каждый год но…" at bounding box center [365, 175] width 288 height 238
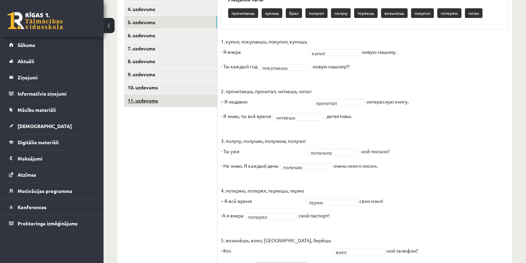
scroll to position [113, 0]
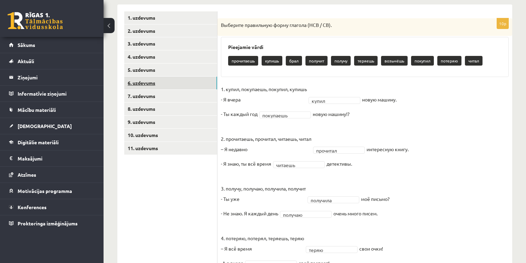
click at [163, 87] on link "6. uzdevums" at bounding box center [170, 83] width 93 height 13
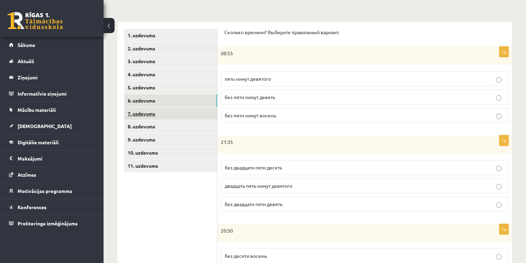
scroll to position [85, 0]
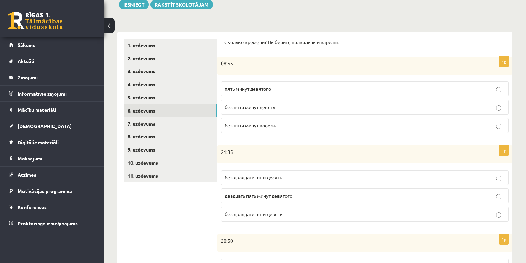
click at [246, 110] on p "без пяти минут девять" at bounding box center [365, 107] width 280 height 7
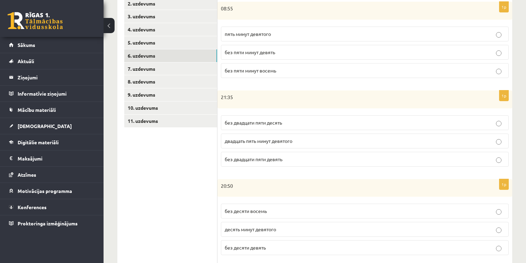
scroll to position [140, 0]
click at [266, 126] on label "без двадцати пяти десять" at bounding box center [365, 122] width 288 height 15
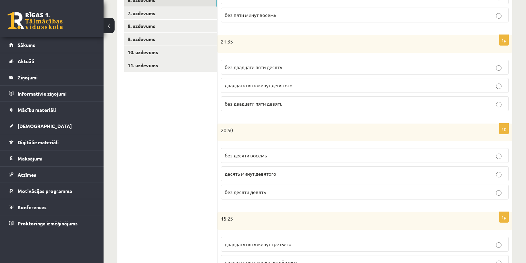
scroll to position [251, 0]
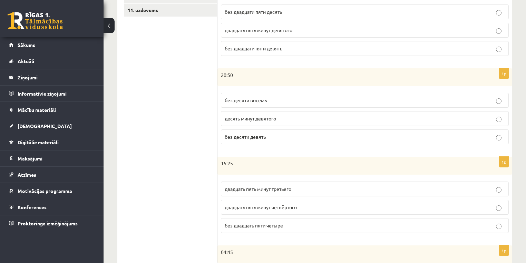
click at [247, 103] on label "без десяти восемь" at bounding box center [365, 100] width 288 height 15
click at [247, 117] on span "десять минут девятого" at bounding box center [250, 118] width 51 height 6
click at [261, 136] on span "без десяти девять" at bounding box center [245, 137] width 41 height 6
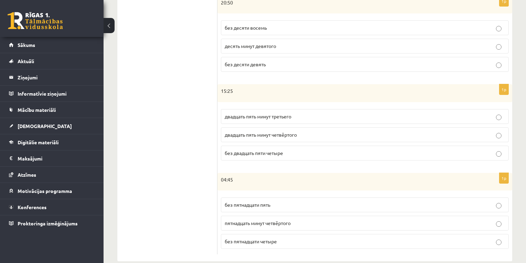
scroll to position [333, 0]
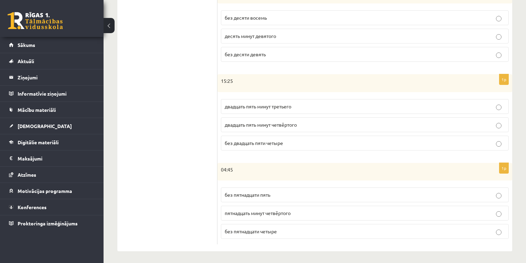
click at [272, 109] on label "двадцать пять минут третьего" at bounding box center [365, 106] width 288 height 15
click at [264, 123] on span "двадцать пять минут четвёртого" at bounding box center [261, 124] width 72 height 6
click at [274, 197] on label "без пятнадцати пять" at bounding box center [365, 194] width 288 height 15
click at [277, 198] on label "без пятнадцати пять" at bounding box center [365, 194] width 288 height 15
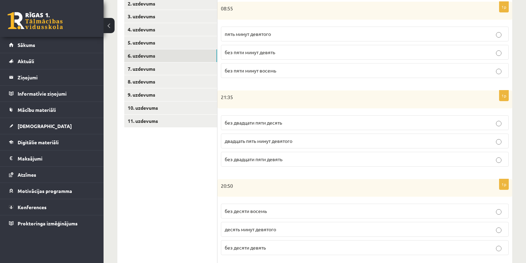
scroll to position [57, 0]
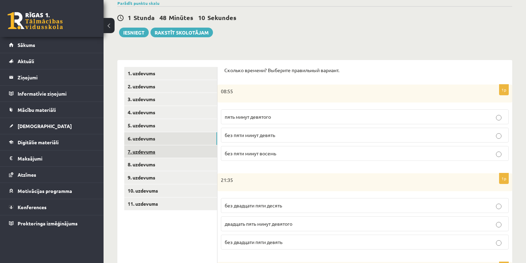
click at [164, 156] on link "7. uzdevums" at bounding box center [170, 151] width 93 height 13
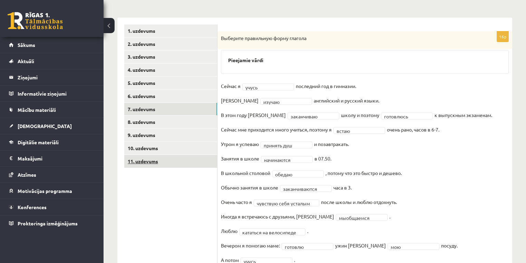
scroll to position [89, 0]
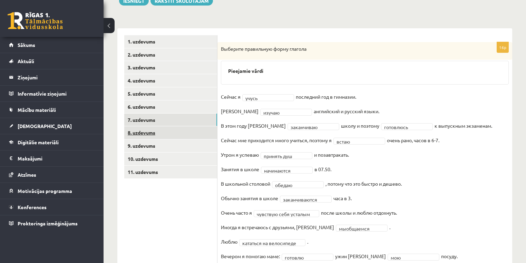
click at [159, 131] on link "8. uzdevums" at bounding box center [170, 132] width 93 height 13
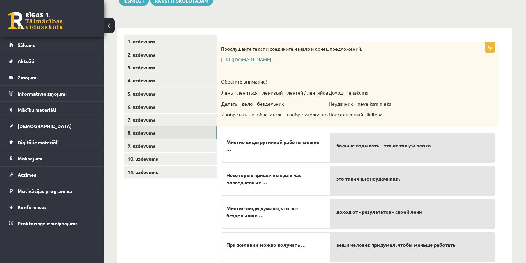
click at [271, 61] on link "[URL][DOMAIN_NAME]" at bounding box center [246, 59] width 50 height 6
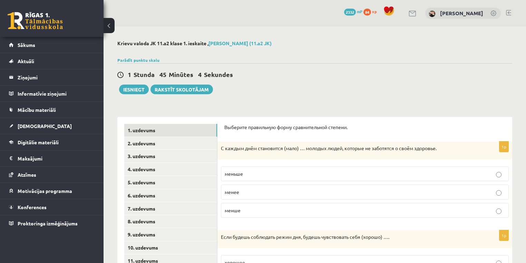
scroll to position [87, 0]
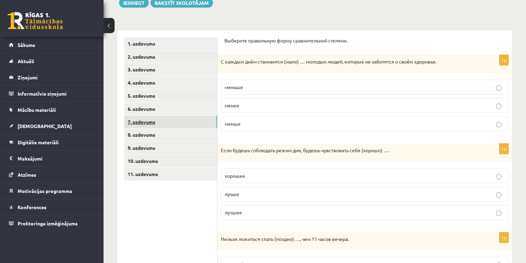
click at [180, 116] on link "7. uzdevums" at bounding box center [170, 122] width 93 height 13
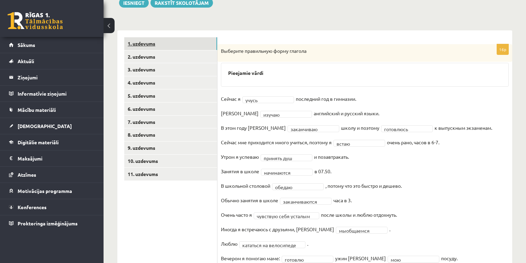
click at [172, 46] on link "1. uzdevums" at bounding box center [170, 43] width 93 height 13
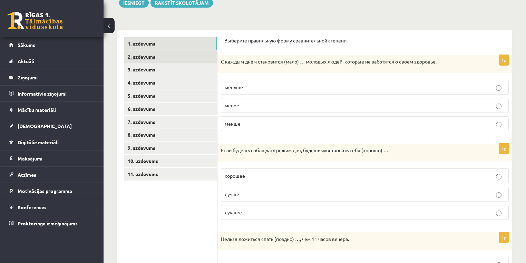
click at [178, 57] on link "2. uzdevums" at bounding box center [170, 56] width 93 height 13
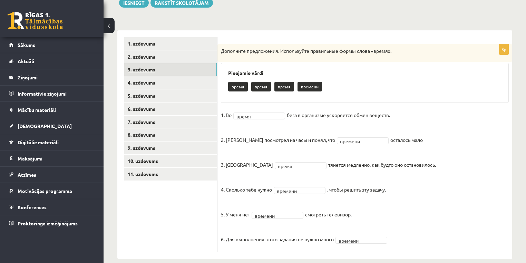
click at [173, 74] on link "3. uzdevums" at bounding box center [170, 69] width 93 height 13
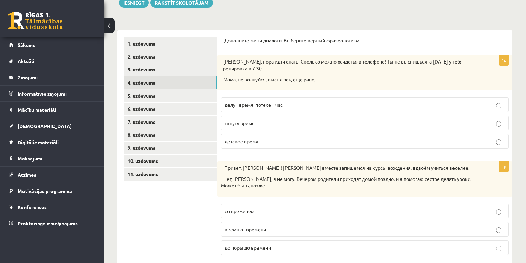
click at [170, 87] on link "4. uzdevums" at bounding box center [170, 82] width 93 height 13
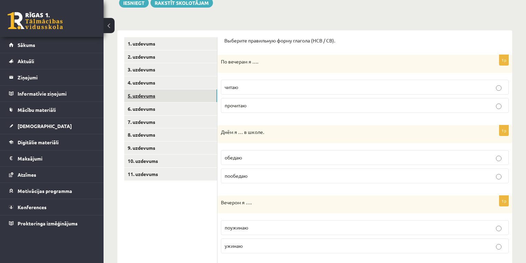
click at [167, 98] on link "5. uzdevums" at bounding box center [170, 95] width 93 height 13
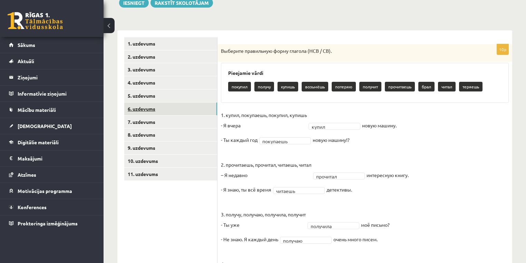
click at [162, 110] on link "6. uzdevums" at bounding box center [170, 109] width 93 height 13
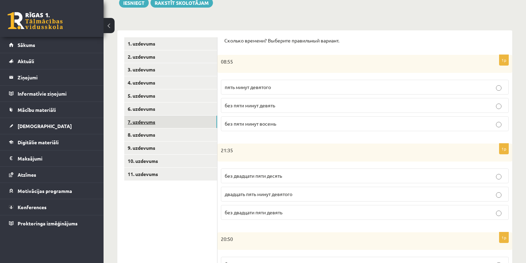
click at [159, 120] on link "7. uzdevums" at bounding box center [170, 122] width 93 height 13
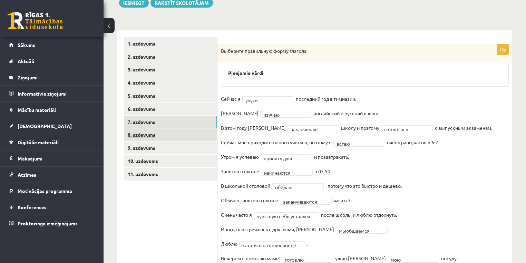
click at [157, 134] on link "8. uzdevums" at bounding box center [170, 134] width 93 height 13
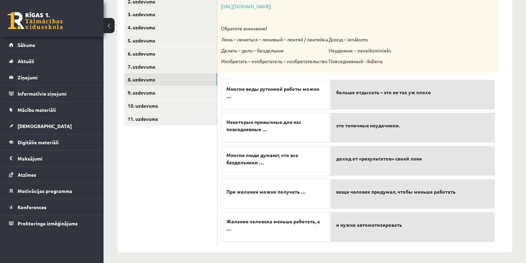
scroll to position [144, 0]
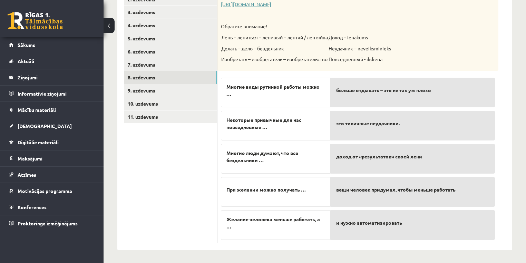
click at [271, 6] on link "[URL][DOMAIN_NAME]" at bounding box center [246, 4] width 50 height 6
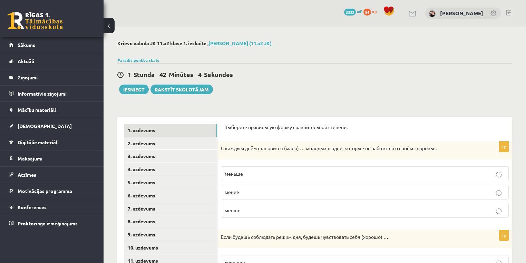
scroll to position [140, 0]
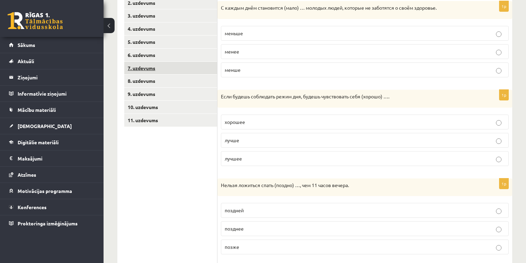
click at [147, 67] on link "7. uzdevums" at bounding box center [170, 68] width 93 height 13
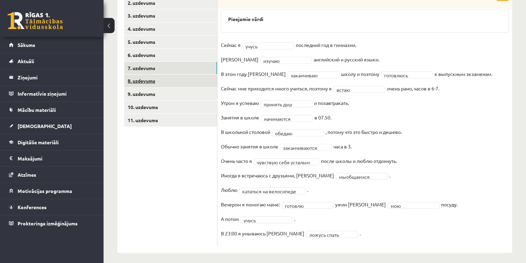
click at [144, 79] on link "8. uzdevums" at bounding box center [170, 81] width 93 height 13
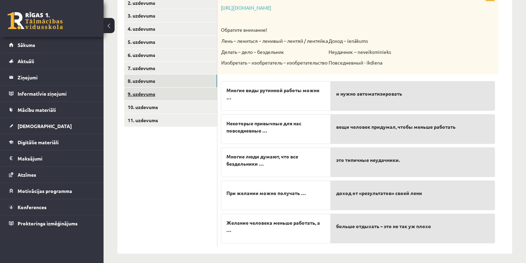
click at [162, 94] on link "9. uzdevums" at bounding box center [170, 94] width 93 height 13
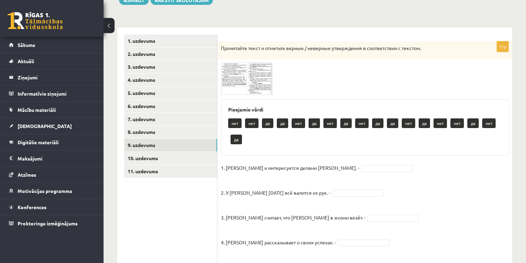
scroll to position [85, 0]
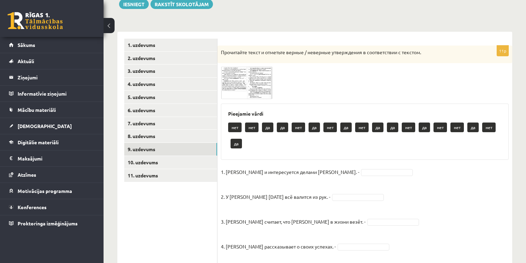
click at [246, 85] on span at bounding box center [247, 83] width 11 height 11
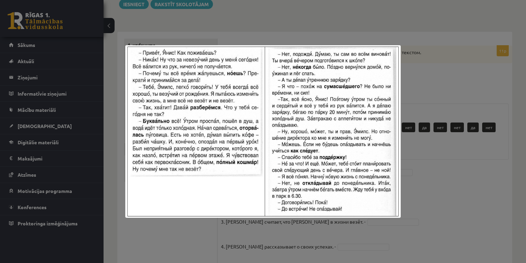
click at [252, 25] on div at bounding box center [263, 131] width 526 height 263
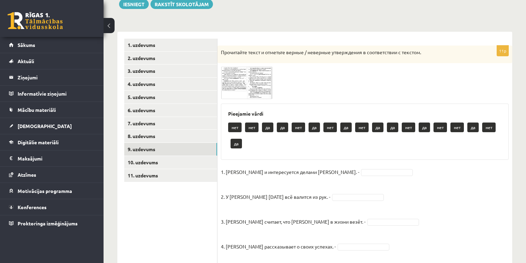
click at [237, 87] on img at bounding box center [247, 83] width 52 height 32
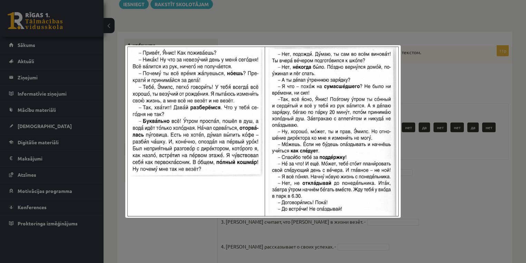
click at [457, 174] on div at bounding box center [263, 131] width 526 height 263
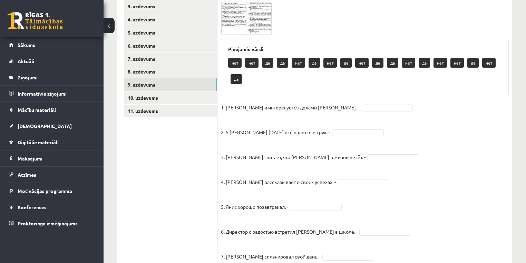
scroll to position [140, 0]
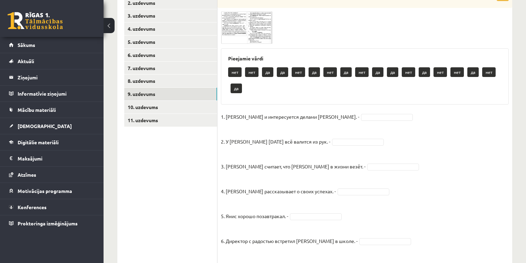
click at [249, 28] on span at bounding box center [247, 27] width 11 height 11
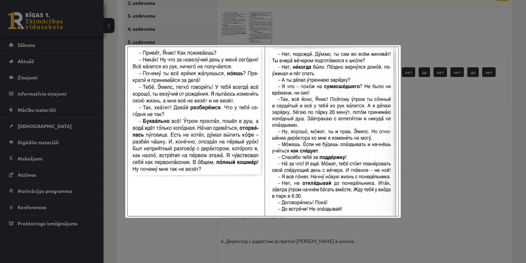
click at [260, 21] on div at bounding box center [263, 131] width 526 height 263
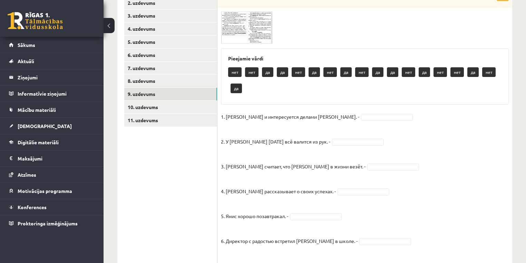
click at [246, 27] on span at bounding box center [247, 27] width 11 height 11
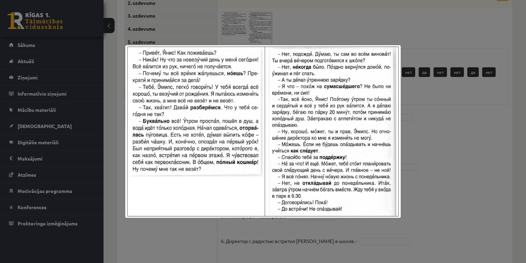
click at [277, 33] on div at bounding box center [263, 131] width 526 height 263
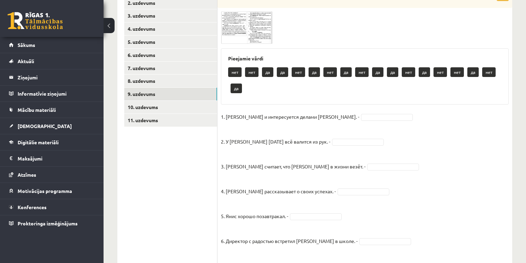
click at [231, 14] on img at bounding box center [247, 27] width 52 height 32
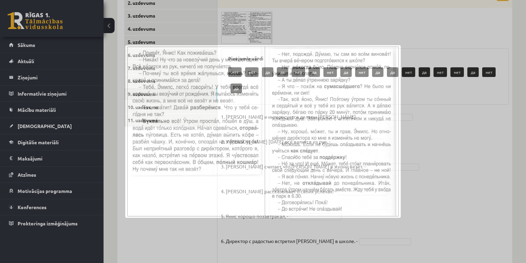
click at [239, 25] on div at bounding box center [263, 131] width 526 height 263
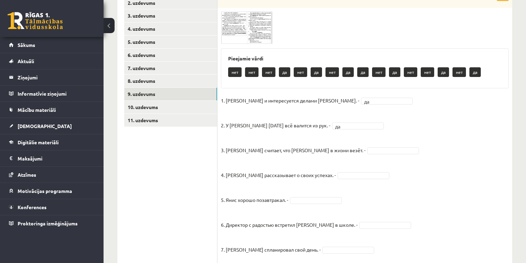
click at [224, 21] on img at bounding box center [247, 27] width 52 height 32
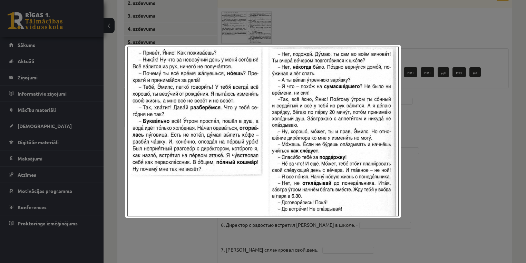
click at [282, 21] on div at bounding box center [263, 131] width 526 height 263
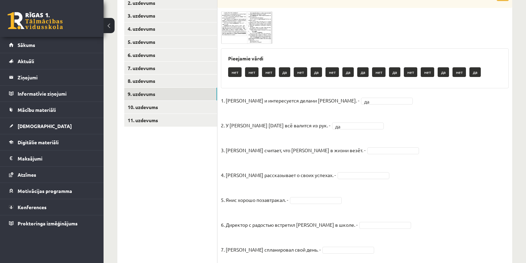
scroll to position [168, 0]
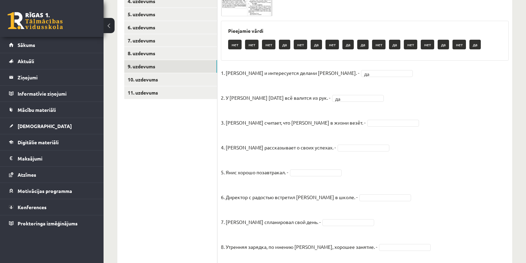
click at [240, 7] on img at bounding box center [247, 0] width 52 height 32
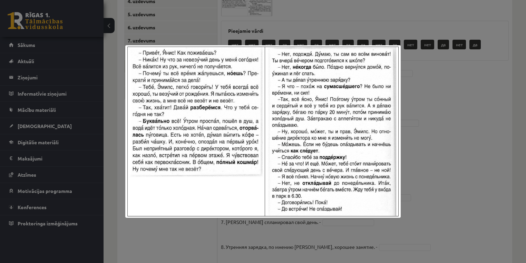
click at [260, 37] on div at bounding box center [263, 131] width 526 height 263
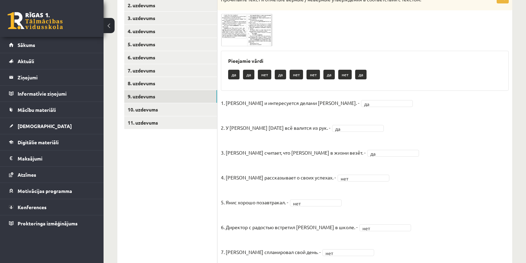
scroll to position [132, 0]
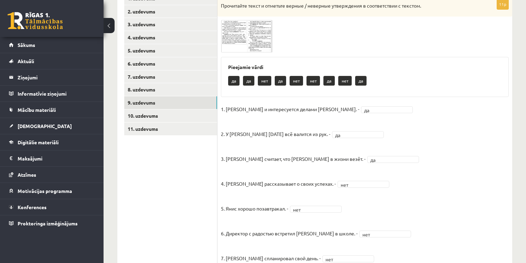
click at [230, 36] on img at bounding box center [247, 36] width 52 height 32
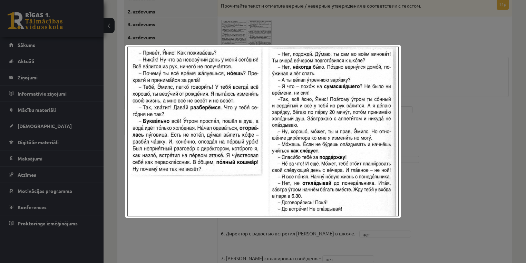
click at [453, 224] on div at bounding box center [263, 131] width 526 height 263
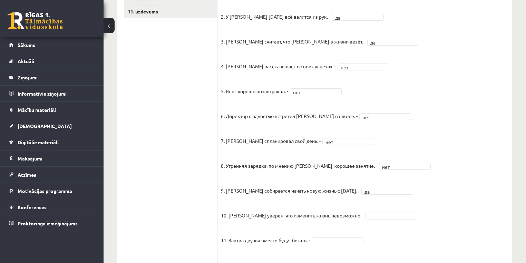
scroll to position [270, 0]
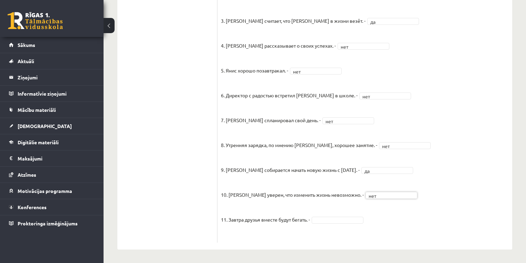
click at [333, 225] on fieldset "1. Эмилс и интересуется делами Яниса. - да ** 2. У Яниса сегодня всё валится из…" at bounding box center [365, 102] width 288 height 273
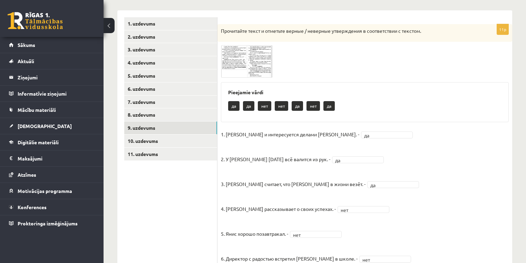
scroll to position [49, 0]
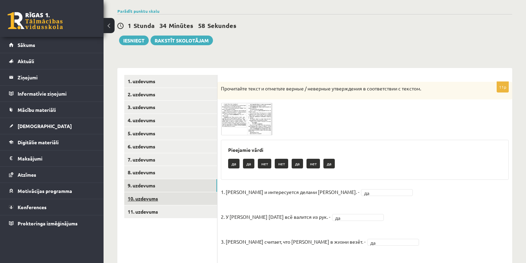
click at [161, 196] on link "10. uzdevums" at bounding box center [170, 198] width 93 height 13
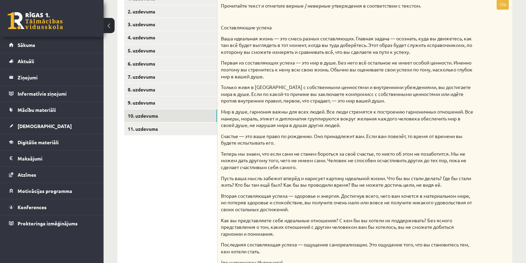
scroll to position [104, 0]
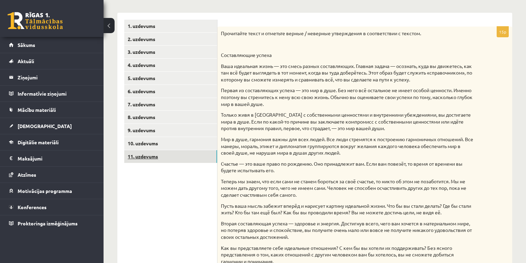
click at [166, 153] on link "11. uzdevums" at bounding box center [170, 156] width 93 height 13
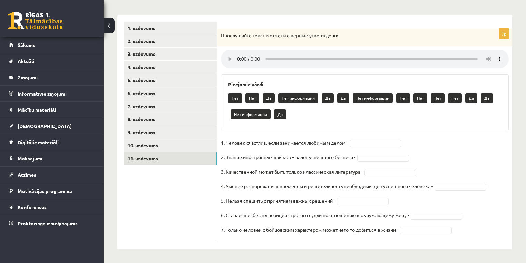
scroll to position [102, 0]
click at [386, 176] on fieldset "1. Человек счастлив, если занимается любимым делом - 2. Знание иностранных язык…" at bounding box center [365, 187] width 288 height 101
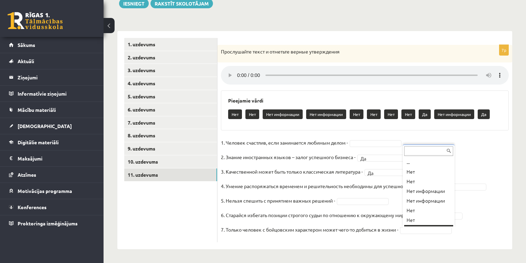
scroll to position [8, 0]
drag, startPoint x: 416, startPoint y: 173, endPoint x: 397, endPoint y: 195, distance: 29.2
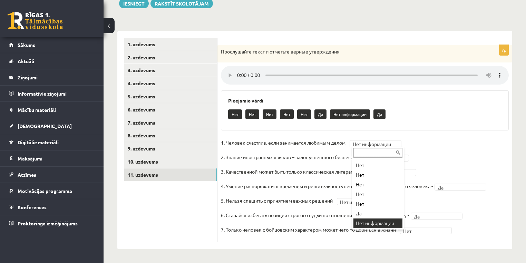
scroll to position [0, 0]
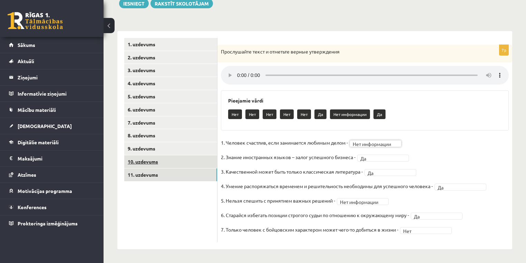
click at [162, 164] on link "10. uzdevums" at bounding box center [170, 161] width 93 height 13
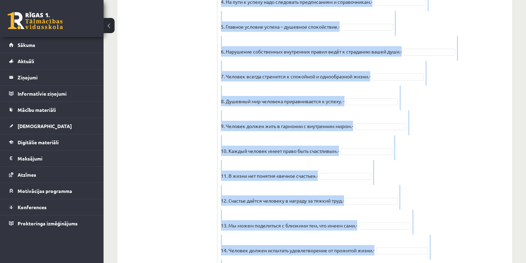
scroll to position [593, 0]
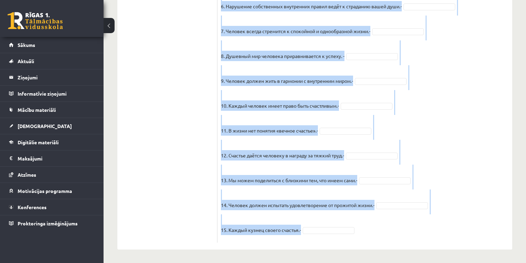
copy div "Прочитайте текст и отметьте верные / неверные утверждения в соответствии с текс…"
drag, startPoint x: 221, startPoint y: 23, endPoint x: 291, endPoint y: 194, distance: 185.1
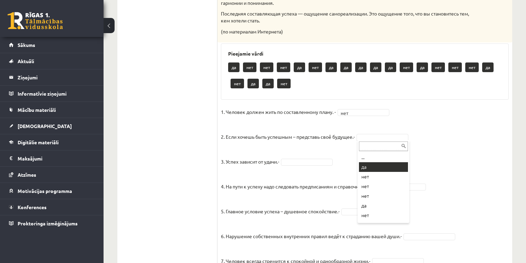
drag, startPoint x: 373, startPoint y: 168, endPoint x: 302, endPoint y: 165, distance: 71.9
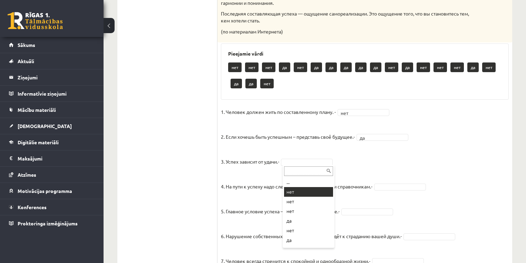
drag, startPoint x: 310, startPoint y: 191, endPoint x: 431, endPoint y: 202, distance: 121.0
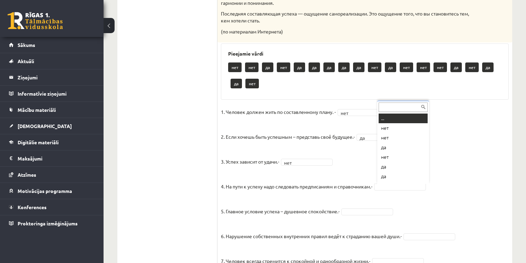
drag, startPoint x: 393, startPoint y: 188, endPoint x: 396, endPoint y: 194, distance: 6.7
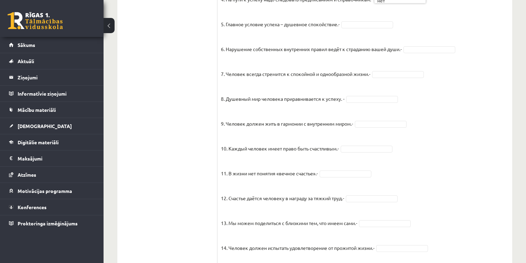
scroll to position [556, 0]
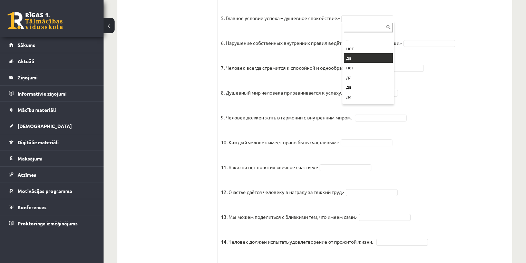
drag, startPoint x: 362, startPoint y: 53, endPoint x: 407, endPoint y: 42, distance: 46.0
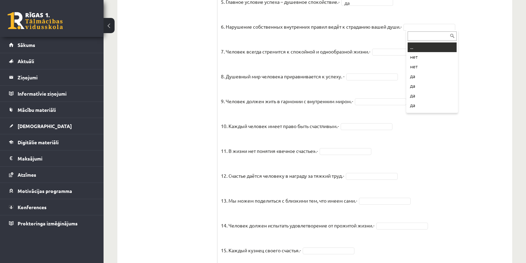
drag, startPoint x: 412, startPoint y: 30, endPoint x: 413, endPoint y: 36, distance: 6.4
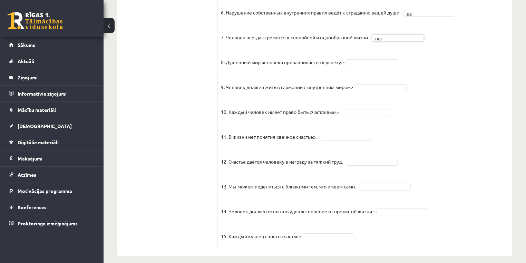
scroll to position [576, 0]
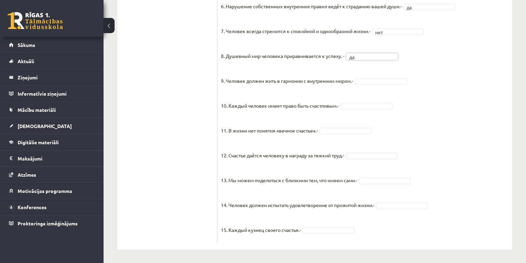
drag, startPoint x: 373, startPoint y: 82, endPoint x: 373, endPoint y: 88, distance: 5.9
click at [367, 110] on fieldset "1. Человек должен жить по составленному плану. - нет *** 2. Если хочешь быть ус…" at bounding box center [365, 58] width 288 height 362
drag, startPoint x: 367, startPoint y: 147, endPoint x: 358, endPoint y: 139, distance: 12.5
click at [359, 151] on fieldset "1. Человек должен жить по составленному плану. - нет *** 2. Если хочешь быть ус…" at bounding box center [365, 58] width 288 height 362
click at [363, 159] on fieldset "1. Человек должен жить по составленному плану. - нет *** 2. Если хочешь быть ус…" at bounding box center [365, 58] width 288 height 362
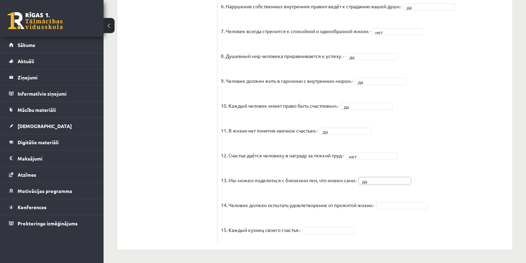
drag, startPoint x: 387, startPoint y: 202, endPoint x: 386, endPoint y: 205, distance: 3.9
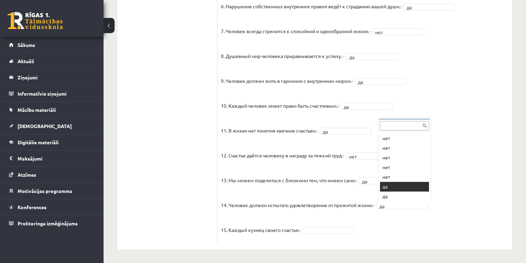
scroll to position [8, 0]
drag, startPoint x: 390, startPoint y: 180, endPoint x: 390, endPoint y: 185, distance: 4.5
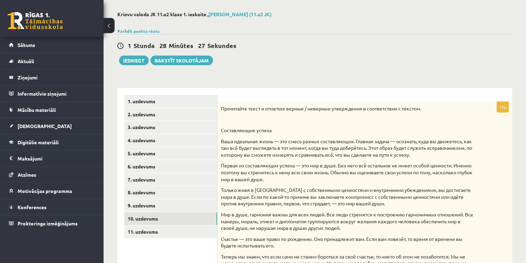
scroll to position [55, 0]
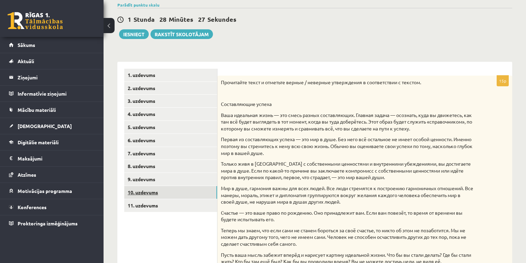
click at [145, 193] on link "10. uzdevums" at bounding box center [170, 192] width 93 height 13
click at [157, 207] on link "11. uzdevums" at bounding box center [170, 205] width 93 height 13
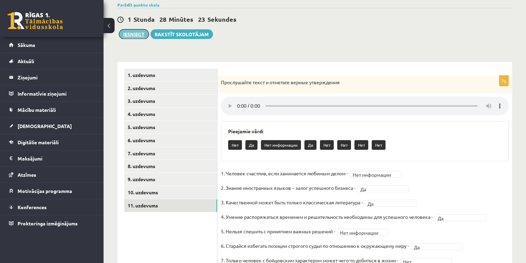
click at [133, 32] on button "Iesniegt" at bounding box center [134, 34] width 30 height 10
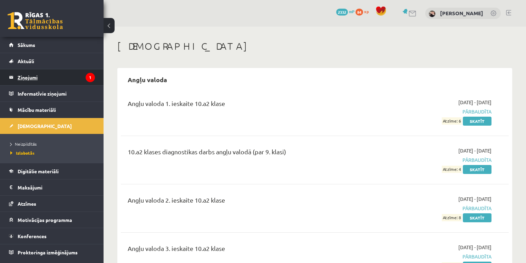
click at [67, 79] on legend "Ziņojumi 1" at bounding box center [56, 77] width 77 height 16
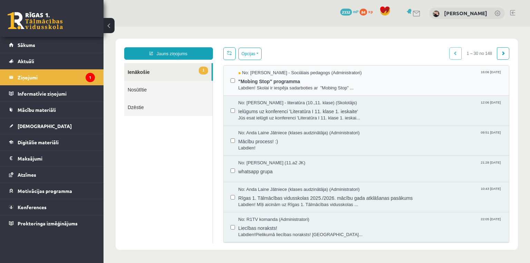
click at [237, 85] on div "No: [PERSON_NAME] - Sociālais pedagogs (Administratori) 16:06 [DATE] "Mobing St…" at bounding box center [367, 80] width 272 height 21
click at [247, 86] on span "Labdien! Skolai ir iespēja sadarboties ar "Mobing Stop" ..." at bounding box center [370, 88] width 264 height 7
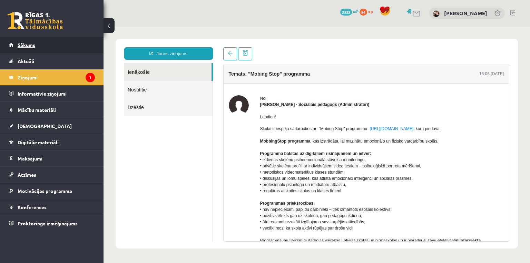
click at [23, 46] on span "Sākums" at bounding box center [27, 45] width 18 height 6
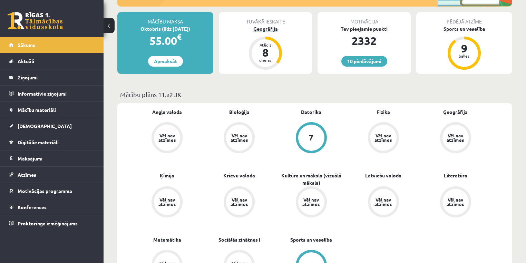
scroll to position [110, 0]
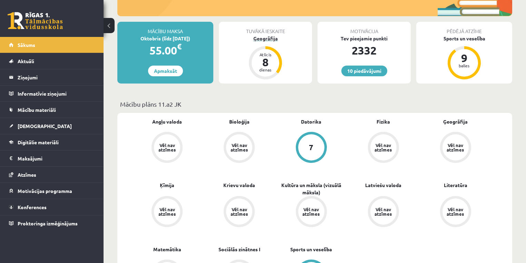
click at [261, 41] on div "Ģeogrāfija" at bounding box center [265, 38] width 93 height 7
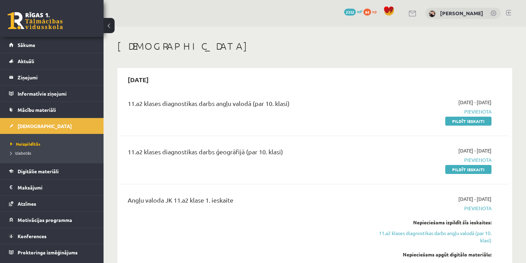
click at [261, 41] on h1 "[DEMOGRAPHIC_DATA]" at bounding box center [314, 46] width 395 height 12
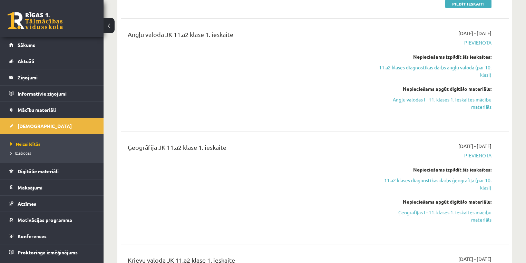
scroll to position [138, 0]
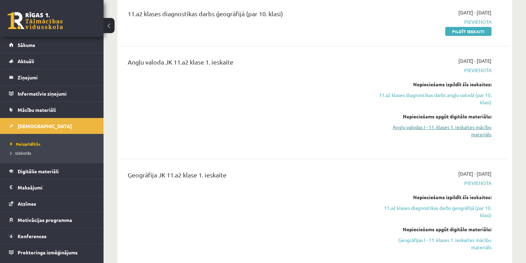
click at [478, 133] on link "Angļu valodas I - 11. klases 1. ieskaites mācību materiāls" at bounding box center [434, 131] width 114 height 14
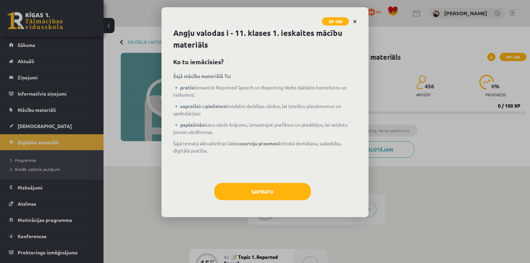
click at [355, 18] on link "Close" at bounding box center [355, 21] width 12 height 13
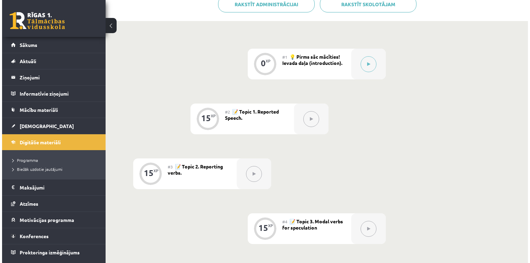
scroll to position [138, 0]
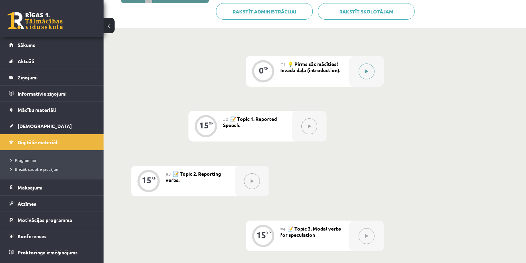
click at [363, 70] on button at bounding box center [367, 72] width 16 height 16
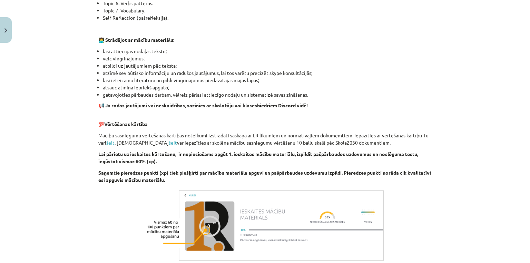
scroll to position [442, 0]
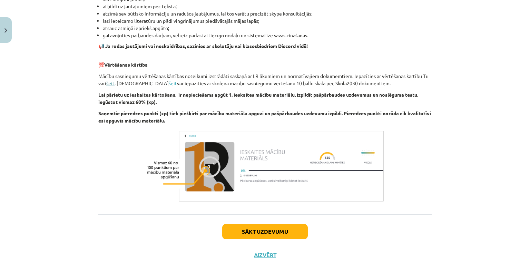
click at [109, 84] on link "šeit" at bounding box center [110, 83] width 8 height 6
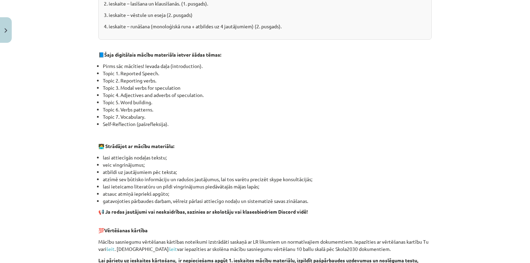
scroll to position [276, 0]
drag, startPoint x: 155, startPoint y: 73, endPoint x: 149, endPoint y: 72, distance: 6.0
click at [149, 72] on li "Topic 1. Reported Speech." at bounding box center [267, 73] width 329 height 7
click at [138, 75] on li "Topic 1. Reported Speech." at bounding box center [267, 73] width 329 height 7
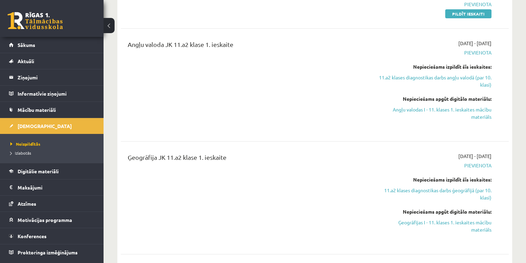
scroll to position [166, 0]
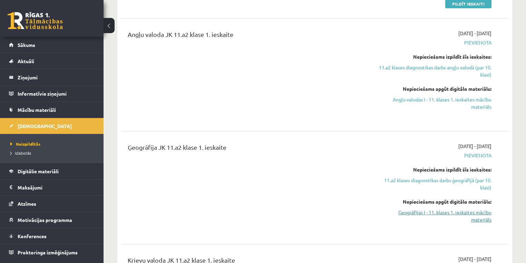
click at [444, 213] on link "Ģeogrāfijas I - 11. klases 1. ieskaites mācību materiāls" at bounding box center [434, 216] width 114 height 14
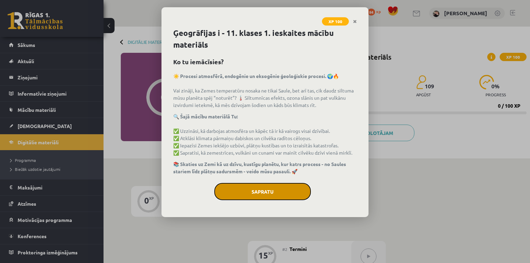
click at [277, 196] on button "Sapratu" at bounding box center [262, 191] width 97 height 17
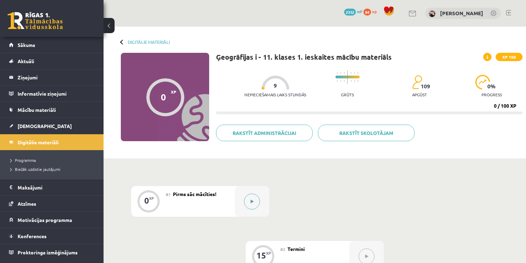
click at [253, 203] on icon at bounding box center [252, 201] width 3 height 4
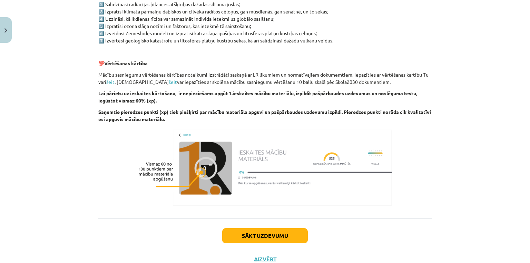
scroll to position [398, 0]
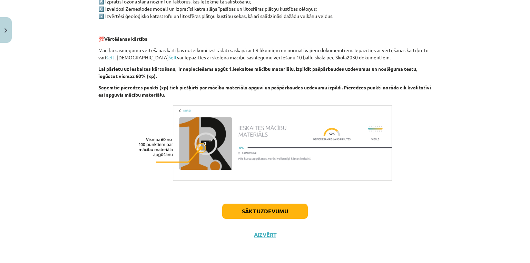
click at [143, 86] on strong "Saņemtie pieredzes punkti (xp) tiek piešķirti par mācību materiāla apguvi un pa…" at bounding box center [264, 90] width 333 height 13
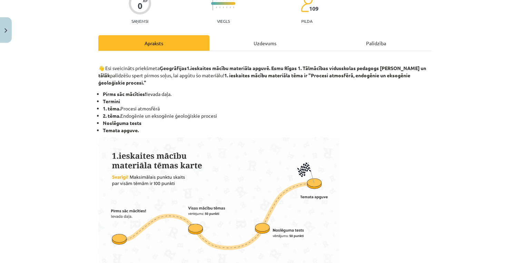
scroll to position [0, 0]
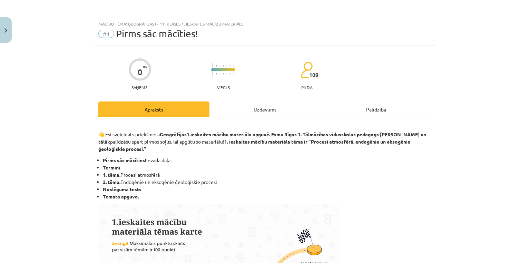
drag, startPoint x: 48, startPoint y: 95, endPoint x: 46, endPoint y: 115, distance: 20.2
click at [46, 105] on div "Mācību tēma: Ģeogrāfijas i - 11. klases 1. ieskaites mācību materiāls #1 Pirms …" at bounding box center [265, 131] width 530 height 263
drag, startPoint x: 431, startPoint y: 14, endPoint x: 480, endPoint y: 274, distance: 263.9
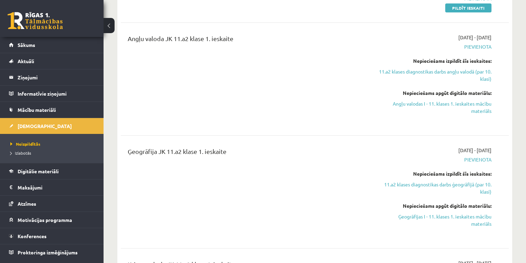
scroll to position [193, 0]
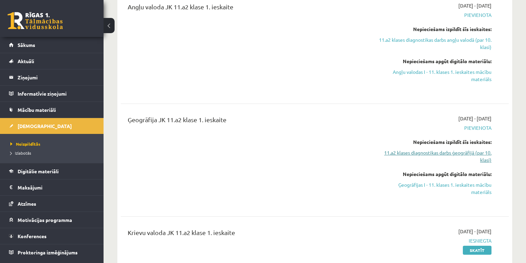
click at [461, 158] on link "11.a2 klases diagnostikas darbs ģeogrāfijā (par 10. klasi)" at bounding box center [434, 156] width 114 height 14
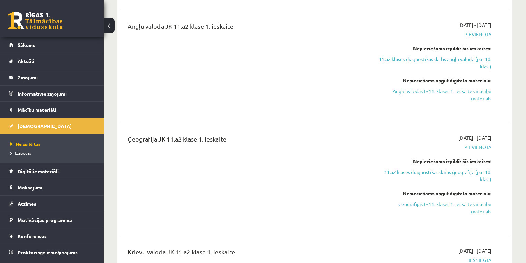
scroll to position [223, 0]
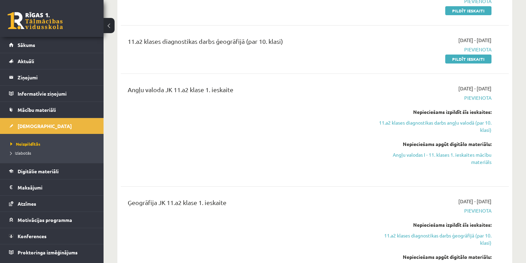
scroll to position [28, 0]
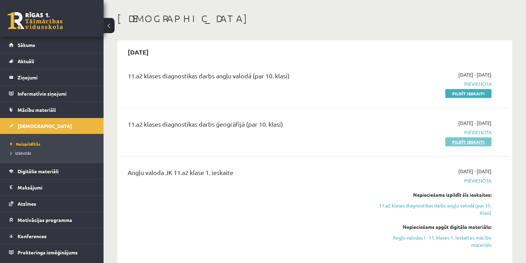
click at [472, 141] on link "Pildīt ieskaiti" at bounding box center [468, 141] width 46 height 9
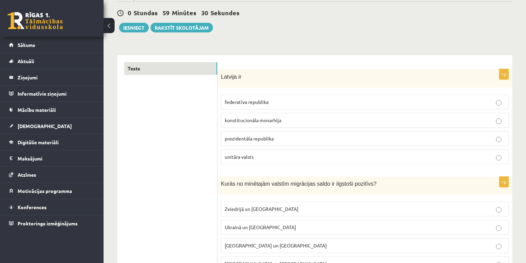
scroll to position [55, 0]
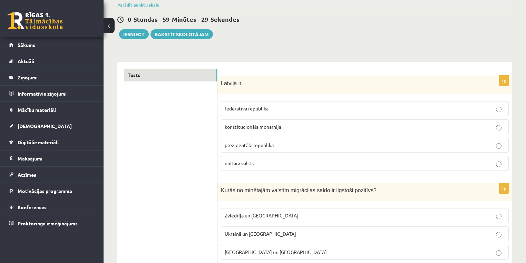
click at [321, 142] on p "prezidentāla republika" at bounding box center [365, 145] width 280 height 7
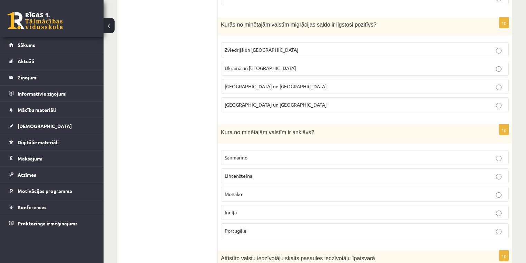
scroll to position [249, 0]
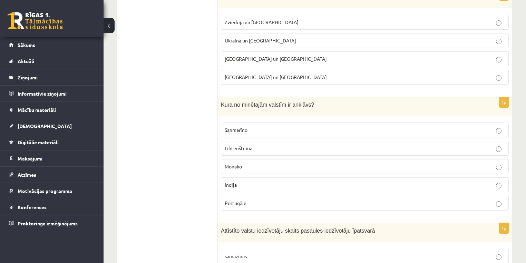
click at [300, 126] on p "Sanmarīno" at bounding box center [365, 129] width 280 height 7
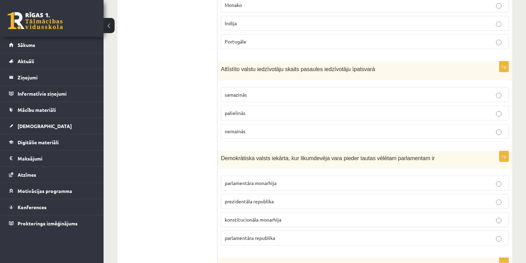
scroll to position [387, 0]
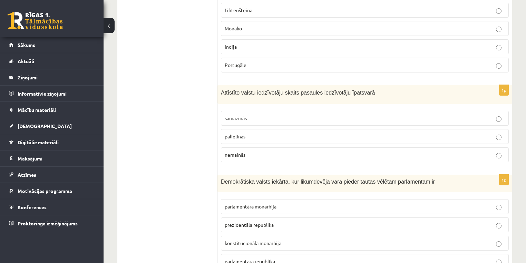
click at [305, 116] on p "samazinās" at bounding box center [365, 118] width 280 height 7
click at [255, 135] on p "palielinās" at bounding box center [365, 136] width 280 height 7
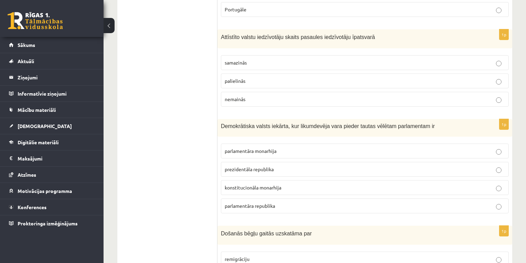
scroll to position [469, 0]
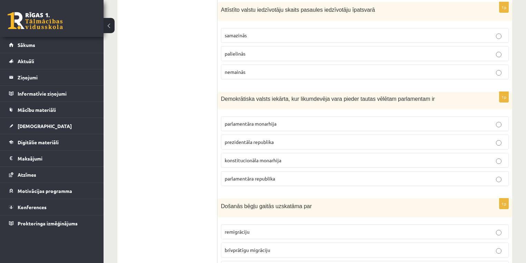
drag, startPoint x: 198, startPoint y: 134, endPoint x: 207, endPoint y: 133, distance: 8.4
click at [316, 181] on label "parlamentāra republika" at bounding box center [365, 178] width 288 height 15
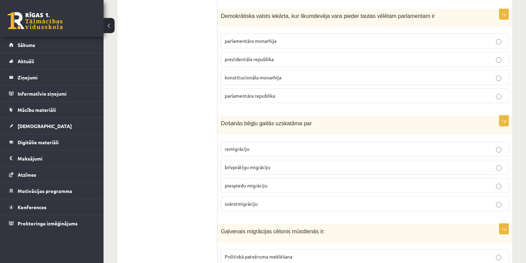
scroll to position [580, 0]
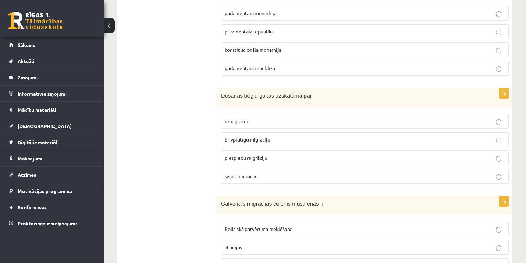
click at [259, 156] on span "piespiedu migrāciju" at bounding box center [246, 158] width 43 height 6
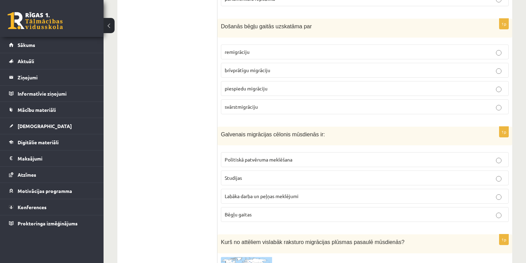
scroll to position [663, 0]
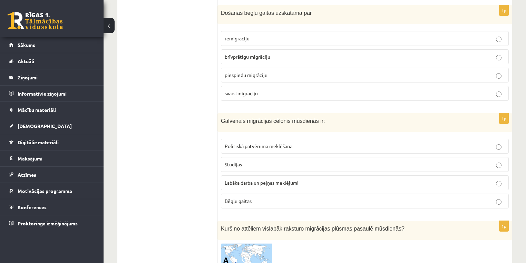
click at [302, 180] on p "Labāka darba un peļņas meklējumi" at bounding box center [365, 182] width 280 height 7
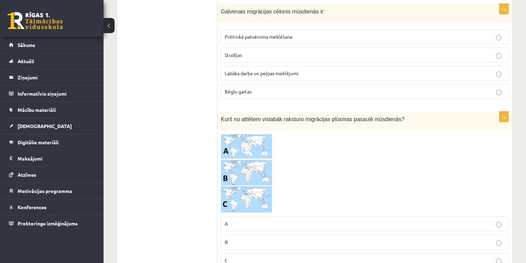
scroll to position [773, 0]
click at [244, 144] on span at bounding box center [247, 149] width 11 height 11
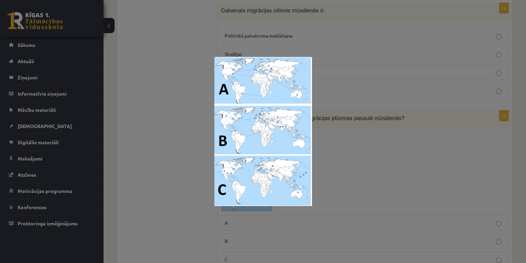
click at [254, 83] on img at bounding box center [263, 131] width 98 height 149
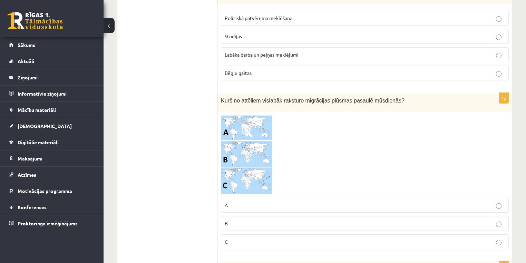
scroll to position [801, 0]
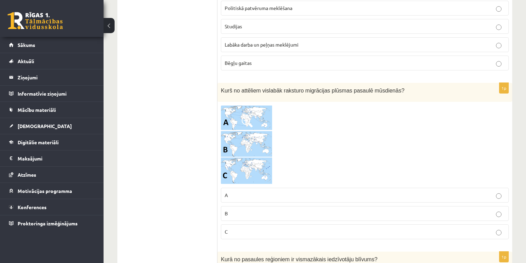
click at [236, 110] on img at bounding box center [247, 144] width 52 height 79
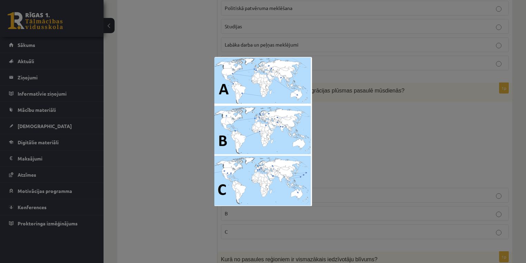
click at [329, 126] on div at bounding box center [263, 131] width 526 height 263
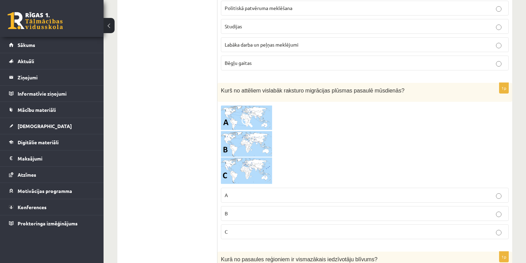
click at [257, 228] on p "C" at bounding box center [365, 231] width 280 height 7
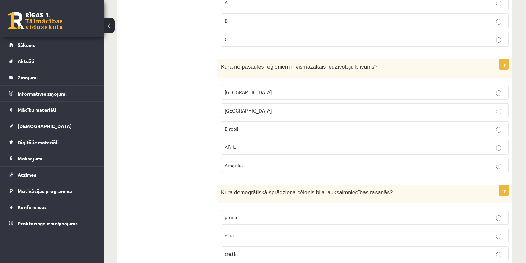
scroll to position [994, 0]
click at [247, 88] on p "[GEOGRAPHIC_DATA]" at bounding box center [365, 91] width 280 height 7
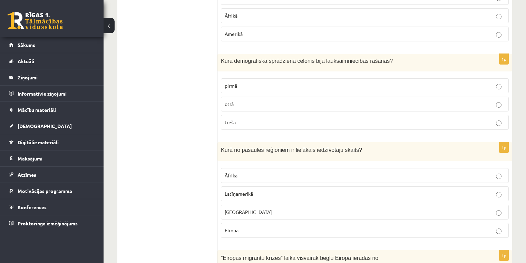
scroll to position [1132, 0]
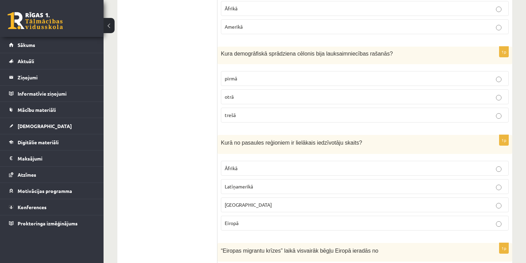
click at [255, 94] on p "otrā" at bounding box center [365, 96] width 280 height 7
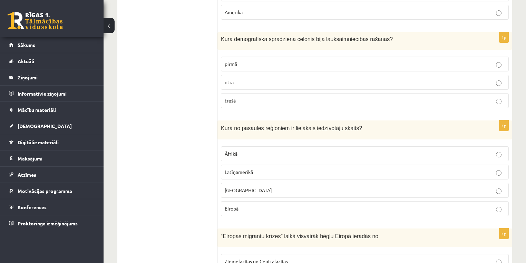
scroll to position [1160, 0]
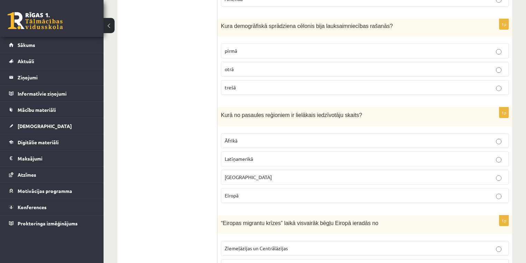
click at [259, 174] on p "Āzijā" at bounding box center [365, 177] width 280 height 7
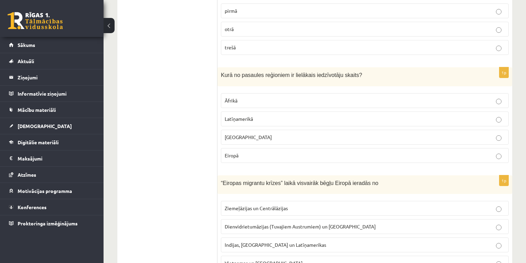
scroll to position [1299, 0]
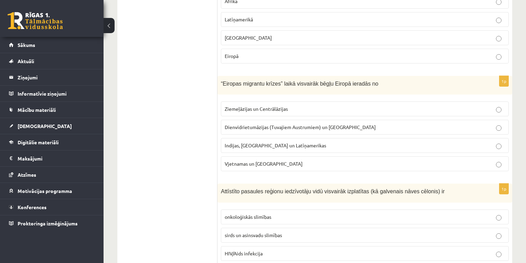
click at [292, 142] on span "Indijas, Pakistānas un Latīņamerikas" at bounding box center [275, 145] width 101 height 6
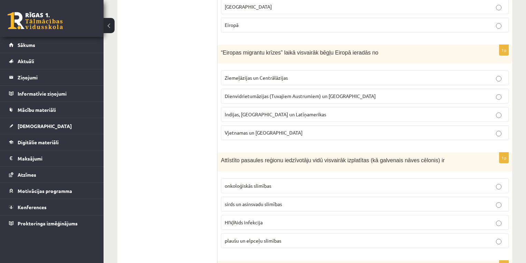
scroll to position [1410, 0]
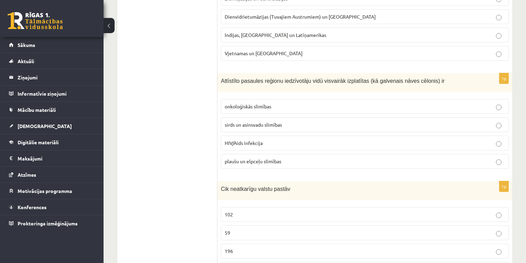
click at [284, 121] on p "sirds un asinsvadu slimības" at bounding box center [365, 124] width 280 height 7
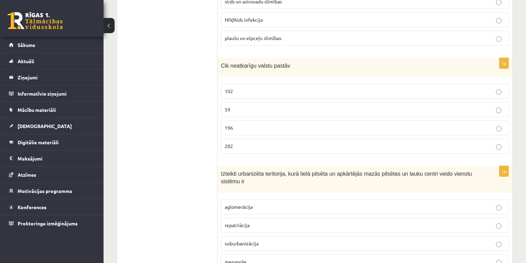
scroll to position [1520, 0]
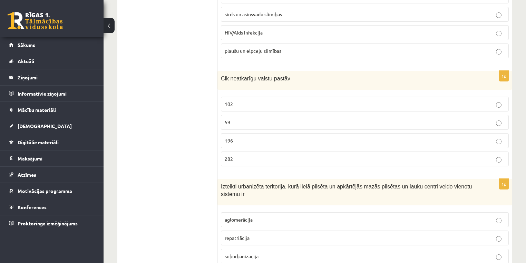
click at [249, 137] on p "196" at bounding box center [365, 140] width 280 height 7
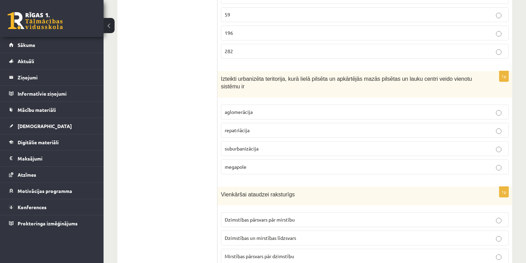
scroll to position [1630, 0]
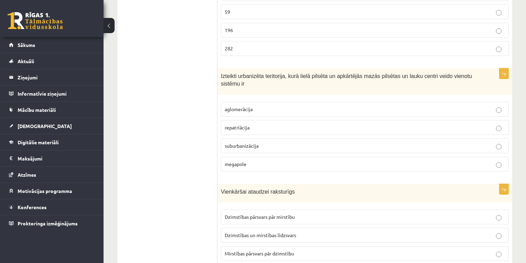
click at [260, 124] on p "repatriācija" at bounding box center [365, 127] width 280 height 7
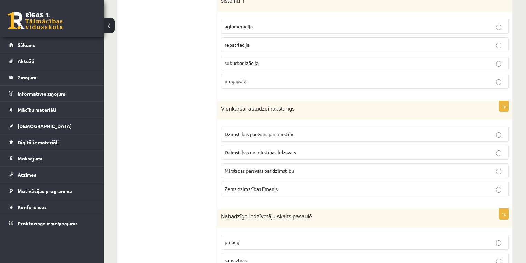
scroll to position [1713, 0]
click at [286, 149] on span "Dzimstības un mirstības līdzsvars" at bounding box center [260, 152] width 71 height 6
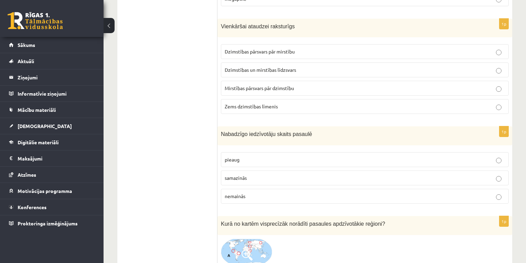
scroll to position [1796, 0]
click at [262, 156] on p "pieaug" at bounding box center [365, 159] width 280 height 7
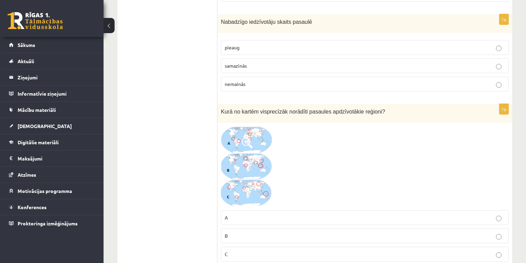
scroll to position [1934, 0]
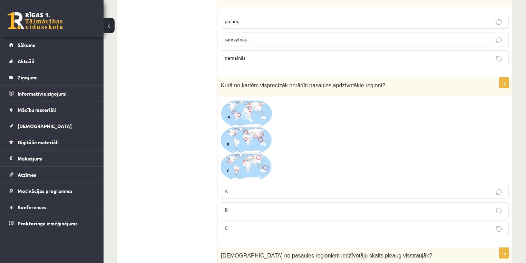
click at [246, 111] on span at bounding box center [247, 116] width 11 height 11
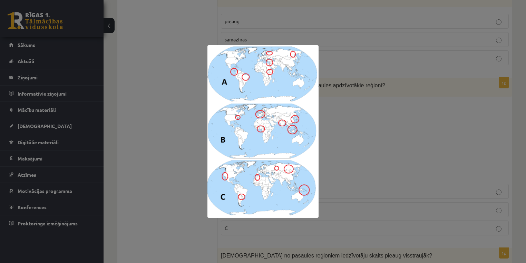
click at [256, 115] on img at bounding box center [262, 131] width 111 height 173
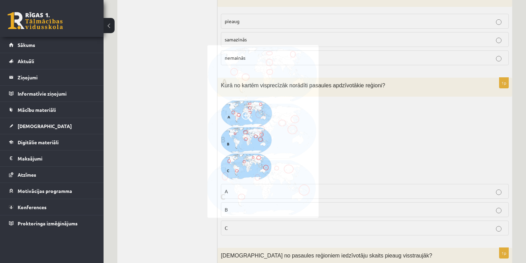
click at [256, 115] on img at bounding box center [262, 131] width 111 height 173
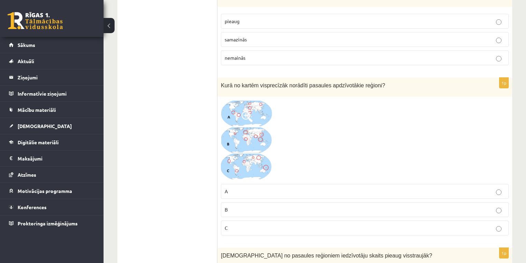
click at [248, 137] on img at bounding box center [247, 140] width 52 height 80
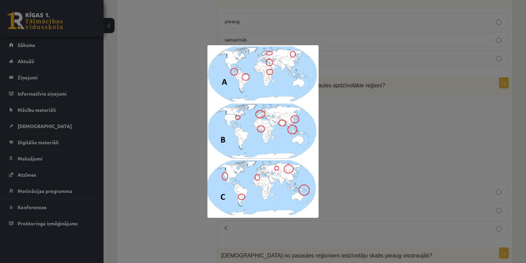
drag, startPoint x: 385, startPoint y: 161, endPoint x: 369, endPoint y: 153, distance: 17.8
click at [381, 159] on div at bounding box center [263, 131] width 526 height 263
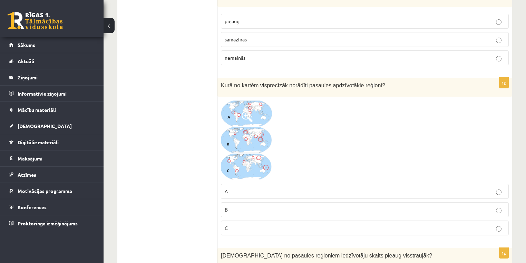
click at [293, 188] on p "A" at bounding box center [365, 191] width 280 height 7
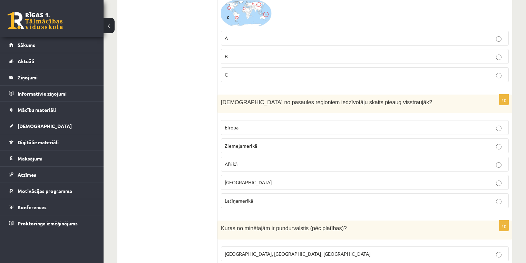
scroll to position [2100, 0]
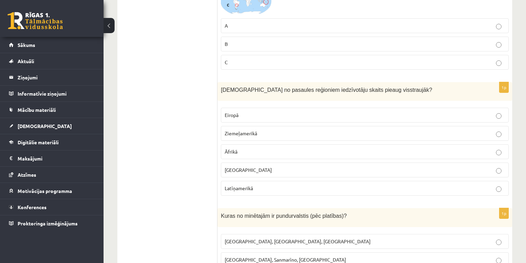
click at [280, 148] on p "Āfrikā" at bounding box center [365, 151] width 280 height 7
click at [295, 166] on p "Āzijā" at bounding box center [365, 169] width 280 height 7
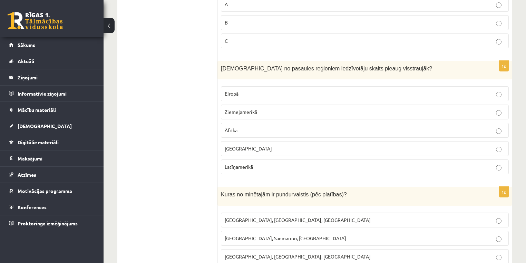
scroll to position [2155, 0]
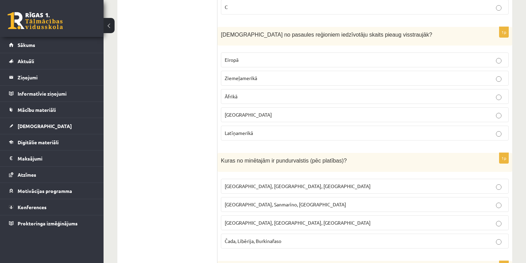
click at [304, 93] on p "Āfrikā" at bounding box center [365, 96] width 280 height 7
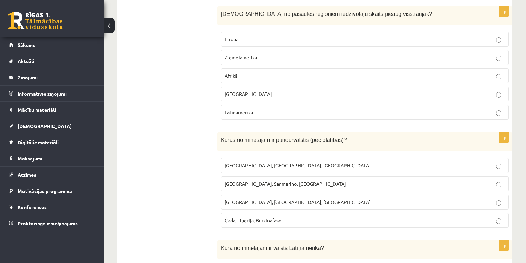
scroll to position [2210, 0]
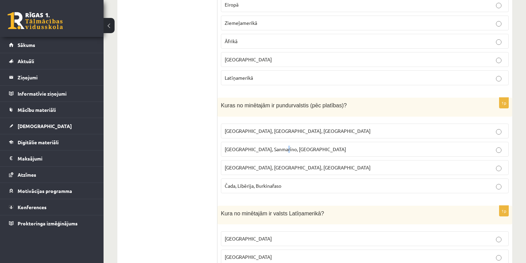
drag, startPoint x: 287, startPoint y: 139, endPoint x: 282, endPoint y: 139, distance: 4.9
click at [283, 146] on span "Monako, Sanmarīno, Luksemburga" at bounding box center [285, 149] width 121 height 6
click at [348, 146] on p "Monako, Sanmarīno, Luksemburga" at bounding box center [365, 149] width 280 height 7
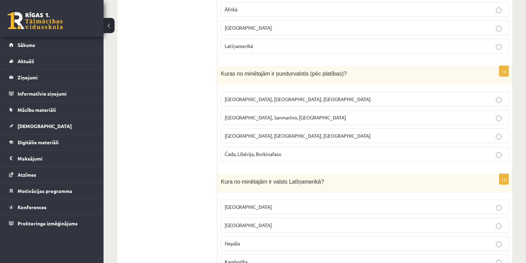
scroll to position [2238, 0]
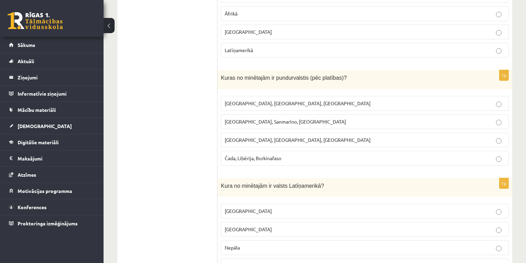
click at [298, 96] on label "Latvija, Lietuva, Igaunija" at bounding box center [365, 103] width 288 height 15
click at [299, 118] on span "Monako, Sanmarīno, Luksemburga" at bounding box center [285, 121] width 121 height 6
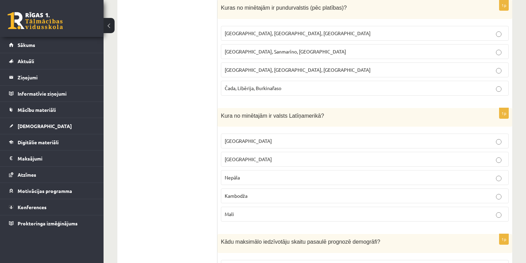
scroll to position [2321, 0]
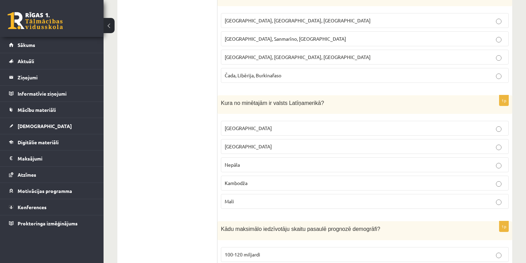
click at [255, 125] on p "Meksika" at bounding box center [365, 128] width 280 height 7
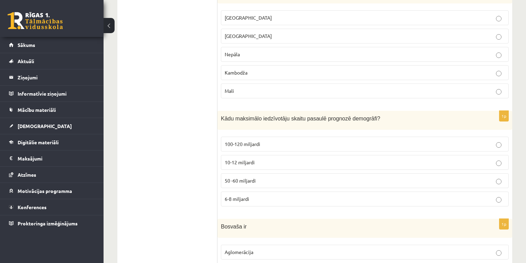
scroll to position [2431, 0]
click at [279, 173] on label "50 -60 miljardi" at bounding box center [365, 180] width 288 height 15
click at [293, 159] on p "10-12 miljardi" at bounding box center [365, 162] width 280 height 7
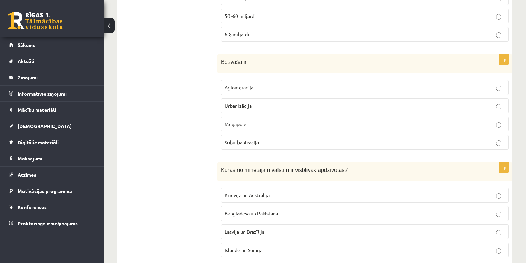
scroll to position [2597, 0]
click at [273, 119] on p "Megapole" at bounding box center [365, 122] width 280 height 7
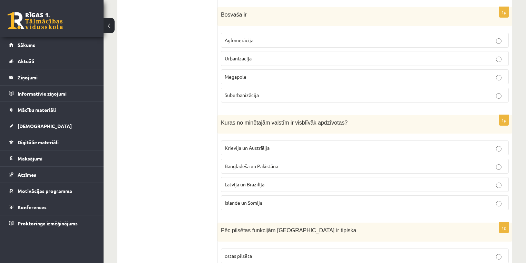
scroll to position [2652, 0]
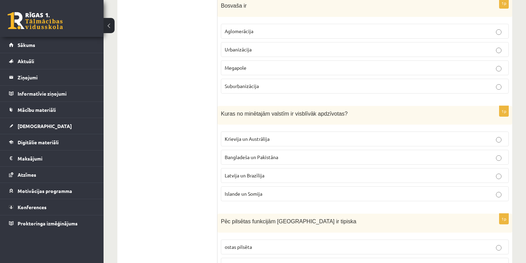
click at [283, 135] on p "Krievija un Austrālija" at bounding box center [365, 138] width 280 height 7
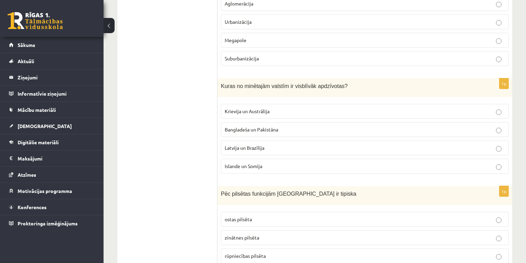
scroll to position [2763, 0]
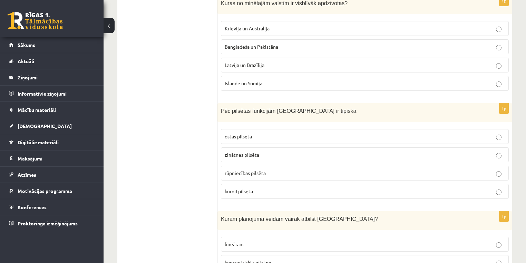
click at [272, 184] on label "kūrortpilsēta" at bounding box center [365, 191] width 288 height 15
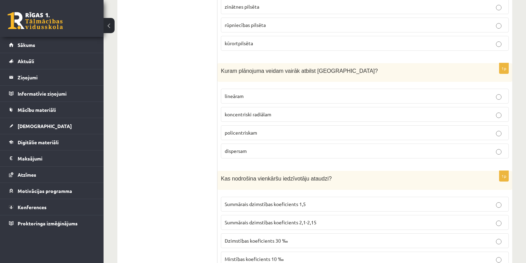
scroll to position [2901, 0]
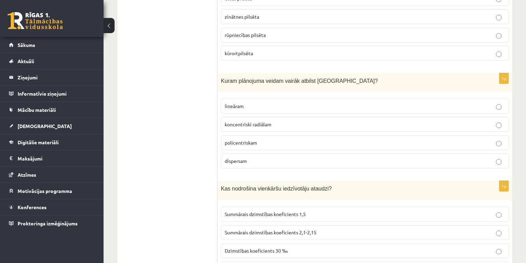
click at [488, 139] on p "policentriskam" at bounding box center [365, 142] width 280 height 7
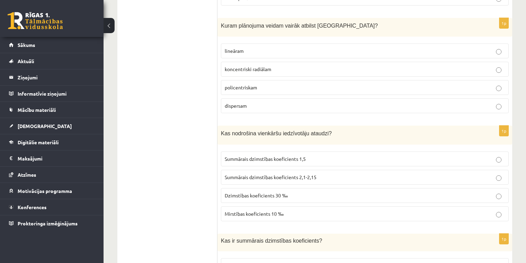
scroll to position [2956, 0]
click at [309, 192] on p "Dzimstības koeficients 30 ‰" at bounding box center [365, 195] width 280 height 7
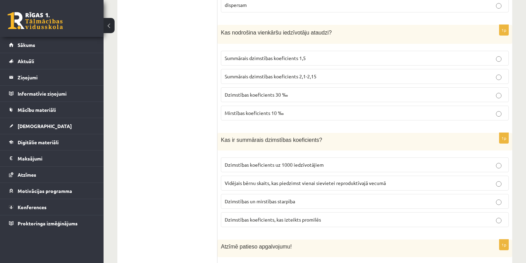
scroll to position [3066, 0]
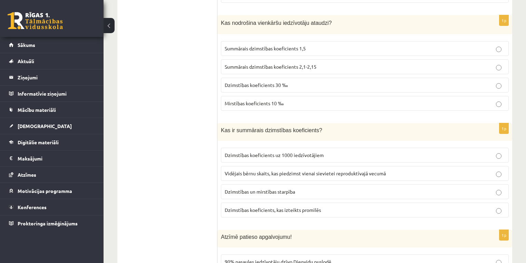
click at [296, 188] on p "Dzimstības un mirstības starpība" at bounding box center [365, 191] width 280 height 7
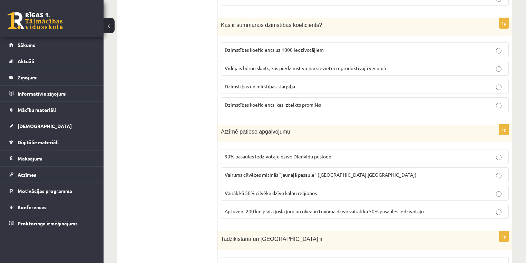
scroll to position [3177, 0]
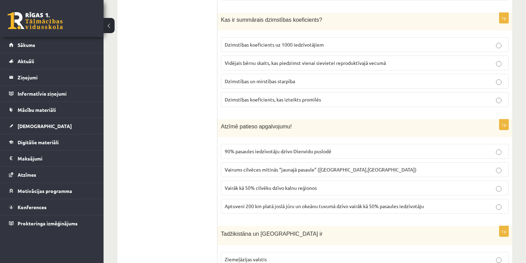
click at [308, 96] on p "Dzimstības koeficients, kas izteikts promilēs" at bounding box center [365, 99] width 280 height 7
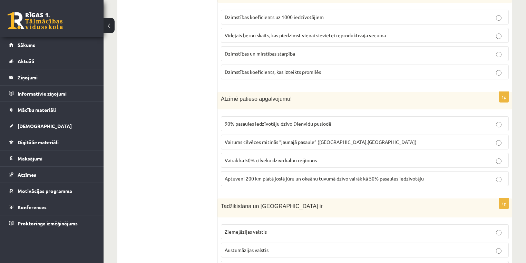
click at [314, 175] on span "Aptuveni 200 km platā joslā jūru un okeānu tuvumā dzīvo vairāk kā 50% pasaules …" at bounding box center [324, 178] width 199 height 6
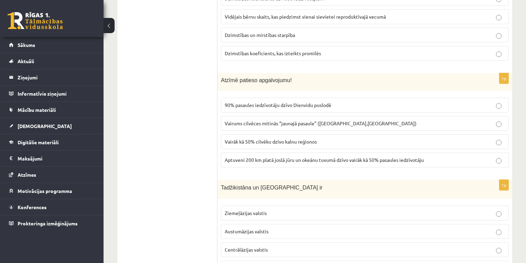
scroll to position [3243, 0]
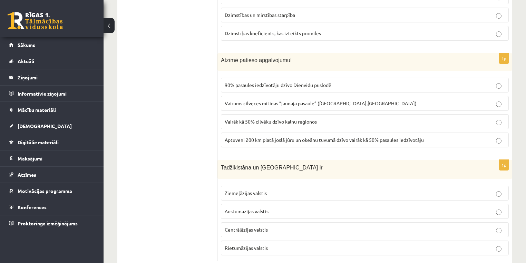
click at [284, 208] on p "Austumāzijas valstis" at bounding box center [365, 211] width 280 height 7
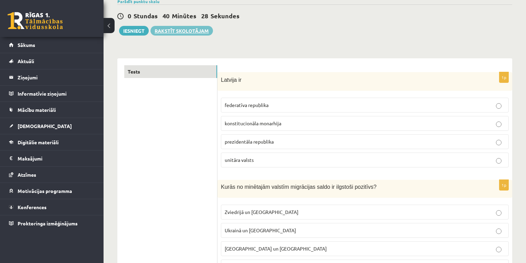
scroll to position [28, 0]
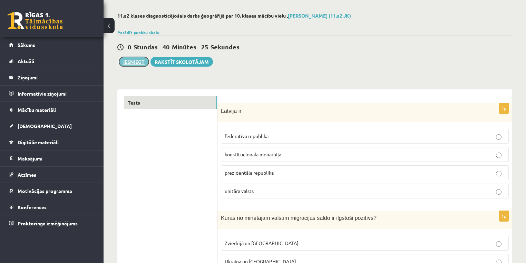
click at [133, 63] on button "Iesniegt" at bounding box center [134, 62] width 30 height 10
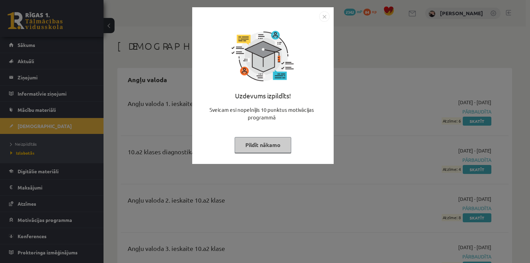
click at [322, 18] on img "Close" at bounding box center [324, 16] width 10 height 10
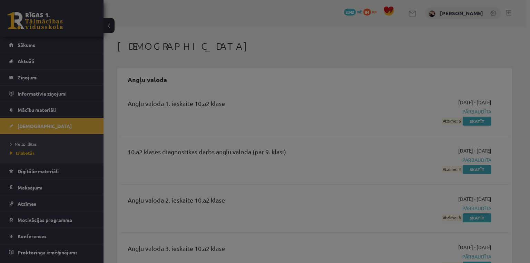
click at [322, 18] on body "0 Dāvanas 2342 mP 84 xp Riana Šulcase Sākums Aktuāli Kā mācīties eSKOLĀ Kontakt…" at bounding box center [265, 131] width 530 height 263
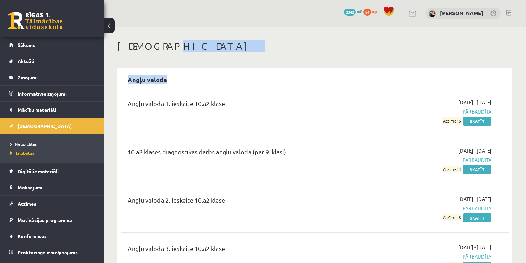
drag, startPoint x: 284, startPoint y: 46, endPoint x: 265, endPoint y: 101, distance: 58.5
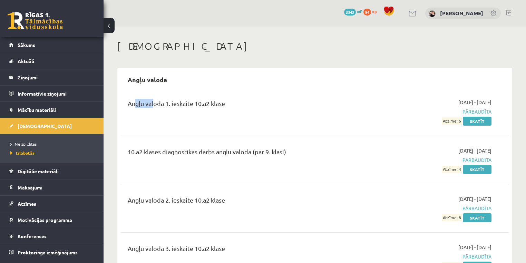
drag, startPoint x: 133, startPoint y: 100, endPoint x: 150, endPoint y: 100, distance: 17.9
click at [150, 100] on div "Angļu valoda 1. ieskaite 10.a2 klase" at bounding box center [247, 105] width 239 height 13
click at [170, 90] on div "Angļu valoda Angļu valoda 1. ieskaite 10.a2 klase 2024-09-01 - 2024-09-15 Pārba…" at bounding box center [314, 244] width 395 height 353
drag, startPoint x: 178, startPoint y: 76, endPoint x: 138, endPoint y: 85, distance: 40.7
click at [138, 85] on div "Angļu valoda" at bounding box center [315, 79] width 388 height 16
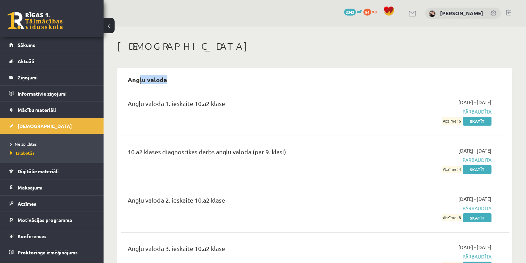
click at [139, 85] on h2 "Angļu valoda" at bounding box center [147, 79] width 53 height 16
drag, startPoint x: 148, startPoint y: 87, endPoint x: 150, endPoint y: 82, distance: 4.9
click at [150, 84] on h2 "Angļu valoda" at bounding box center [147, 79] width 53 height 16
click at [147, 80] on h2 "Angļu valoda" at bounding box center [147, 79] width 53 height 16
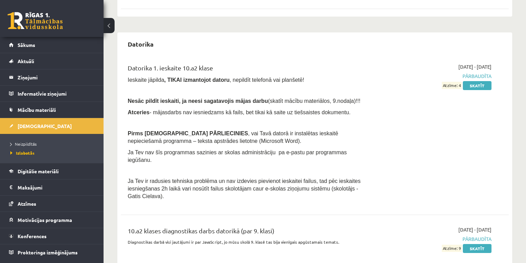
scroll to position [414, 0]
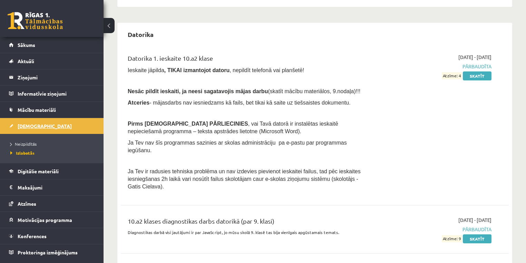
click at [37, 126] on span "[DEMOGRAPHIC_DATA]" at bounding box center [45, 126] width 54 height 6
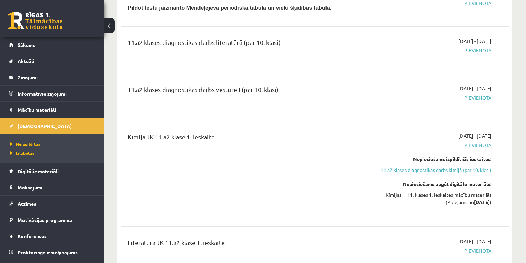
scroll to position [442, 0]
click at [18, 39] on link "Sākums" at bounding box center [52, 45] width 86 height 16
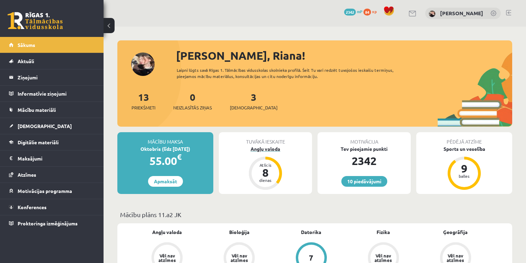
click at [258, 148] on div "Angļu valoda" at bounding box center [265, 148] width 93 height 7
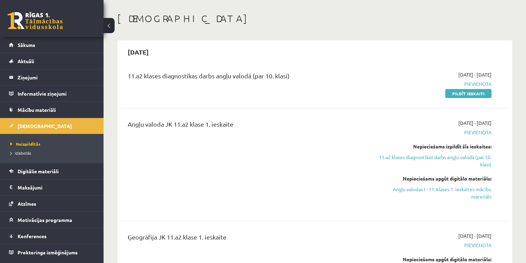
scroll to position [166, 0]
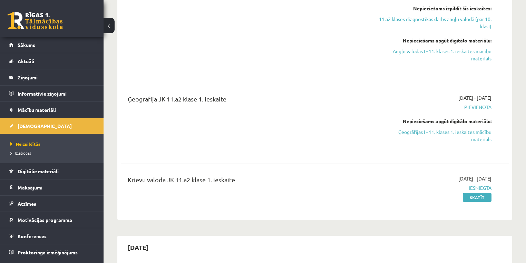
click at [29, 150] on span "Izlabotās" at bounding box center [20, 153] width 21 height 6
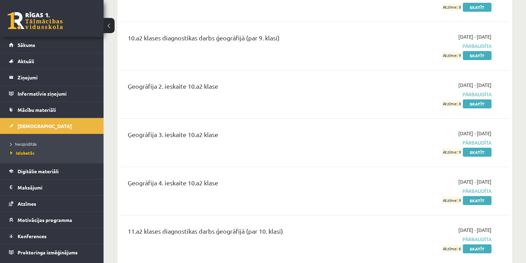
scroll to position [1300, 0]
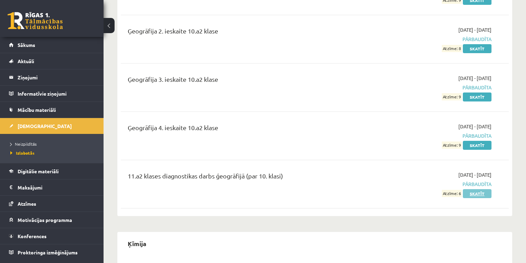
click at [479, 189] on link "Skatīt" at bounding box center [477, 193] width 29 height 9
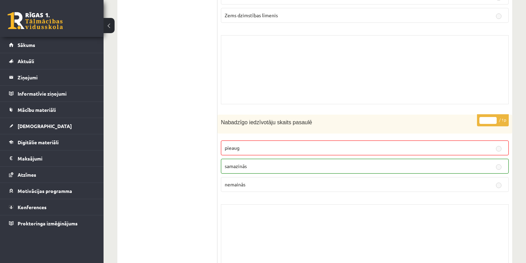
scroll to position [3065, 0]
click at [307, 136] on fieldset "pieaug [DEMOGRAPHIC_DATA] nemainās" at bounding box center [365, 164] width 288 height 57
click at [304, 142] on label "pieaug" at bounding box center [365, 147] width 288 height 15
drag, startPoint x: 222, startPoint y: 112, endPoint x: 307, endPoint y: 114, distance: 84.9
click at [307, 114] on div "Nabadzīgo iedzīvotāju skaits pasaulē" at bounding box center [364, 123] width 295 height 19
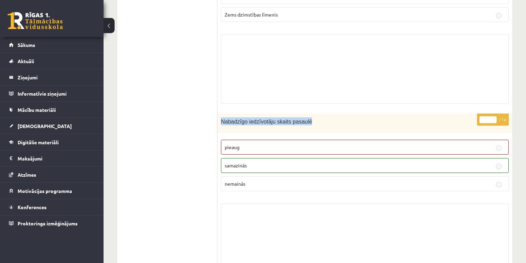
click at [308, 117] on p "Nabadzīgo iedzīvotāju skaits pasaulē" at bounding box center [347, 121] width 253 height 8
drag, startPoint x: 302, startPoint y: 115, endPoint x: 264, endPoint y: 123, distance: 39.3
click at [264, 123] on div "* / 1p Nabadzīgo iedzīvotāju skaits pasaulē [GEOGRAPHIC_DATA] [DEMOGRAPHIC_DATA…" at bounding box center [364, 195] width 295 height 162
click at [267, 121] on div "Nabadzīgo iedzīvotāju skaits pasaulē" at bounding box center [364, 123] width 295 height 19
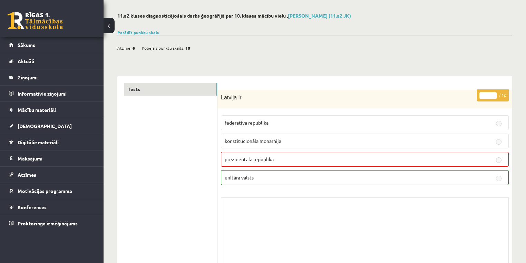
scroll to position [0, 0]
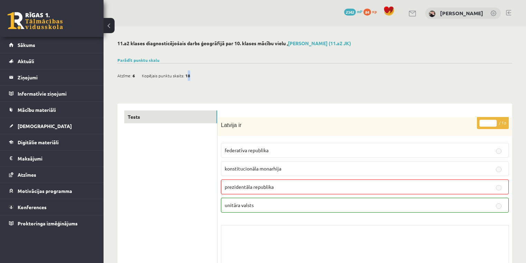
click at [187, 78] on span "18" at bounding box center [187, 75] width 5 height 10
drag, startPoint x: 192, startPoint y: 78, endPoint x: 199, endPoint y: 77, distance: 7.3
click at [192, 78] on div "Atzīme: 6 Kopējais punktu skaits: 18" at bounding box center [157, 75] width 80 height 10
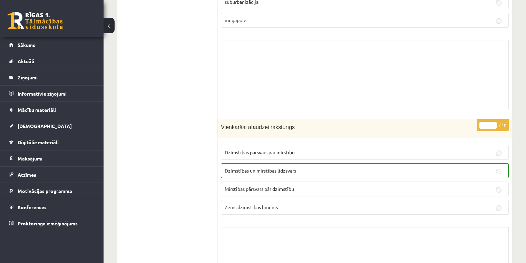
scroll to position [3092, 0]
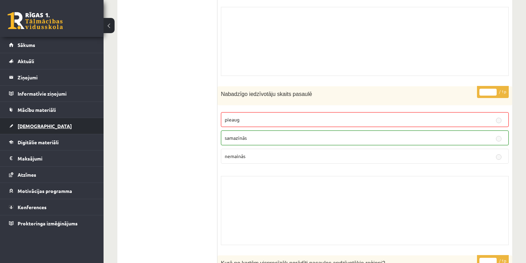
click at [33, 128] on link "[DEMOGRAPHIC_DATA]" at bounding box center [52, 126] width 86 height 16
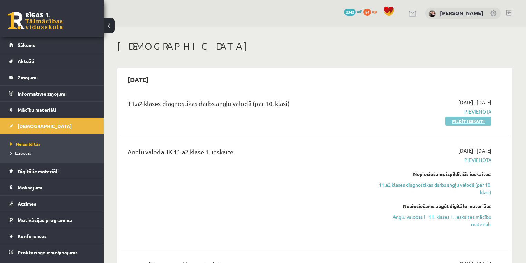
click at [458, 120] on link "Pildīt ieskaiti" at bounding box center [468, 121] width 46 height 9
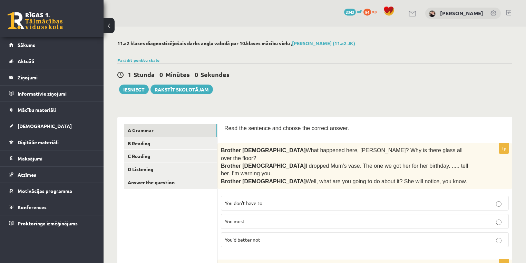
scroll to position [28, 0]
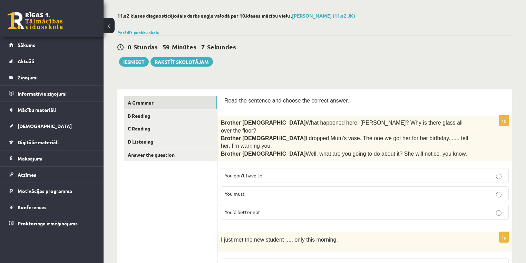
click at [369, 208] on p "You’d better not" at bounding box center [365, 211] width 280 height 7
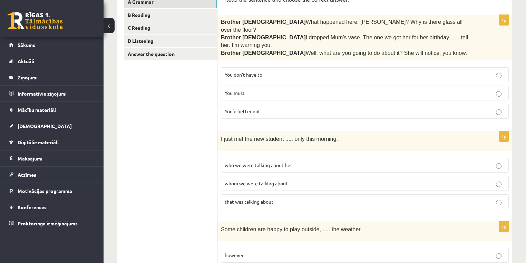
scroll to position [138, 0]
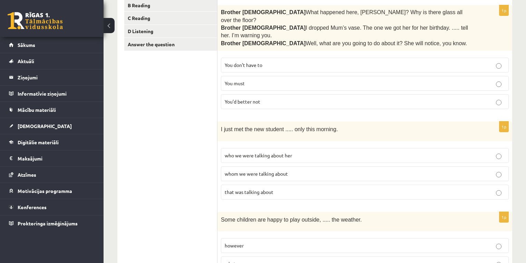
click at [278, 171] on span "whom we were talking about" at bounding box center [256, 174] width 63 height 6
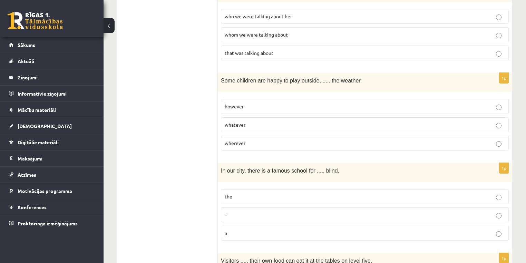
scroll to position [304, 0]
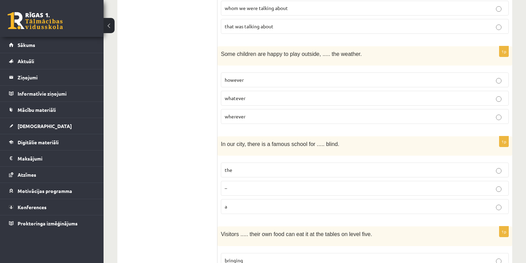
click at [264, 203] on p "a" at bounding box center [365, 206] width 280 height 7
click at [308, 185] on p "–" at bounding box center [365, 188] width 280 height 7
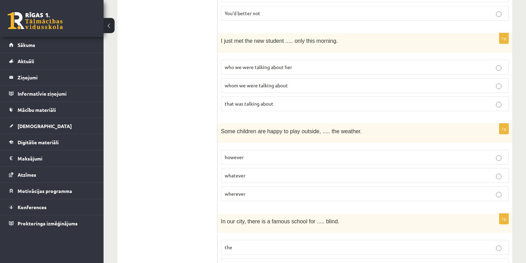
scroll to position [221, 0]
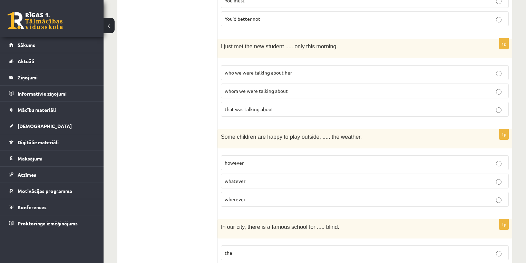
click at [500, 174] on label "whatever" at bounding box center [365, 181] width 288 height 15
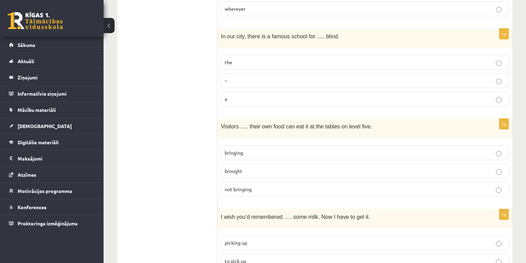
scroll to position [414, 0]
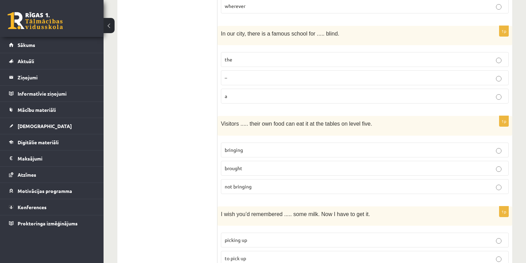
click at [275, 146] on p "bringing" at bounding box center [365, 149] width 280 height 7
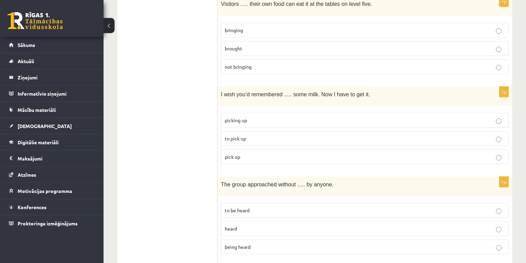
scroll to position [497, 0]
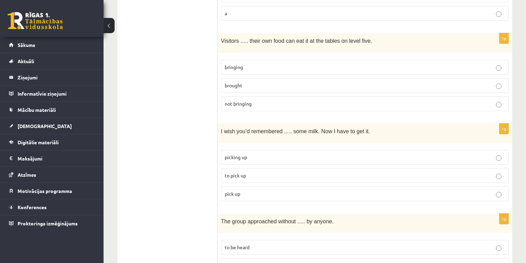
click at [252, 172] on p "to pick up" at bounding box center [365, 175] width 280 height 7
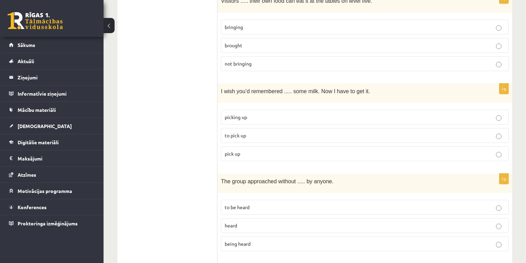
scroll to position [552, 0]
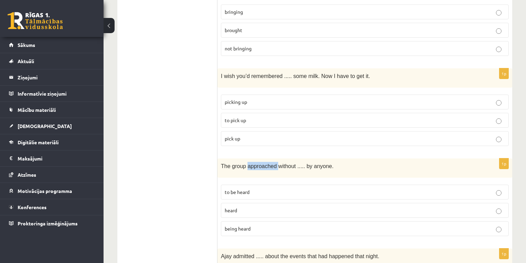
drag, startPoint x: 245, startPoint y: 145, endPoint x: 272, endPoint y: 143, distance: 26.7
click at [272, 163] on span "The group approached without ..... by anyone." at bounding box center [277, 166] width 113 height 6
drag, startPoint x: 267, startPoint y: 144, endPoint x: 261, endPoint y: 146, distance: 6.5
click at [261, 163] on span "The group approached without ..... by anyone." at bounding box center [277, 166] width 113 height 6
click at [253, 225] on p "being heard" at bounding box center [365, 228] width 280 height 7
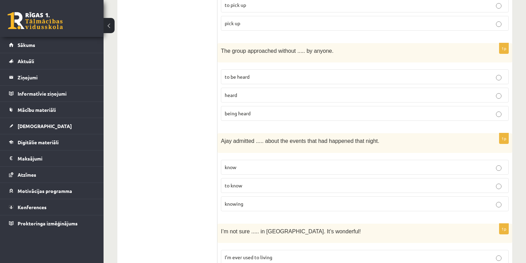
scroll to position [690, 0]
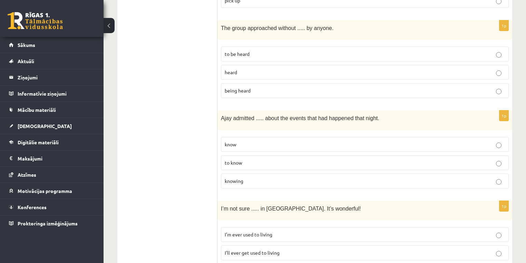
click at [257, 159] on p "to know" at bounding box center [365, 162] width 280 height 7
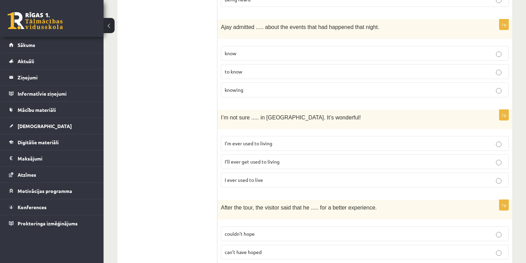
scroll to position [773, 0]
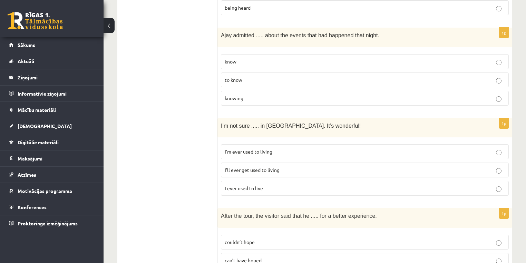
click at [261, 58] on p "know" at bounding box center [365, 61] width 280 height 7
click at [252, 58] on p "know" at bounding box center [365, 61] width 280 height 7
click at [253, 95] on p "knowing" at bounding box center [365, 98] width 280 height 7
click at [269, 185] on p "I ever used to live" at bounding box center [365, 188] width 280 height 7
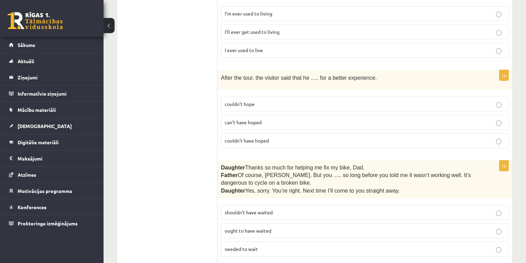
scroll to position [828, 0]
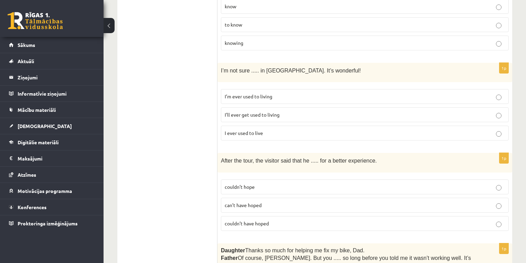
click at [273, 202] on p "can’t have hoped" at bounding box center [365, 205] width 280 height 7
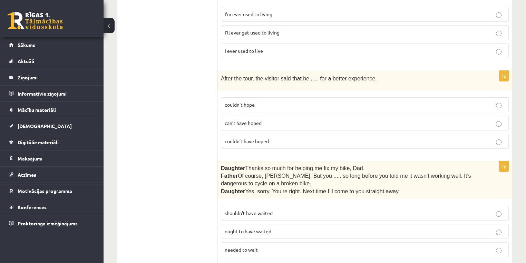
scroll to position [939, 0]
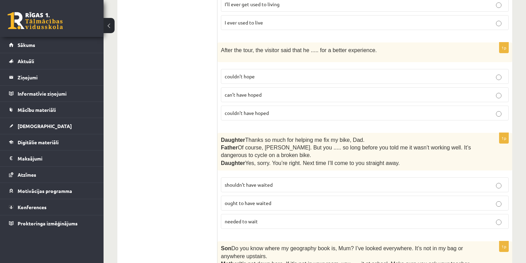
click at [293, 181] on p "shouldn’t have waited" at bounding box center [365, 184] width 280 height 7
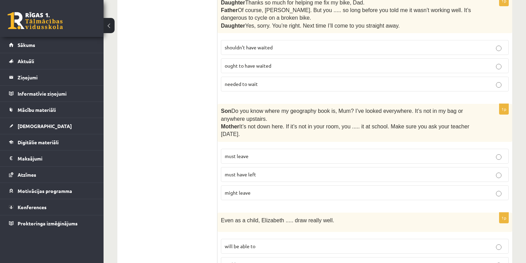
scroll to position [1077, 0]
click at [272, 170] on p "must have left" at bounding box center [365, 173] width 280 height 7
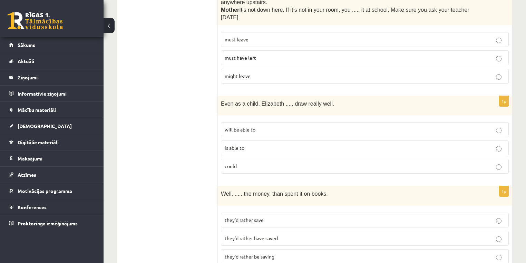
scroll to position [1160, 0]
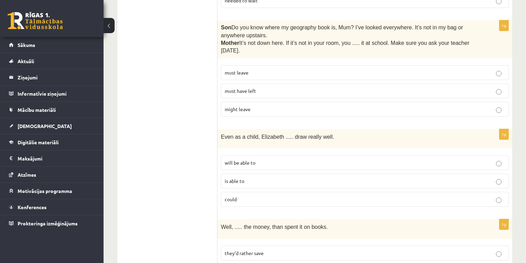
click at [249, 196] on p "could" at bounding box center [365, 199] width 280 height 7
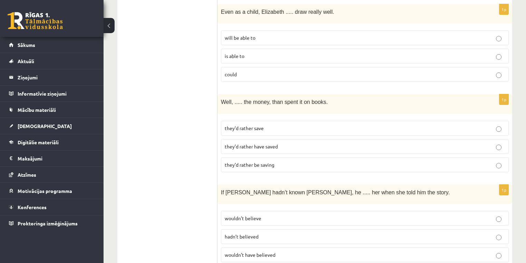
scroll to position [1285, 0]
click at [272, 161] on span "they’d rather be saving" at bounding box center [250, 164] width 50 height 6
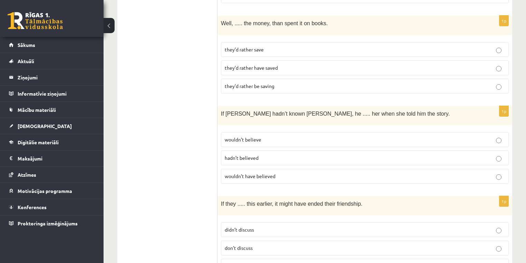
scroll to position [1368, 0]
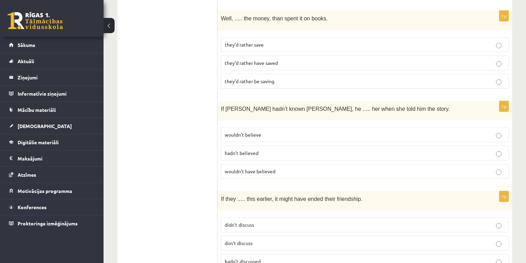
click at [268, 149] on p "hadn’t believed" at bounding box center [365, 152] width 280 height 7
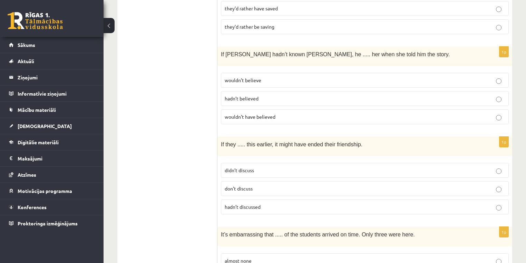
scroll to position [1423, 0]
click at [255, 184] on p "don’t discuss" at bounding box center [365, 187] width 280 height 7
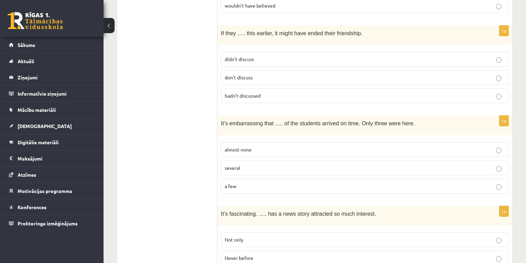
click at [270, 183] on p "a few" at bounding box center [365, 186] width 280 height 7
click at [261, 164] on p "several" at bounding box center [365, 167] width 280 height 7
click at [275, 183] on p "a few" at bounding box center [365, 186] width 280 height 7
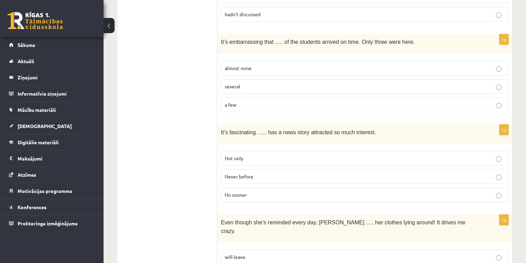
scroll to position [1644, 0]
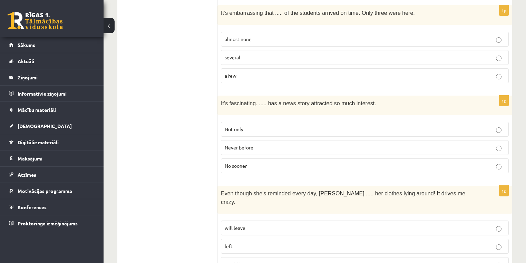
click at [260, 144] on p "Never before" at bounding box center [365, 147] width 280 height 7
click at [272, 162] on p "No sooner" at bounding box center [365, 165] width 280 height 7
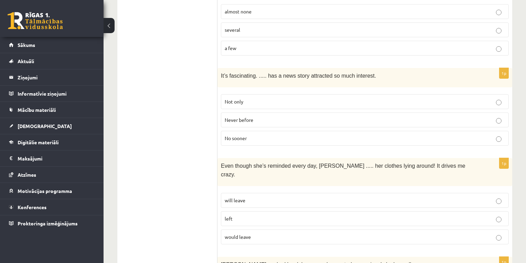
click at [253, 215] on p "left" at bounding box center [365, 218] width 280 height 7
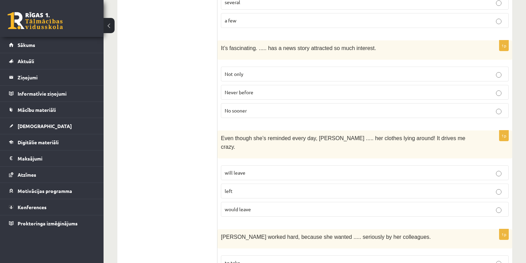
scroll to position [1727, 0]
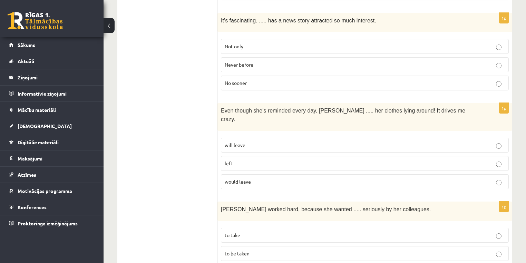
click at [268, 142] on p "will leave" at bounding box center [365, 145] width 280 height 7
click at [261, 250] on p "to be taken" at bounding box center [365, 253] width 280 height 7
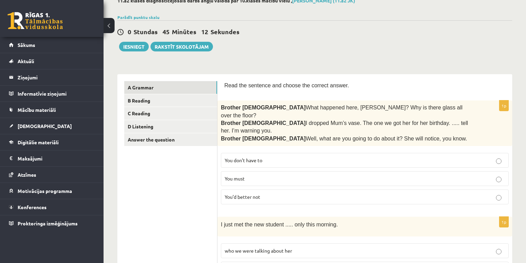
scroll to position [0, 0]
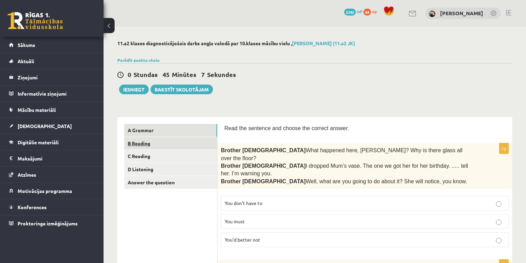
click at [162, 144] on link "B Reading" at bounding box center [170, 143] width 93 height 13
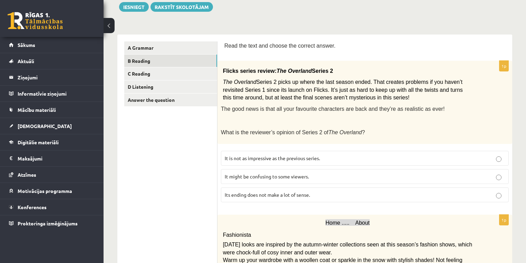
scroll to position [83, 0]
click at [319, 174] on p "It might be confusing to some viewers." at bounding box center [365, 176] width 280 height 7
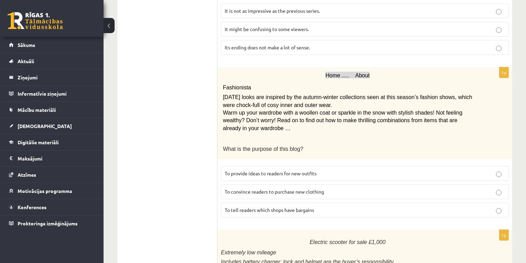
scroll to position [221, 0]
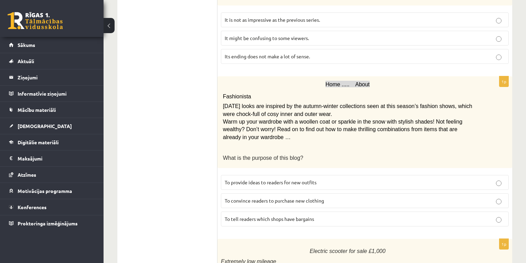
click at [330, 179] on p "To provide ideas to readers for new outfits" at bounding box center [365, 182] width 280 height 7
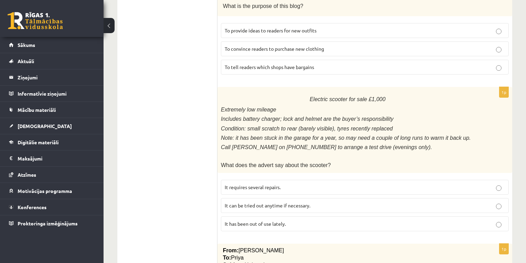
scroll to position [387, 0]
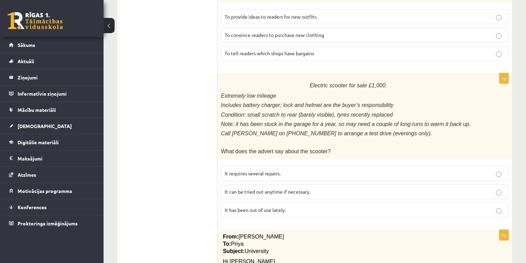
click at [271, 207] on span "It has been out of use lately." at bounding box center [255, 210] width 61 height 6
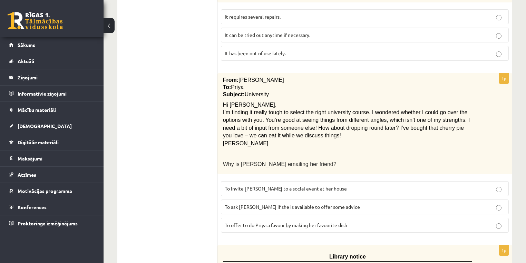
scroll to position [552, 0]
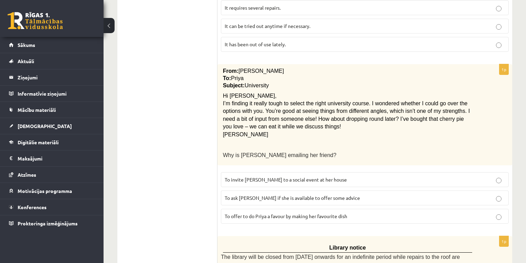
click at [328, 195] on span "To ask [PERSON_NAME] if she is available to offer some advice" at bounding box center [292, 198] width 135 height 6
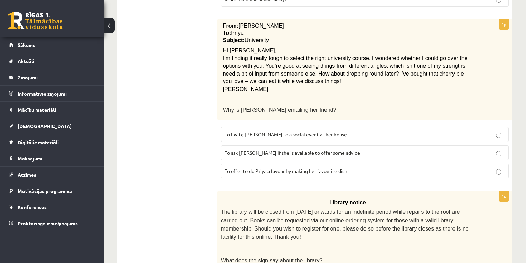
scroll to position [607, 0]
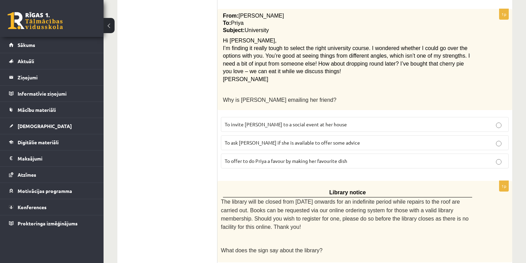
click at [338, 158] on span "To offer to do Priya a favour by making her favourite dish" at bounding box center [286, 161] width 123 height 6
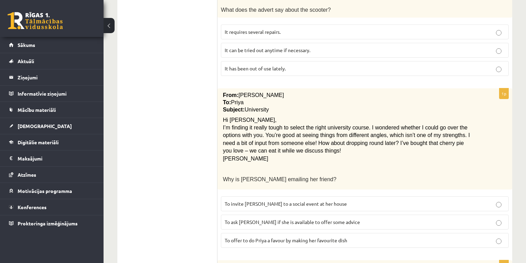
scroll to position [552, 0]
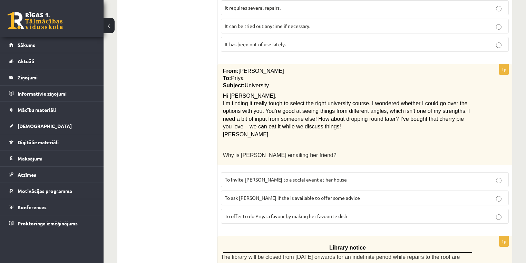
click at [302, 195] on span "To ask [PERSON_NAME] if she is available to offer some advice" at bounding box center [292, 198] width 135 height 6
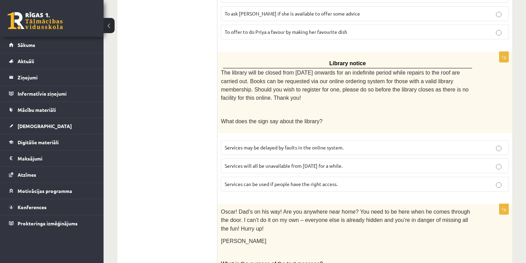
scroll to position [746, 0]
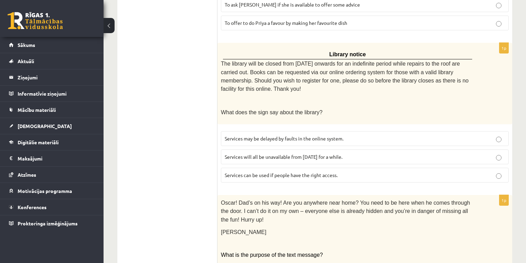
click at [288, 154] on span "Services will all be unavailable from [DATE] for a while." at bounding box center [284, 157] width 118 height 6
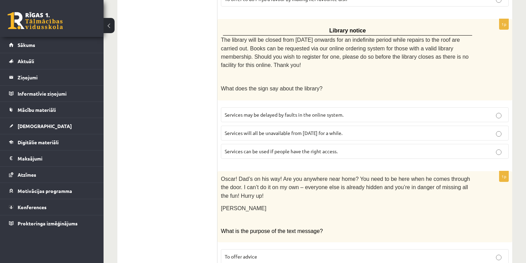
scroll to position [801, 0]
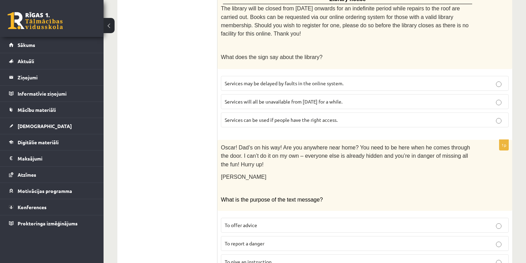
click at [285, 240] on p "To report a danger" at bounding box center [365, 243] width 280 height 7
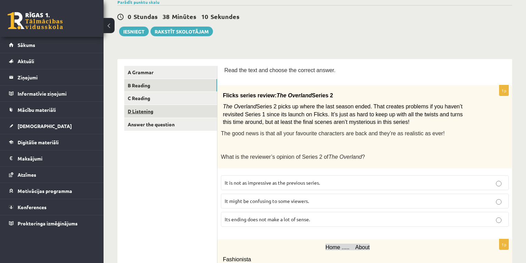
scroll to position [0, 0]
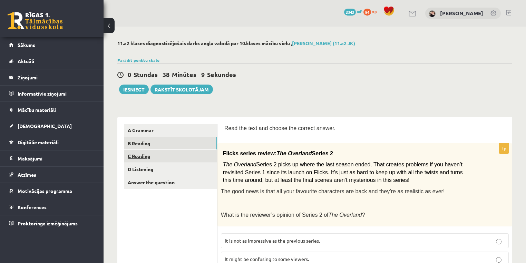
click at [139, 158] on link "C Reading" at bounding box center [170, 156] width 93 height 13
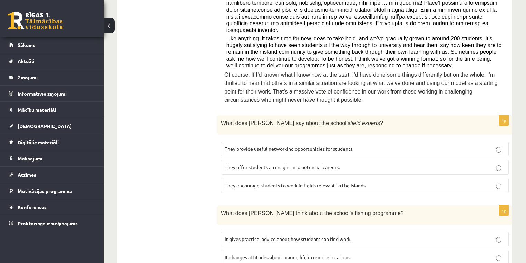
scroll to position [316, 0]
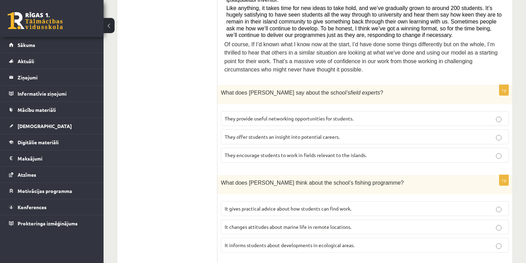
click at [323, 115] on span "They provide useful networking opportunities for students." at bounding box center [289, 118] width 129 height 6
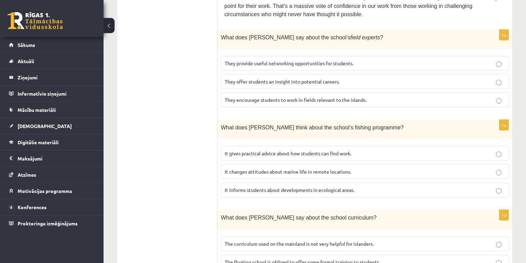
click at [332, 164] on label "It changes attitudes about marine life in remote locations." at bounding box center [365, 171] width 288 height 15
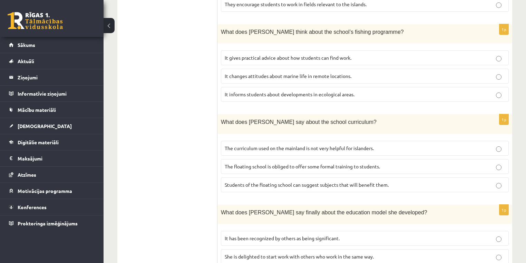
scroll to position [455, 0]
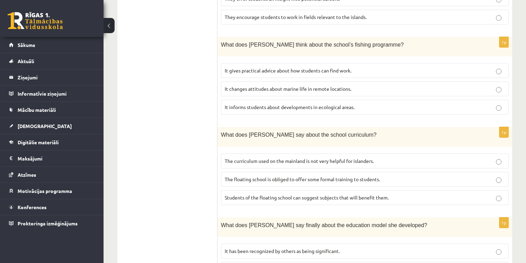
click at [368, 194] on span "Students of the floating school can suggest subjects that will benefit them." at bounding box center [307, 197] width 164 height 6
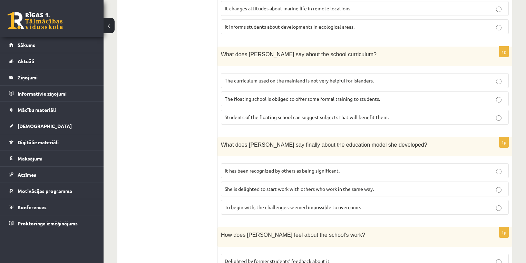
scroll to position [565, 0]
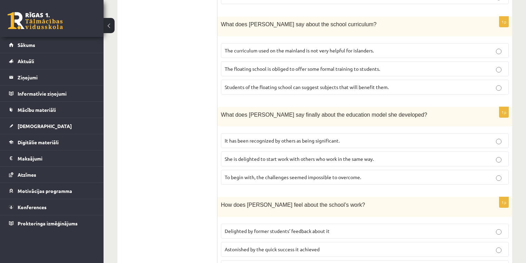
click at [309, 152] on label "She is delighted to start work with others who work in the same way." at bounding box center [365, 159] width 288 height 15
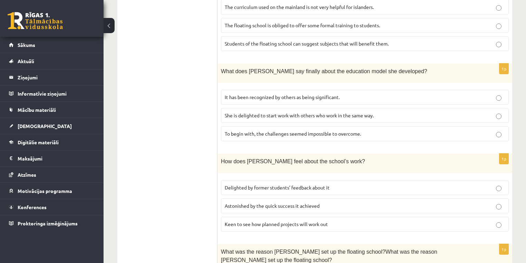
scroll to position [675, 0]
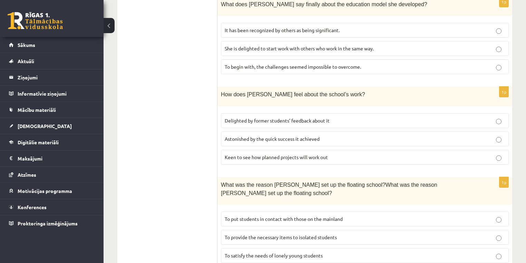
click at [272, 136] on span "Astonished by the quick success it achieved" at bounding box center [272, 139] width 95 height 6
click at [330, 234] on span "To provide the necessary items to isolated students" at bounding box center [281, 237] width 112 height 6
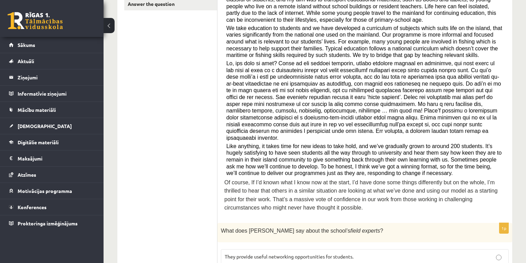
scroll to position [40, 0]
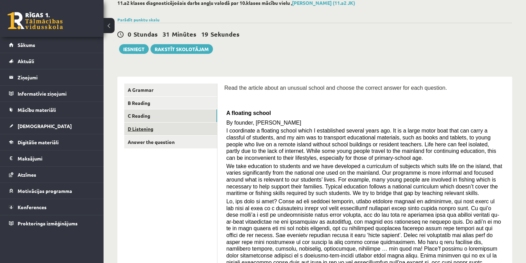
click at [144, 132] on link "D Listening" at bounding box center [170, 129] width 93 height 13
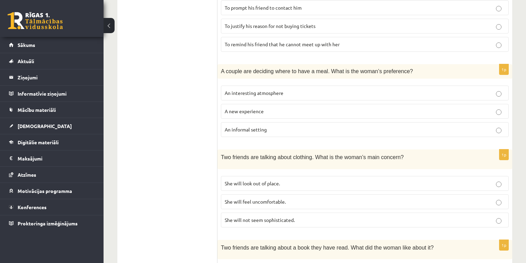
scroll to position [254, 0]
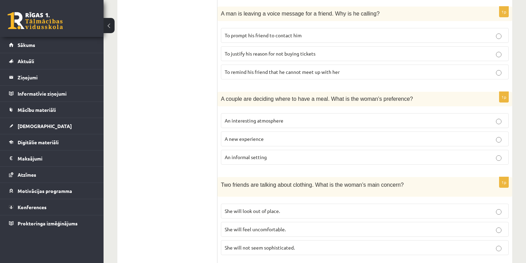
click at [270, 156] on p "An informal setting" at bounding box center [365, 157] width 280 height 7
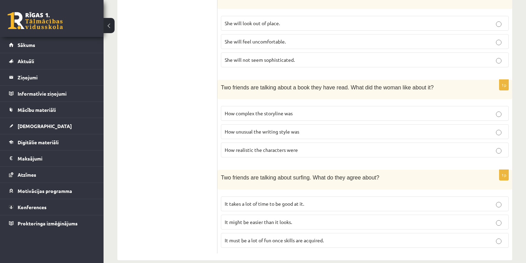
scroll to position [447, 0]
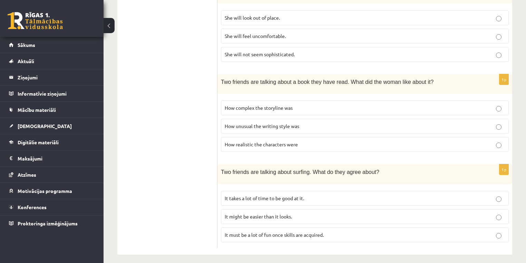
click at [342, 231] on p "It must be a lot of fun once skills are acquired." at bounding box center [365, 234] width 280 height 7
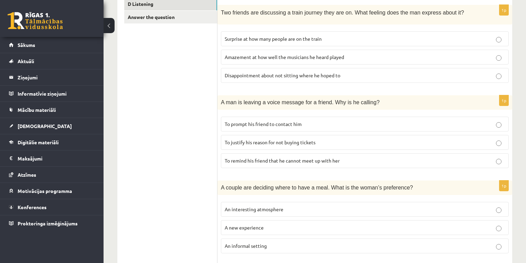
scroll to position [116, 0]
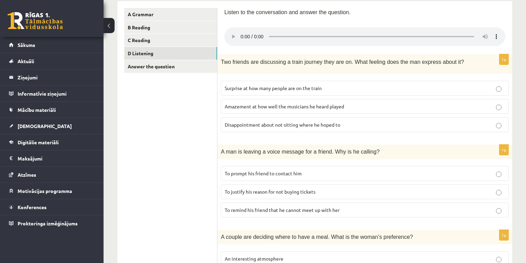
click at [284, 171] on span "To prompt his friend to contact him" at bounding box center [263, 173] width 77 height 6
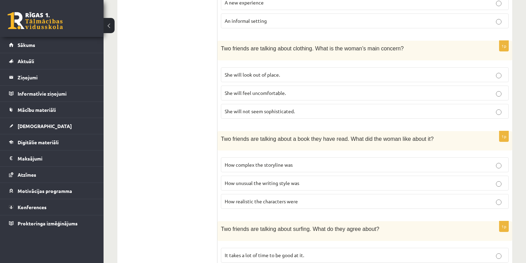
scroll to position [392, 0]
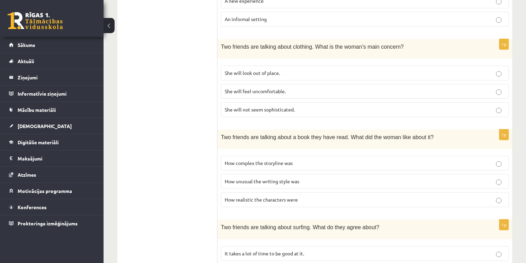
drag, startPoint x: 296, startPoint y: 162, endPoint x: 337, endPoint y: 194, distance: 52.4
click at [296, 162] on p "How complex the storyline was" at bounding box center [365, 162] width 280 height 7
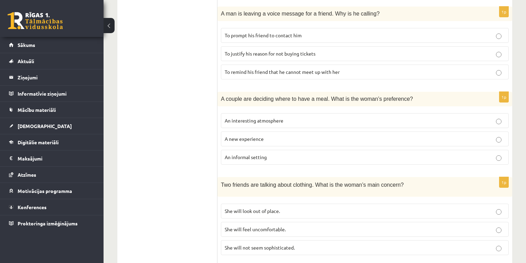
scroll to position [337, 0]
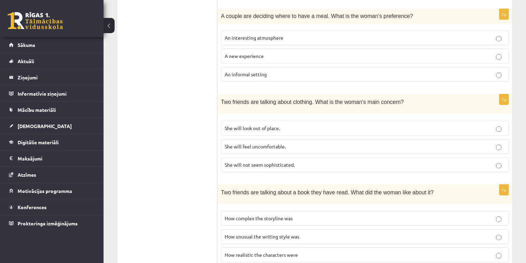
click at [270, 144] on span "She will feel uncomfortable." at bounding box center [255, 146] width 61 height 6
click at [284, 130] on label "She will look out of place." at bounding box center [365, 128] width 288 height 15
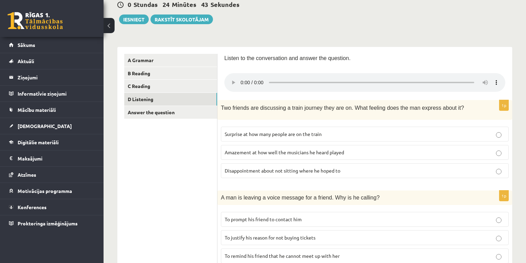
scroll to position [61, 0]
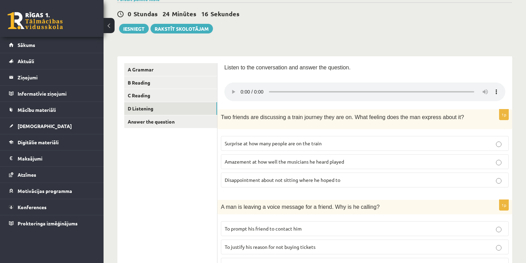
click at [272, 177] on span "Disappointment about not sitting where he hoped to" at bounding box center [283, 180] width 116 height 6
click at [167, 124] on link "Answer the question" at bounding box center [170, 121] width 93 height 13
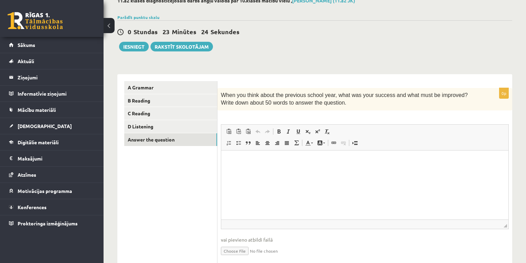
scroll to position [68, 0]
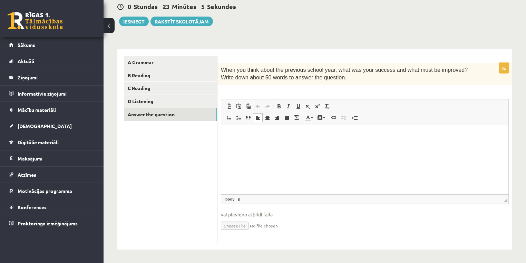
click at [262, 146] on html at bounding box center [364, 135] width 287 height 21
click at [260, 146] on html "**********" at bounding box center [364, 135] width 287 height 21
drag, startPoint x: 267, startPoint y: 164, endPoint x: 453, endPoint y: 144, distance: 187.1
click at [272, 146] on html "**********" at bounding box center [364, 135] width 287 height 21
click at [430, 137] on html "**********" at bounding box center [364, 135] width 287 height 21
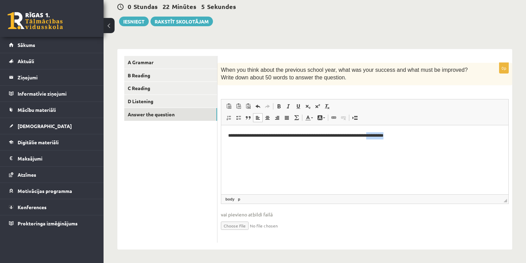
drag, startPoint x: 427, startPoint y: 139, endPoint x: 396, endPoint y: 142, distance: 30.8
click at [396, 142] on html "**********" at bounding box center [364, 135] width 287 height 21
copy p "**********"
click at [429, 130] on html "**********" at bounding box center [364, 135] width 287 height 21
click at [422, 137] on p "**********" at bounding box center [365, 135] width 274 height 7
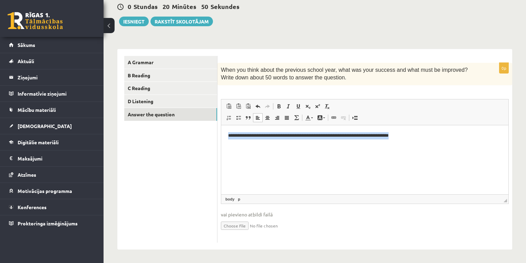
drag, startPoint x: 445, startPoint y: 135, endPoint x: 0, endPoint y: 145, distance: 444.6
click at [221, 145] on html "**********" at bounding box center [364, 135] width 287 height 21
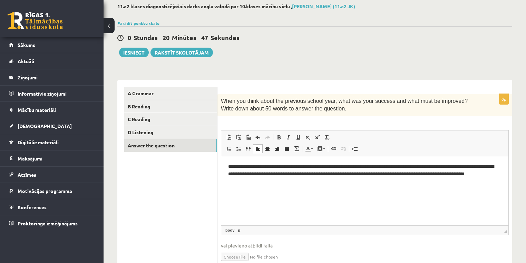
scroll to position [0, 0]
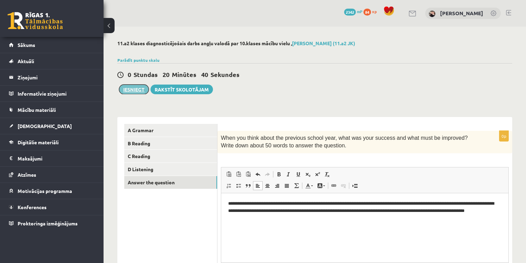
click at [135, 88] on button "Iesniegt" at bounding box center [134, 90] width 30 height 10
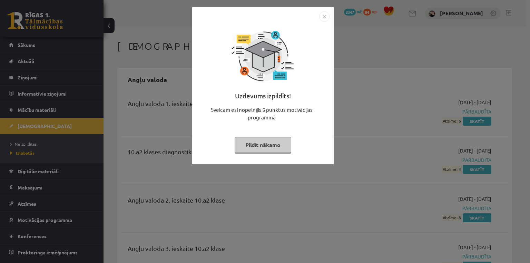
drag, startPoint x: 321, startPoint y: 17, endPoint x: 320, endPoint y: 20, distance: 3.7
click at [321, 17] on img "Close" at bounding box center [324, 16] width 10 height 10
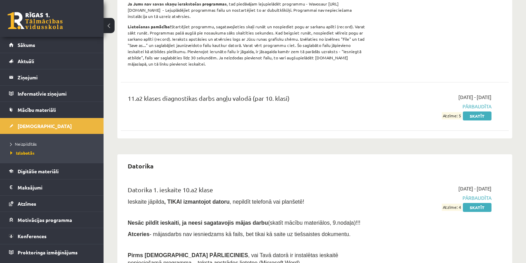
scroll to position [331, 0]
click at [472, 111] on link "Skatīt" at bounding box center [477, 115] width 29 height 9
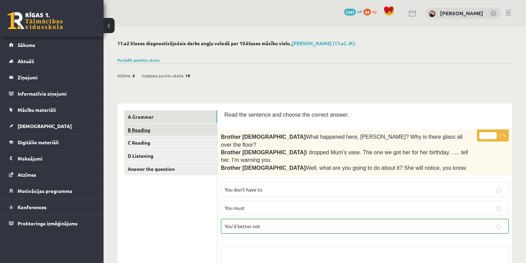
click at [139, 128] on link "B Reading" at bounding box center [170, 130] width 93 height 13
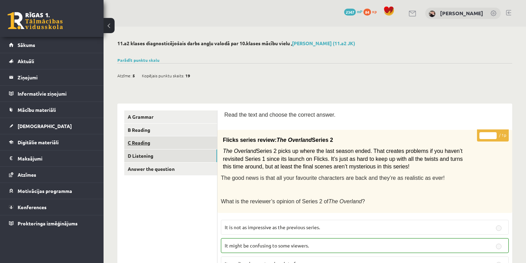
click at [139, 144] on link "C Reading" at bounding box center [170, 142] width 93 height 13
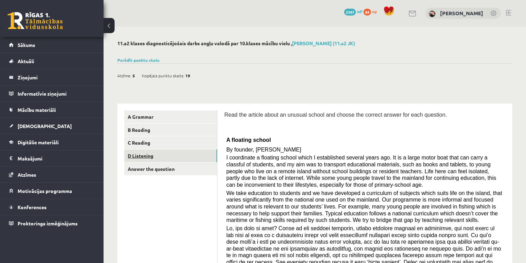
click at [152, 156] on link "D Listening" at bounding box center [170, 155] width 93 height 13
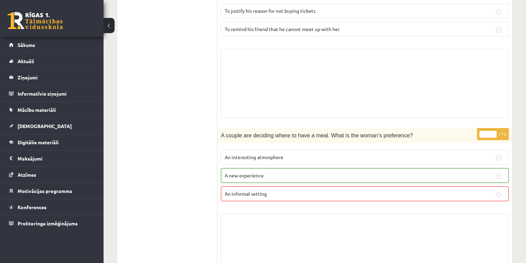
scroll to position [414, 0]
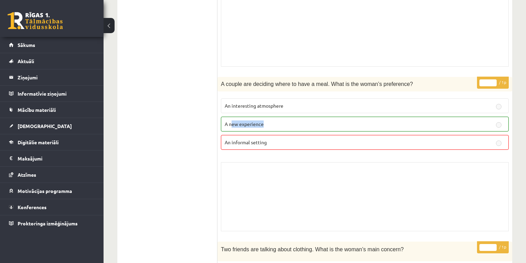
drag, startPoint x: 246, startPoint y: 126, endPoint x: 232, endPoint y: 129, distance: 14.7
click at [232, 129] on label "A new experience" at bounding box center [365, 124] width 288 height 15
click at [279, 142] on p "An informal setting" at bounding box center [365, 142] width 280 height 7
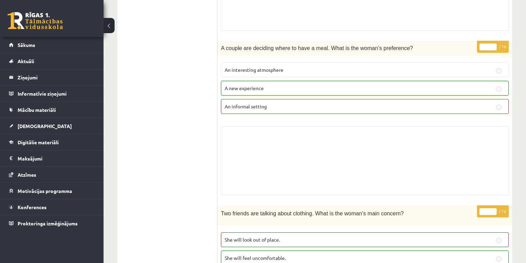
scroll to position [525, 0]
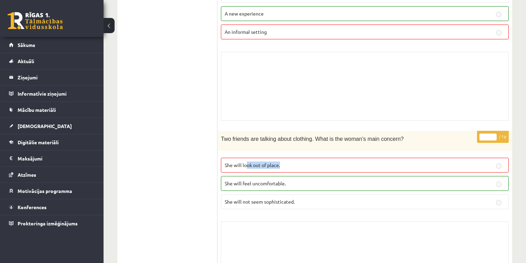
drag, startPoint x: 292, startPoint y: 157, endPoint x: 245, endPoint y: 162, distance: 47.2
click at [245, 162] on label "She will look out of place." at bounding box center [365, 165] width 288 height 15
click at [256, 164] on span "She will look out of place." at bounding box center [252, 165] width 55 height 6
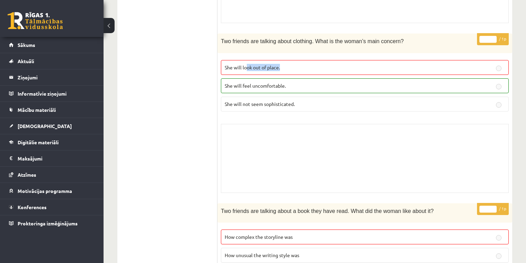
scroll to position [663, 0]
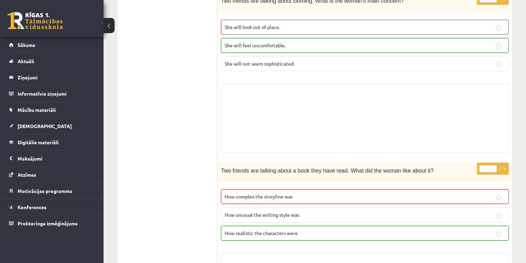
click at [340, 109] on div "Skolotāja pielikums" at bounding box center [365, 118] width 288 height 69
click at [294, 104] on div "Skolotāja pielikums" at bounding box center [365, 118] width 288 height 69
drag, startPoint x: 274, startPoint y: 105, endPoint x: 229, endPoint y: 105, distance: 45.2
click at [235, 105] on div "Skolotāja pielikums" at bounding box center [365, 118] width 288 height 69
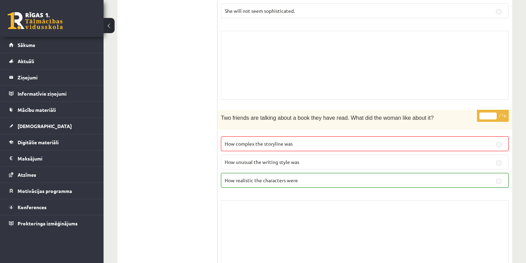
scroll to position [718, 0]
